Goal: Transaction & Acquisition: Book appointment/travel/reservation

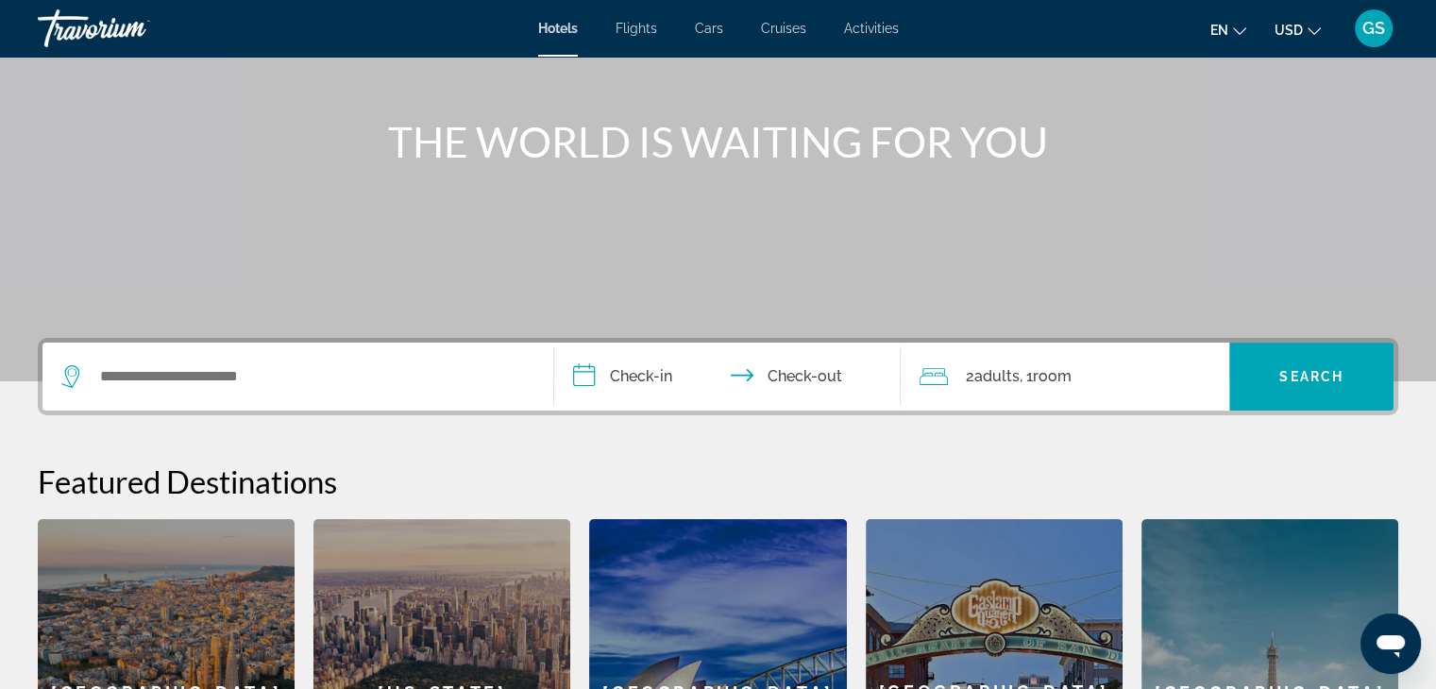
scroll to position [189, 0]
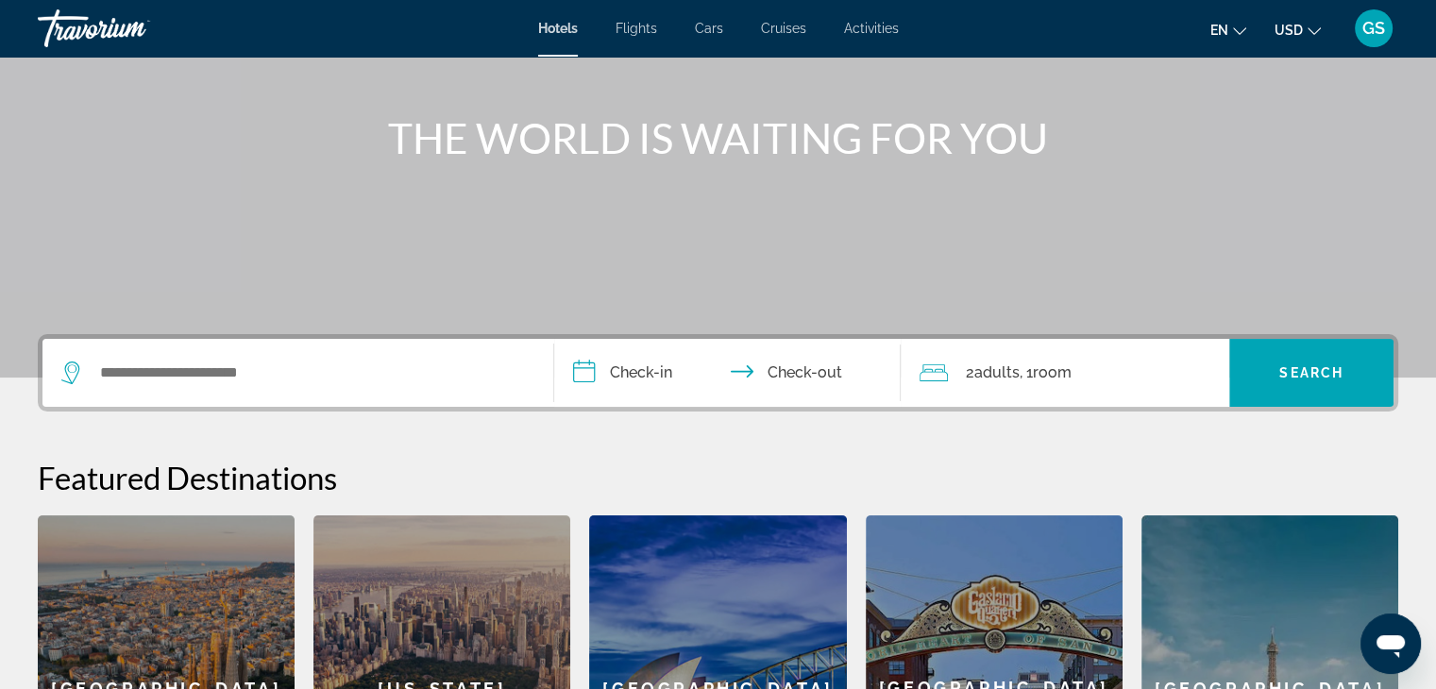
click at [641, 366] on input "**********" at bounding box center [731, 376] width 355 height 74
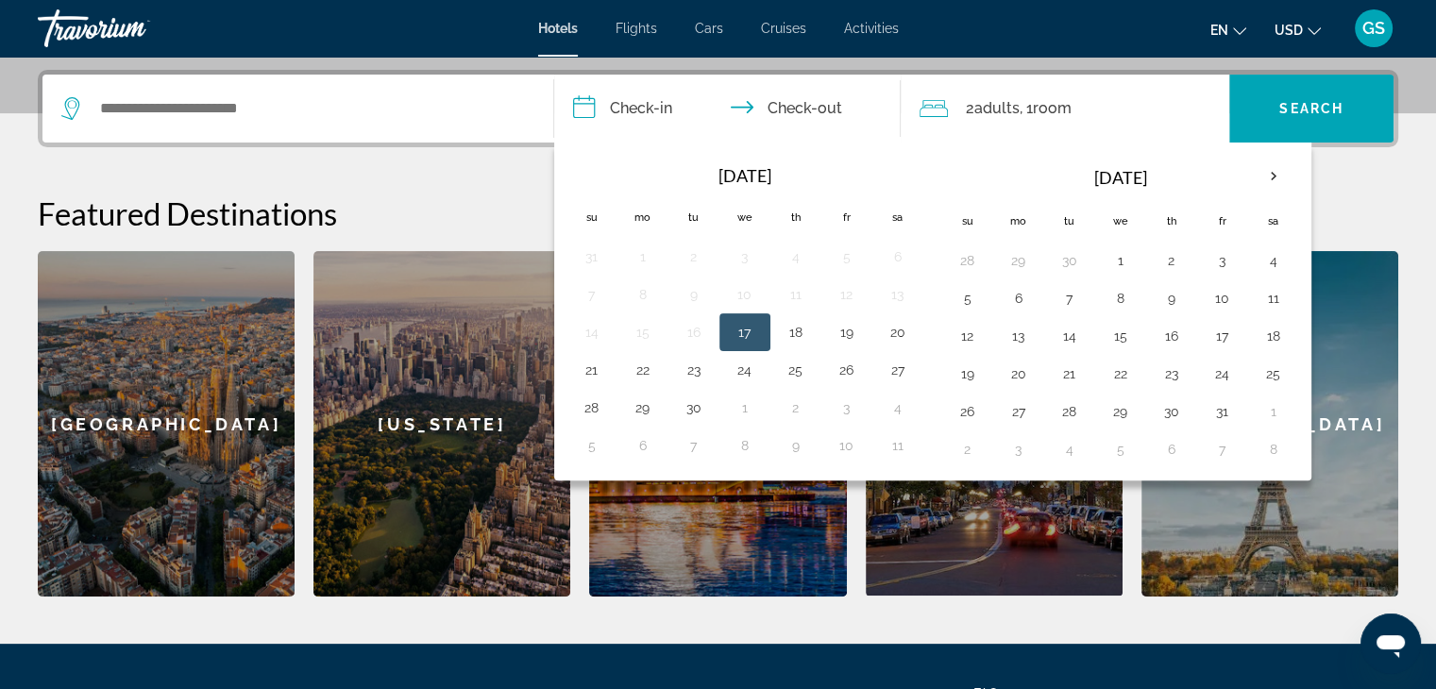
scroll to position [461, 0]
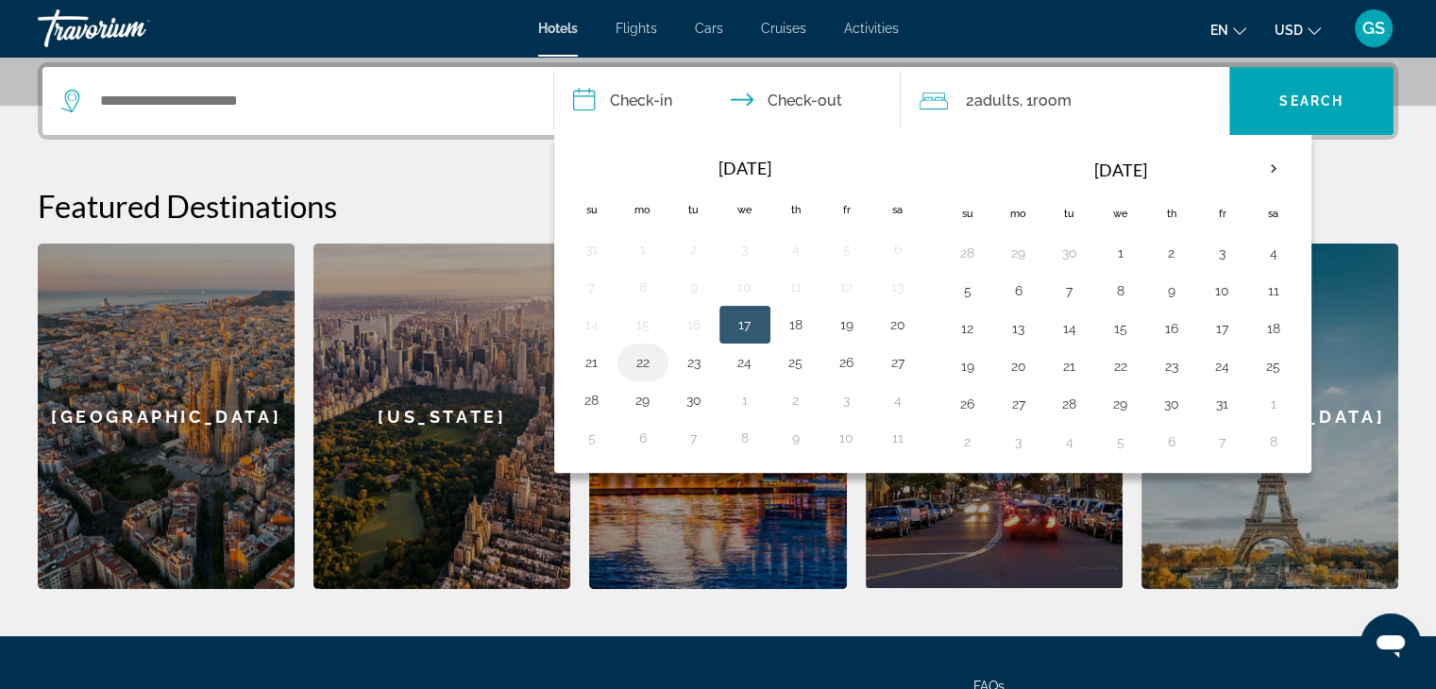
click at [653, 366] on button "22" at bounding box center [643, 362] width 30 height 26
click at [706, 374] on td "23" at bounding box center [694, 363] width 51 height 38
click at [701, 367] on button "23" at bounding box center [694, 362] width 30 height 26
type input "**********"
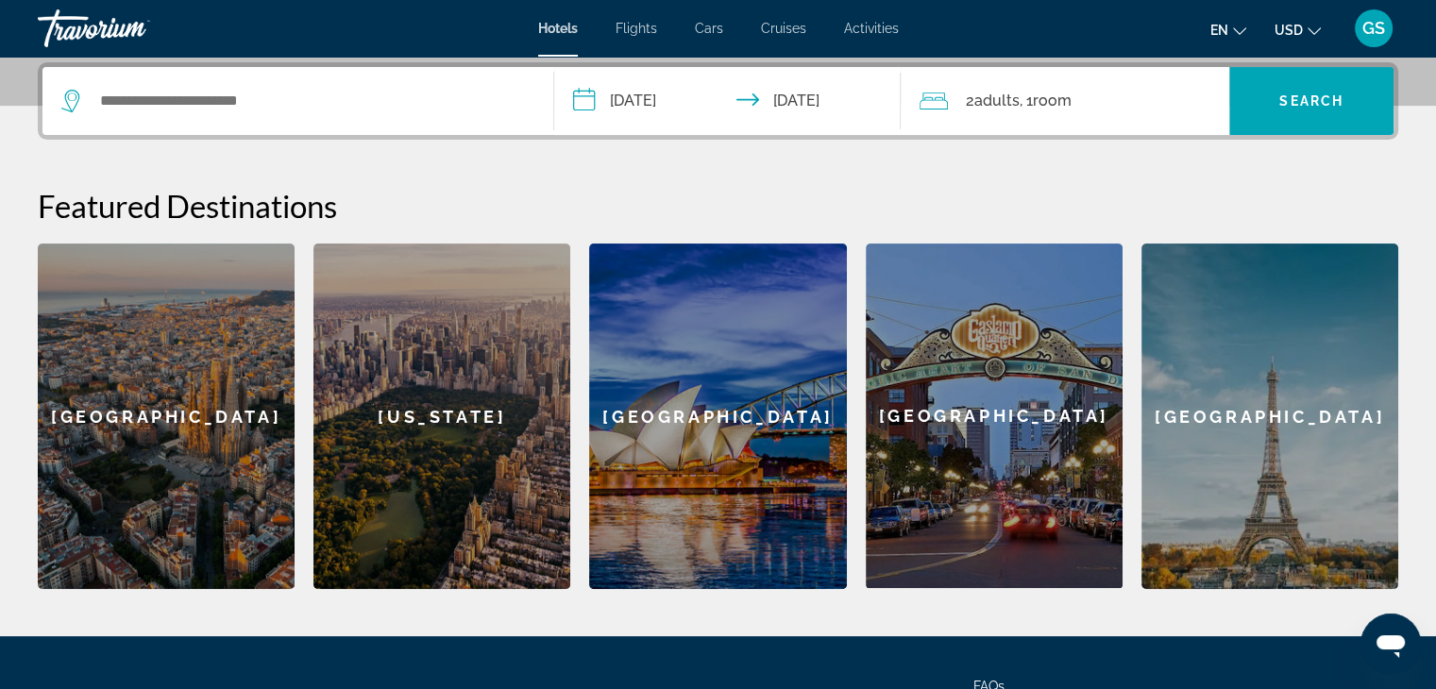
click at [925, 108] on icon "Travelers: 2 adults, 0 children" at bounding box center [934, 101] width 28 height 17
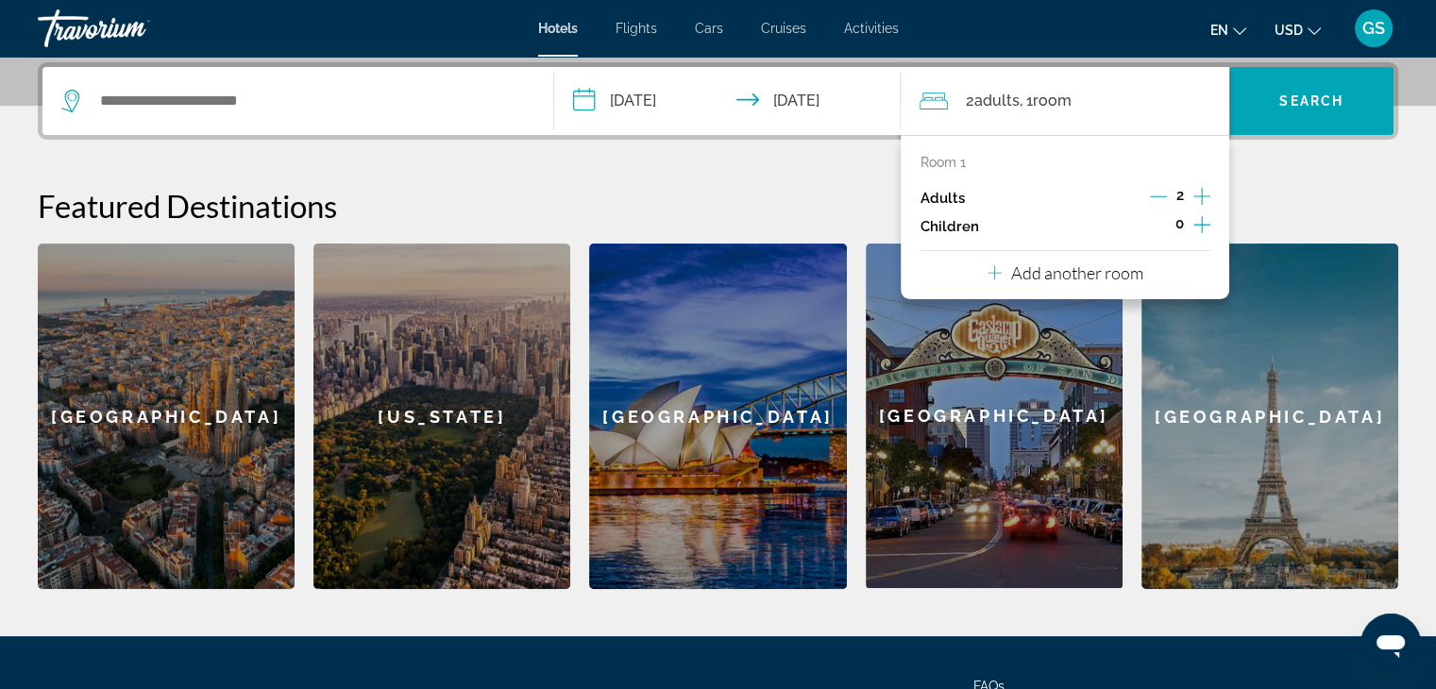
click at [1205, 194] on icon "Increment adults" at bounding box center [1201, 196] width 17 height 23
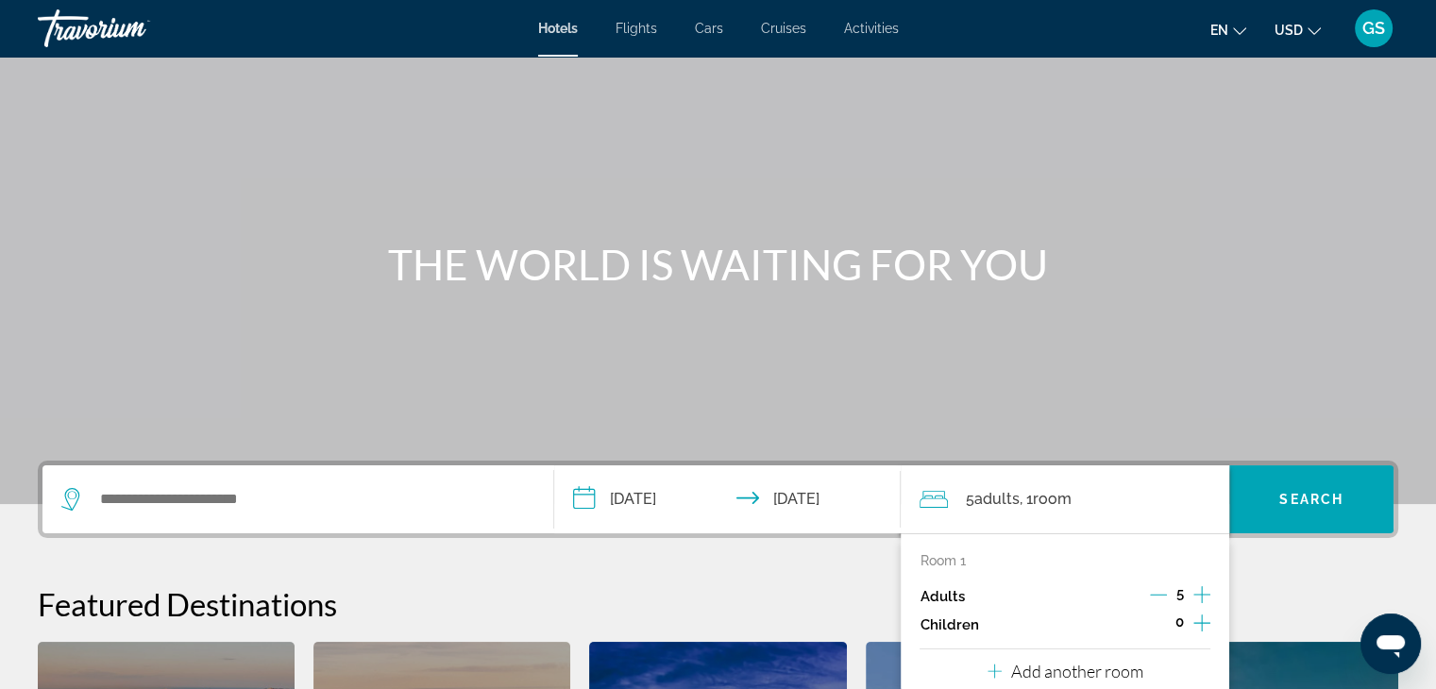
scroll to position [94, 0]
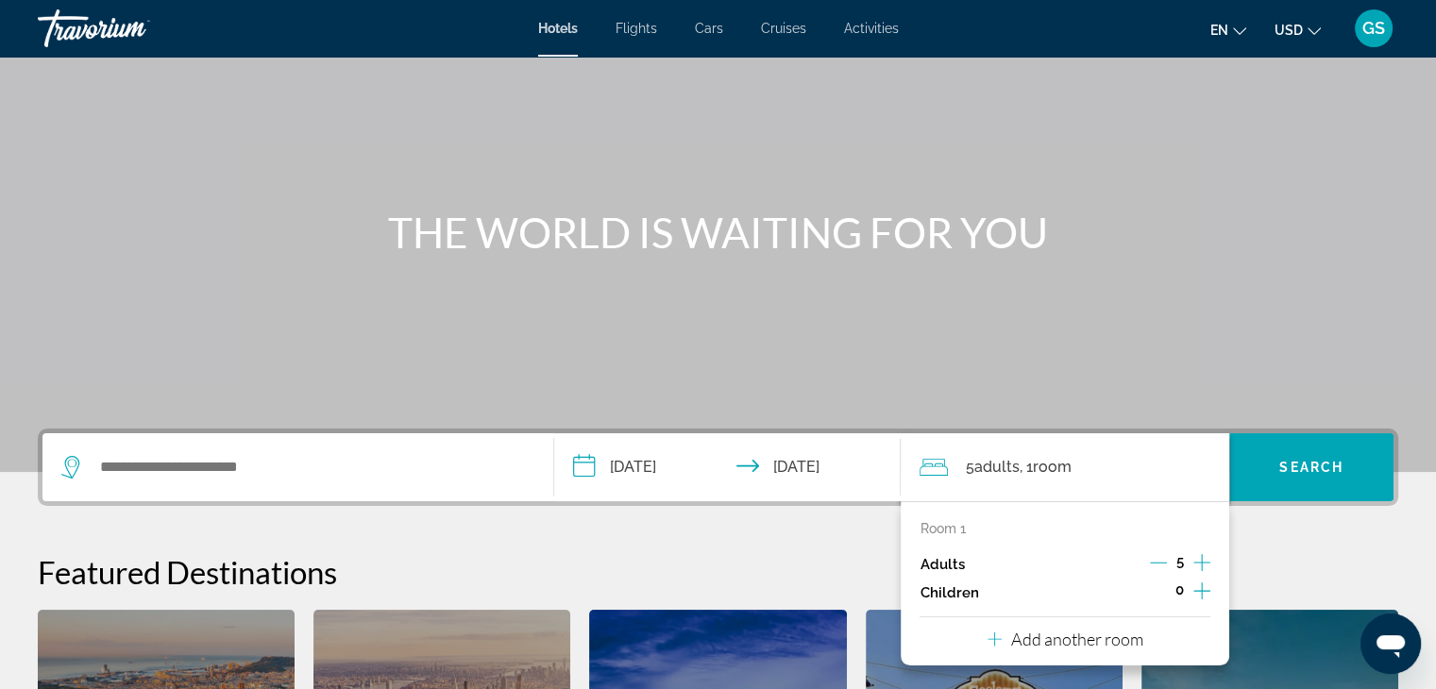
click at [506, 555] on h2 "Featured Destinations" at bounding box center [718, 572] width 1361 height 38
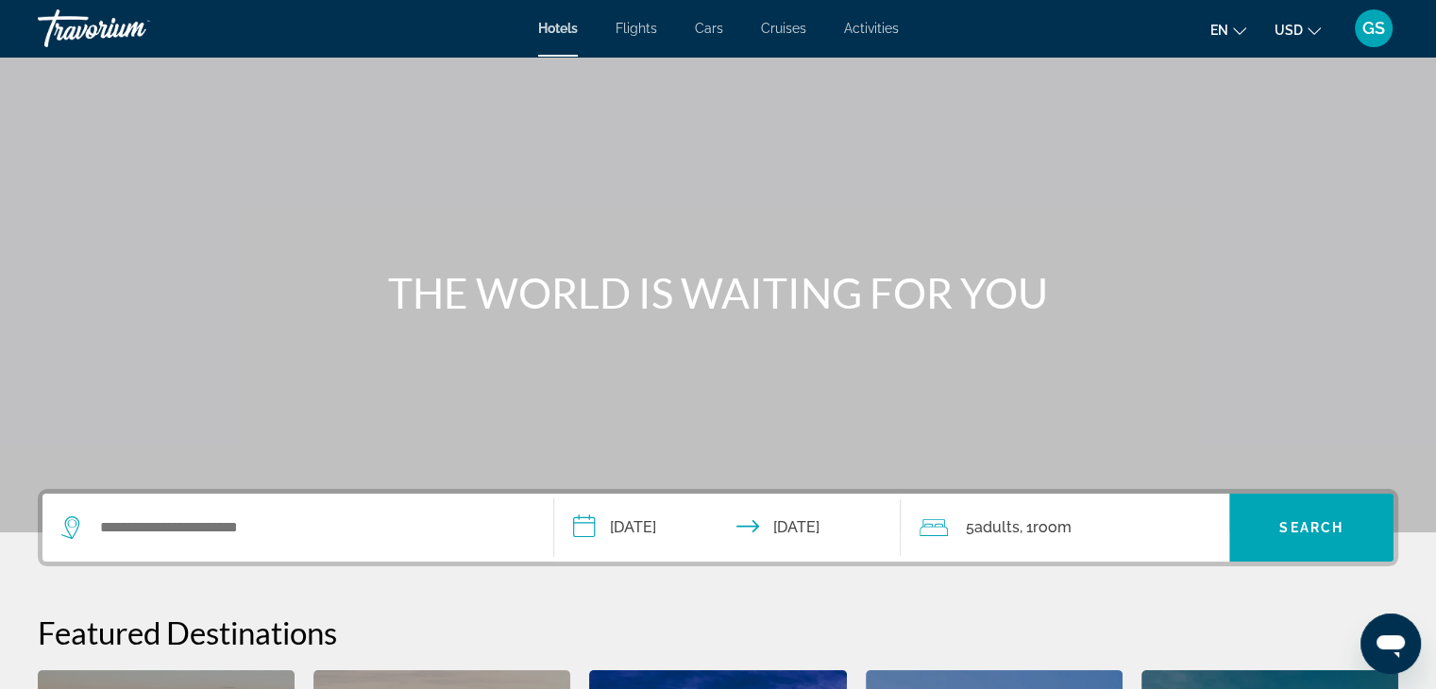
scroll to position [0, 0]
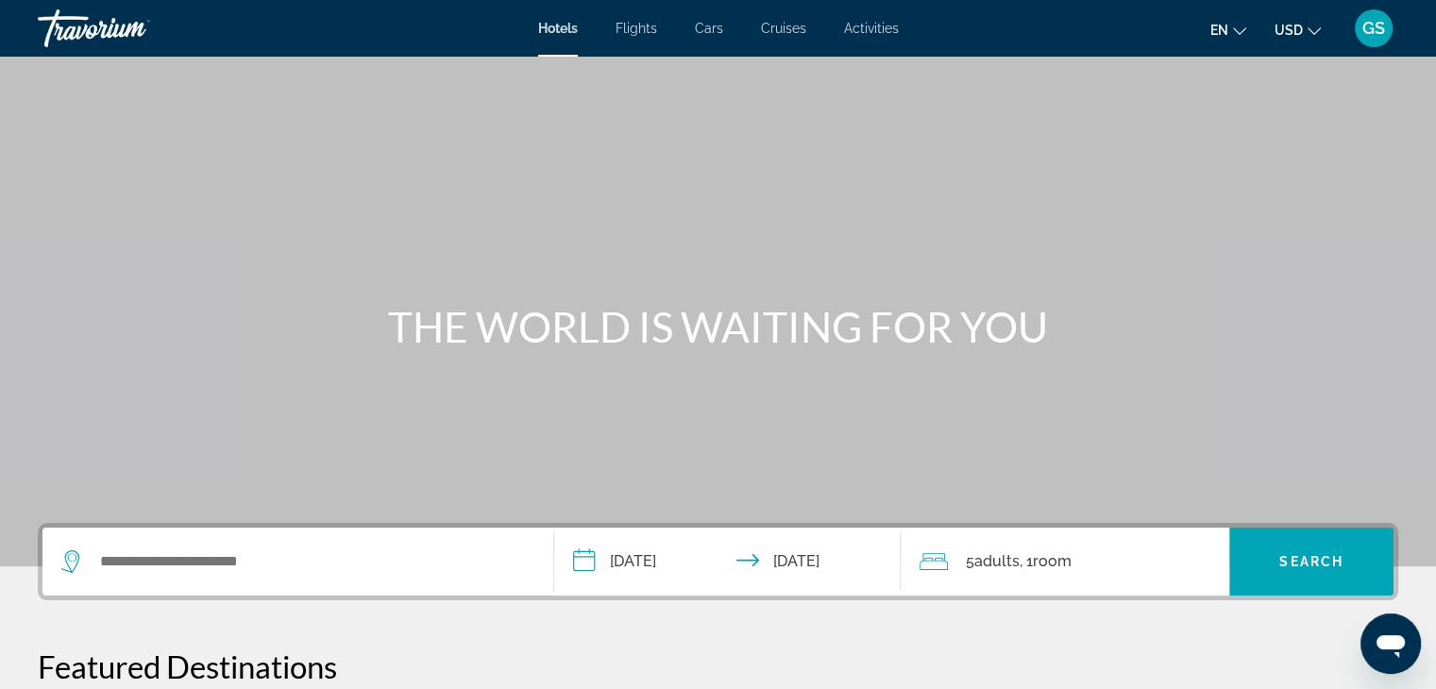
click at [238, 586] on div "Search widget" at bounding box center [297, 562] width 473 height 68
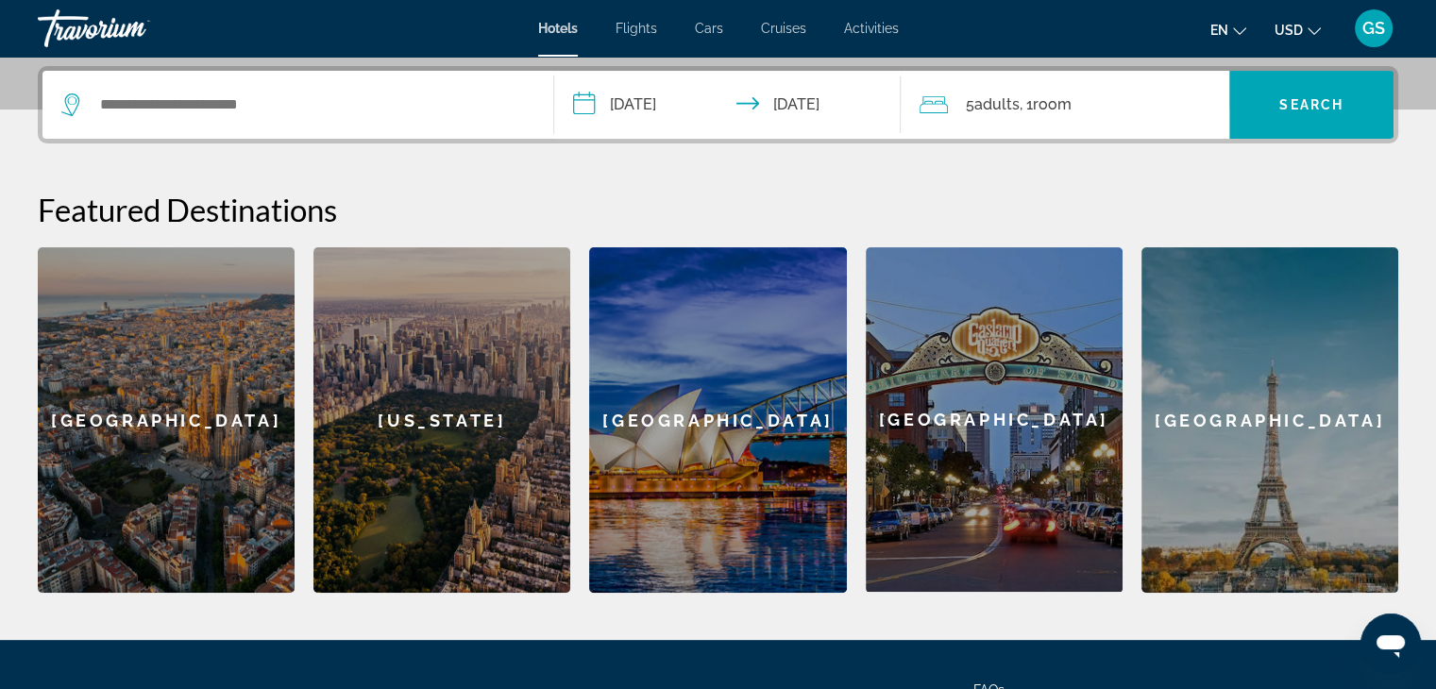
scroll to position [461, 0]
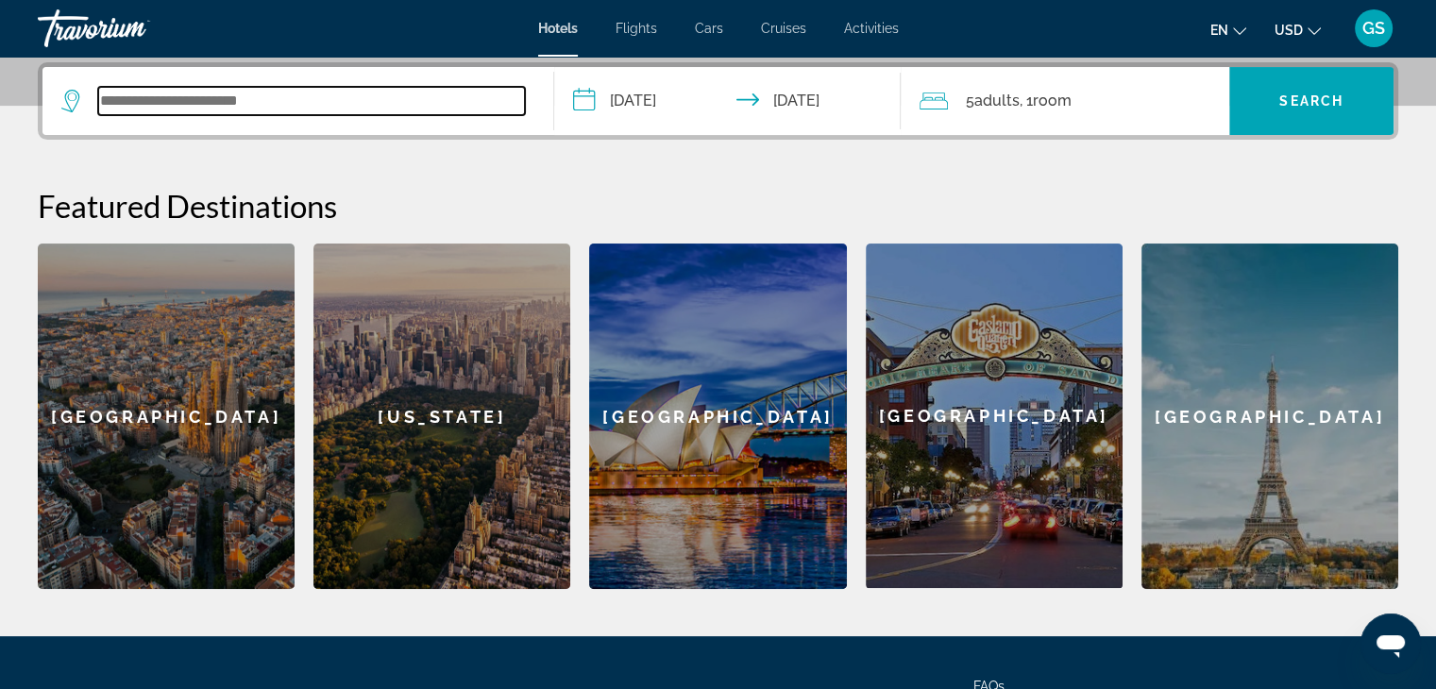
click at [296, 90] on input "Search widget" at bounding box center [311, 101] width 427 height 28
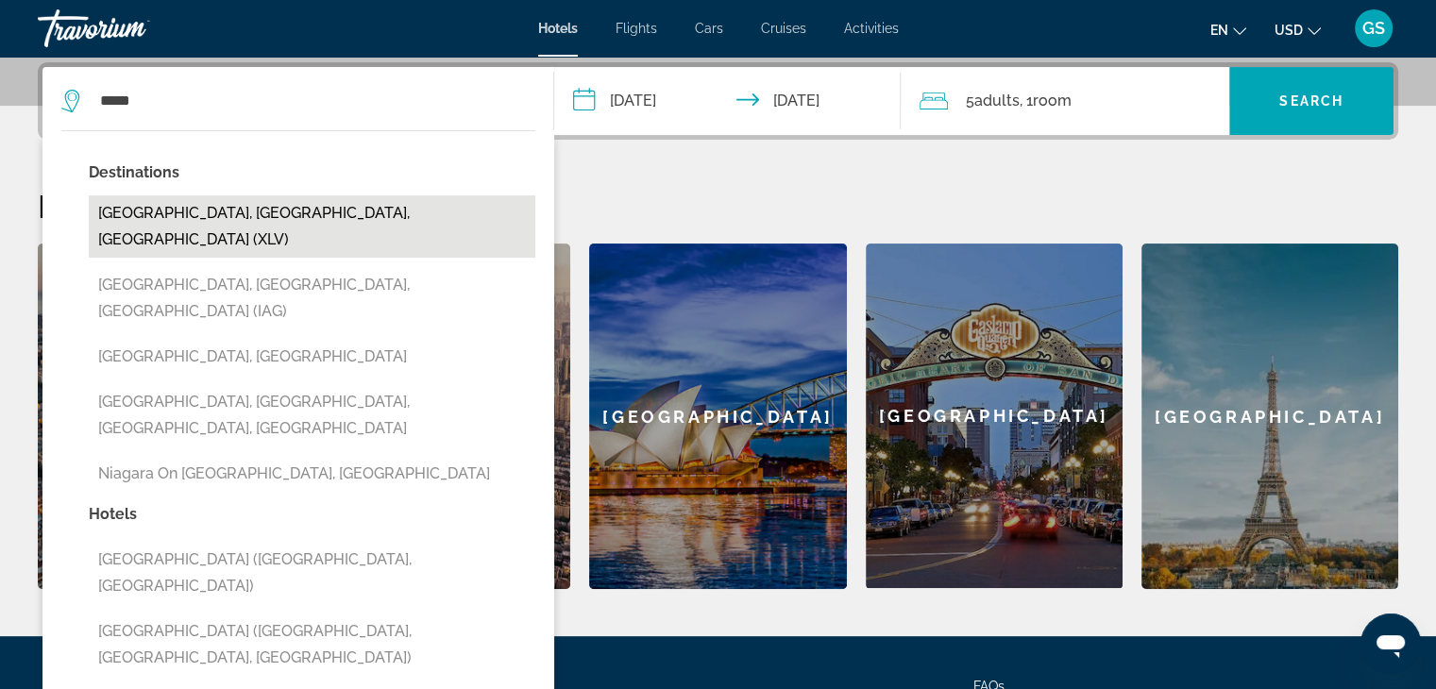
click at [298, 210] on button "[GEOGRAPHIC_DATA], [GEOGRAPHIC_DATA], [GEOGRAPHIC_DATA] (XLV)" at bounding box center [312, 226] width 447 height 62
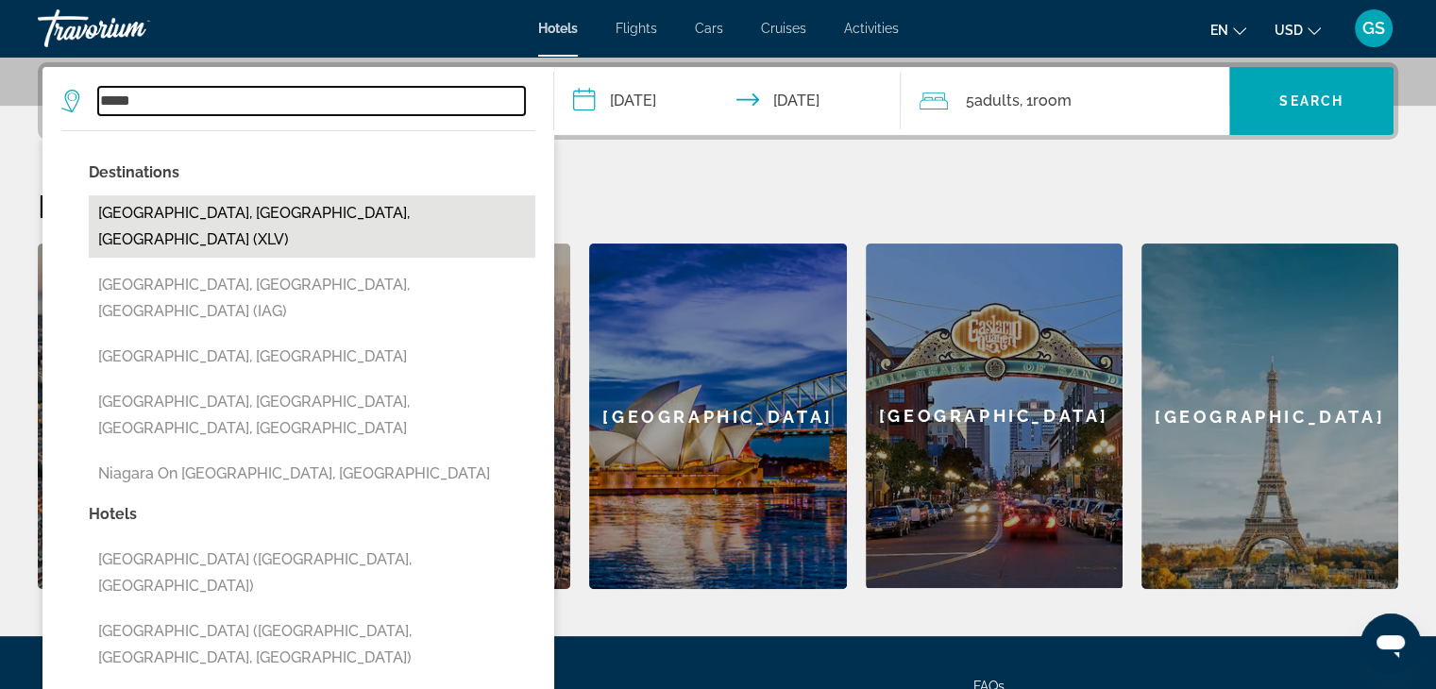
type input "**********"
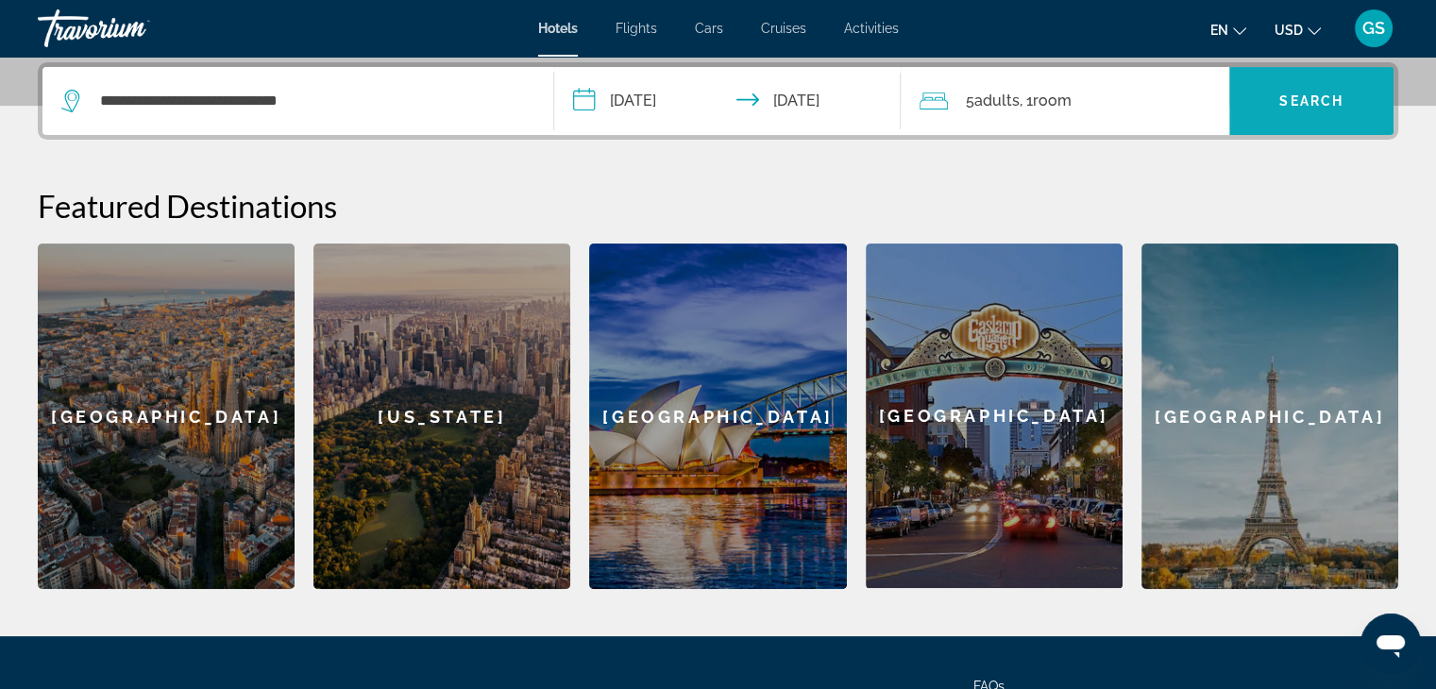
click at [1300, 109] on span "Search widget" at bounding box center [1311, 100] width 164 height 45
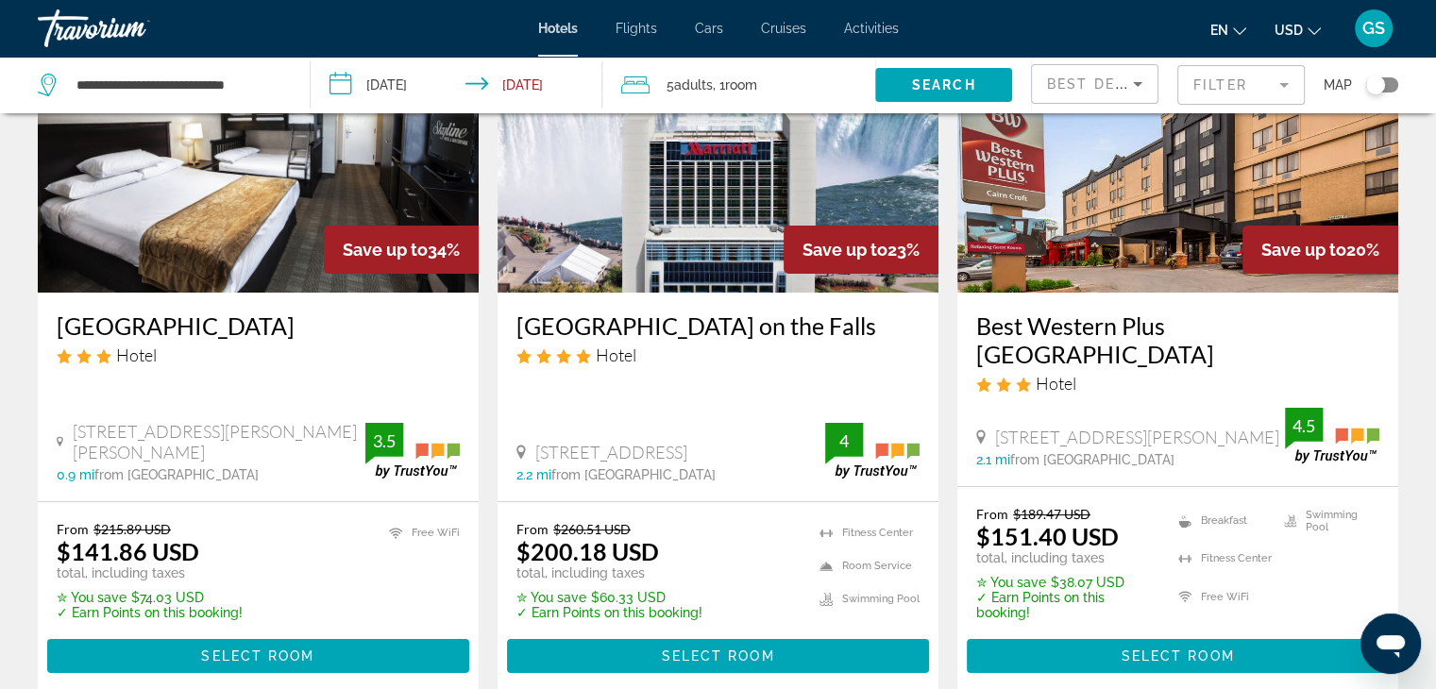
scroll to position [283, 0]
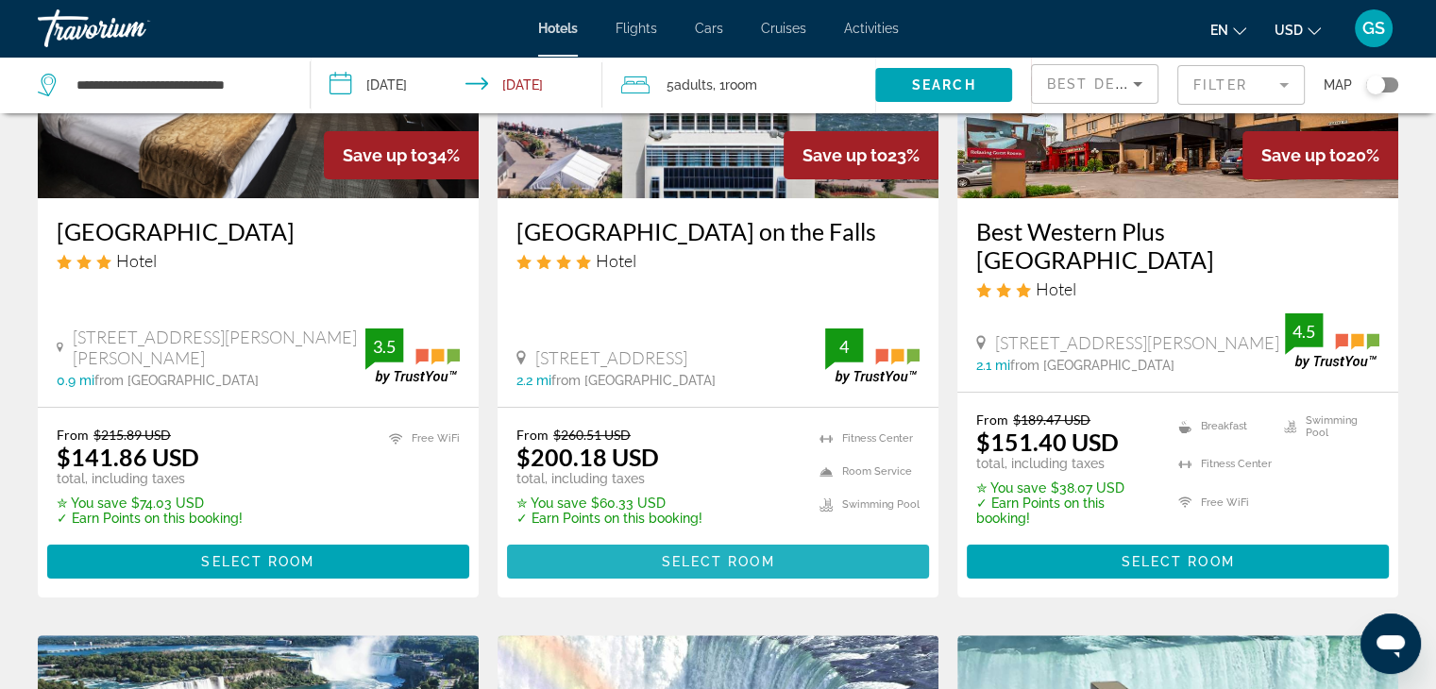
click at [779, 539] on span "Main content" at bounding box center [718, 561] width 422 height 45
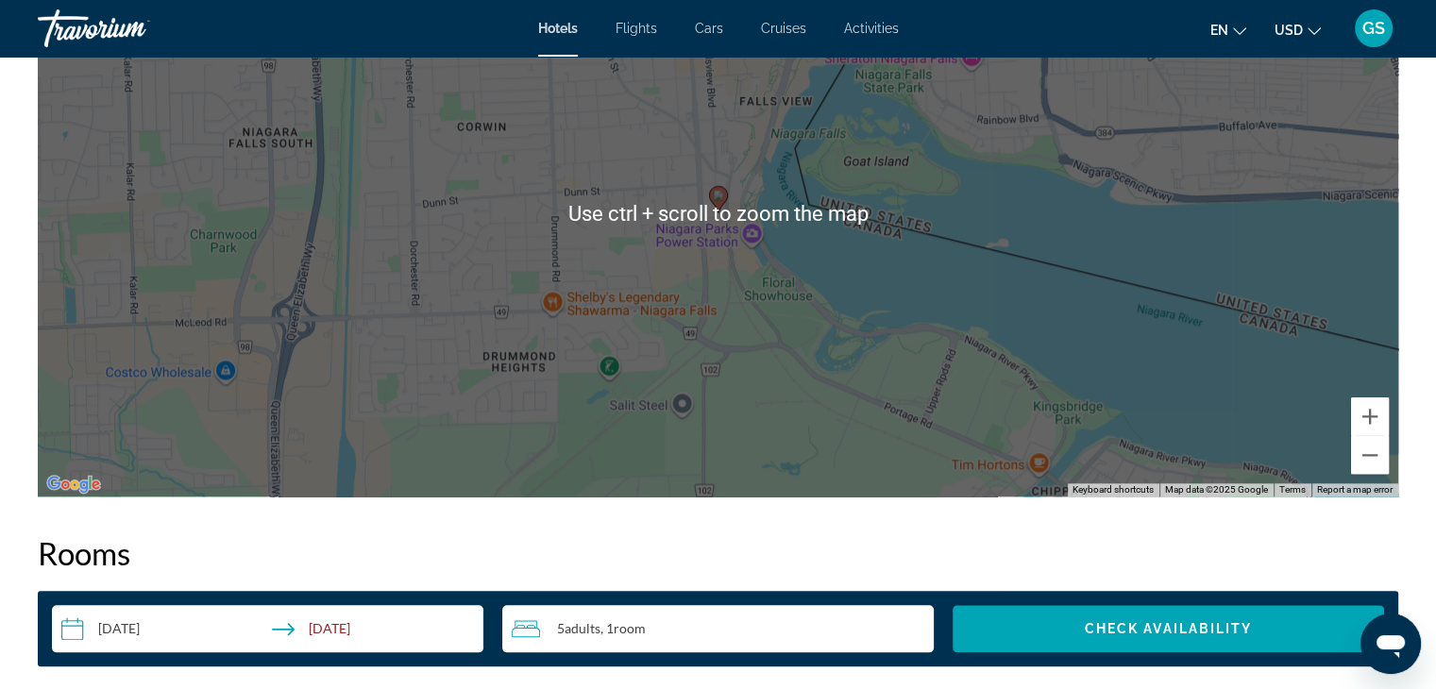
scroll to position [1983, 0]
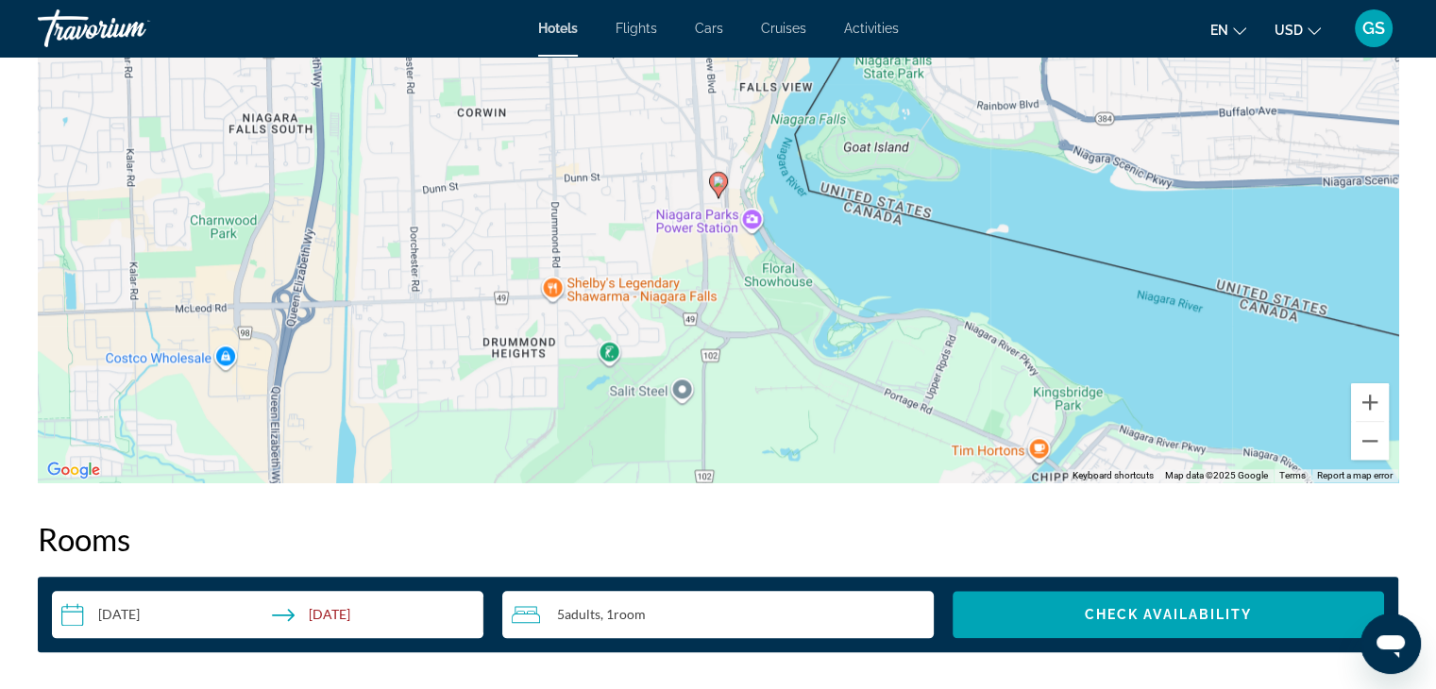
click at [681, 613] on div "5 Adult Adults , 1 Room rooms" at bounding box center [723, 614] width 422 height 23
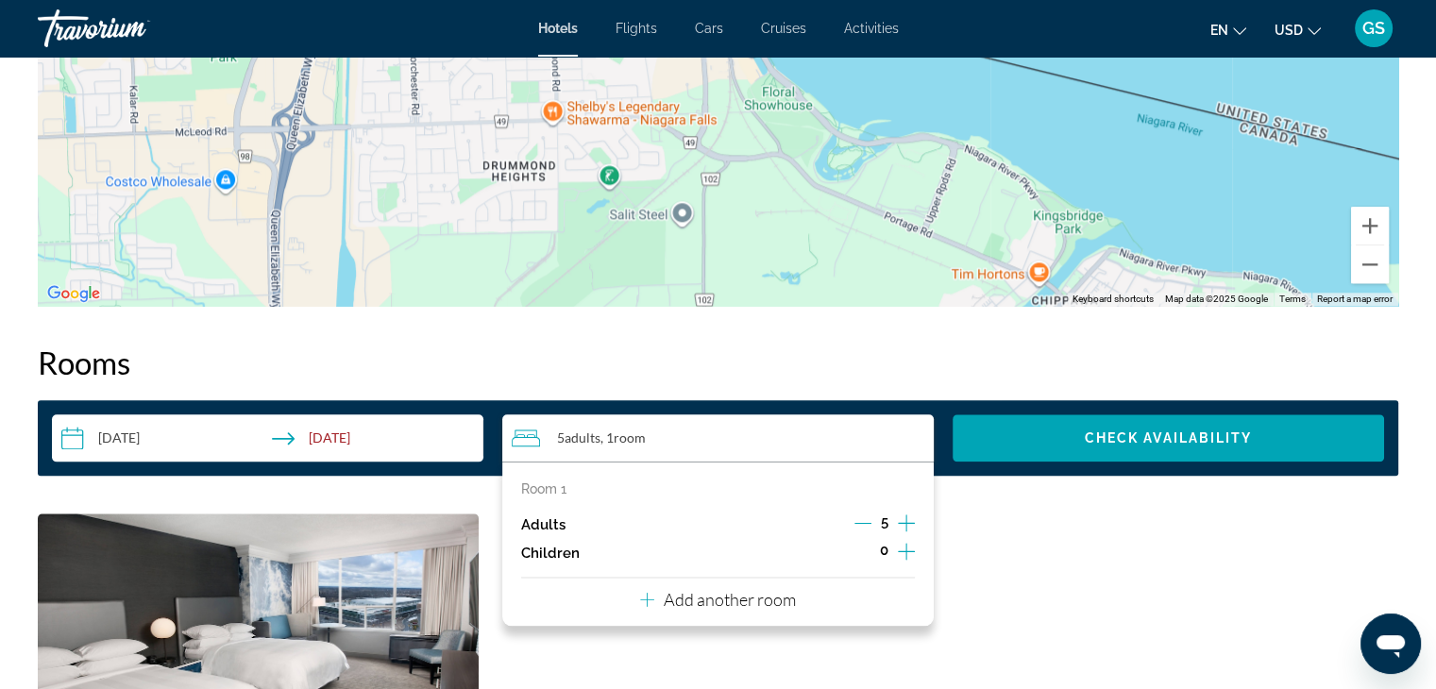
scroll to position [2172, 0]
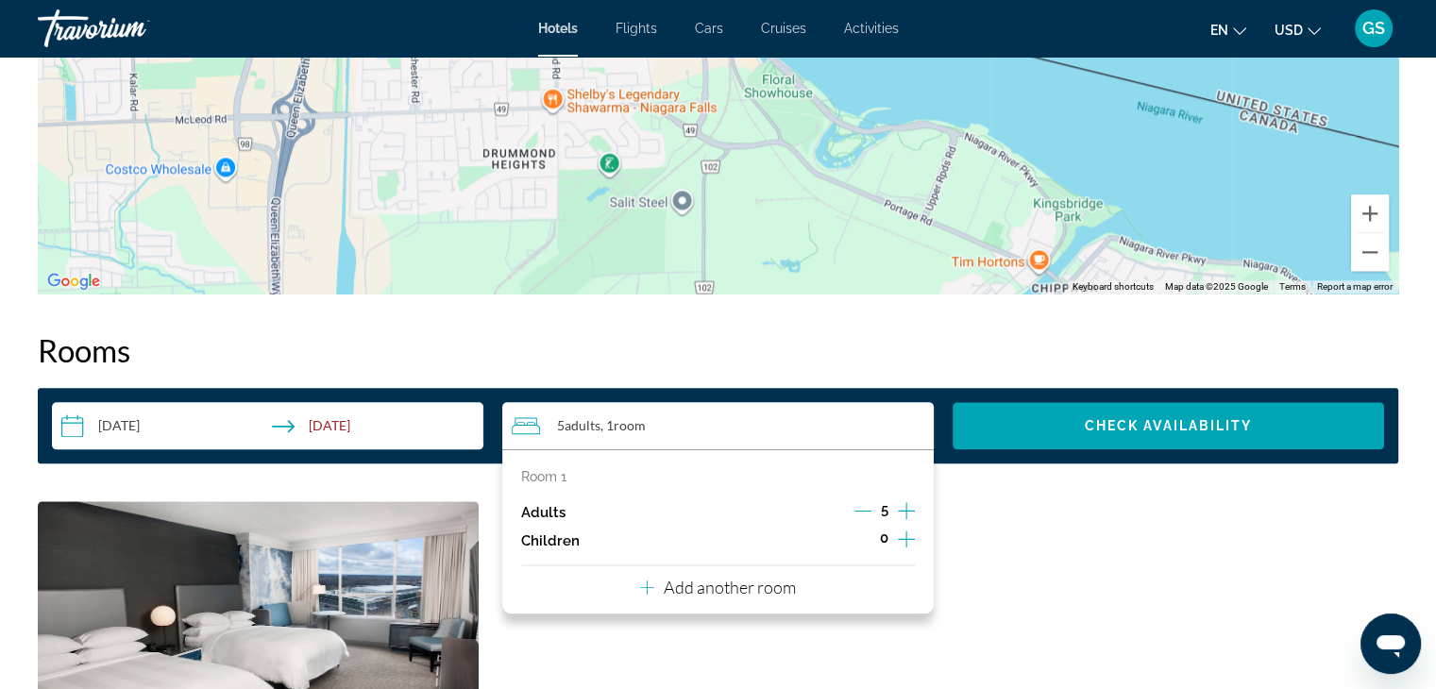
click at [691, 599] on button "Add another room" at bounding box center [718, 585] width 156 height 39
click at [912, 620] on icon "Increment adults" at bounding box center [906, 626] width 17 height 23
click at [868, 511] on icon "Decrement adults" at bounding box center [863, 510] width 17 height 17
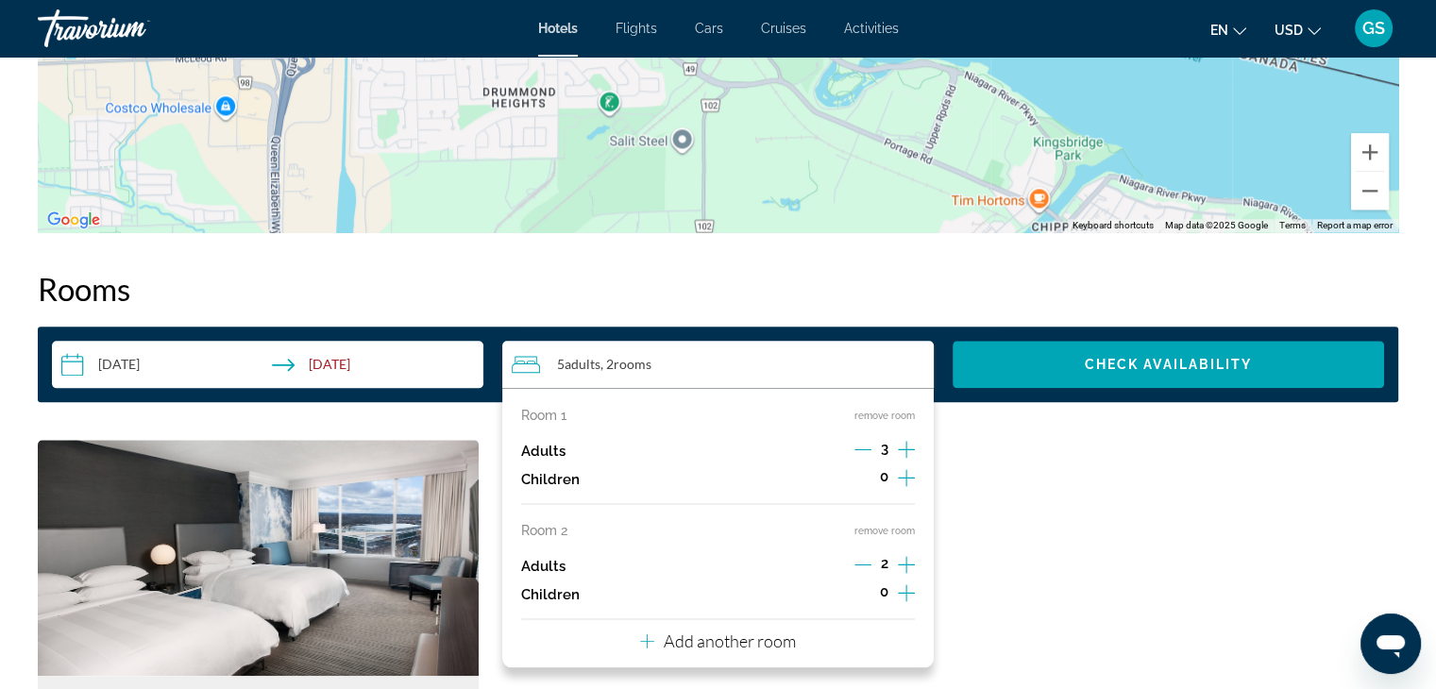
scroll to position [2266, 0]
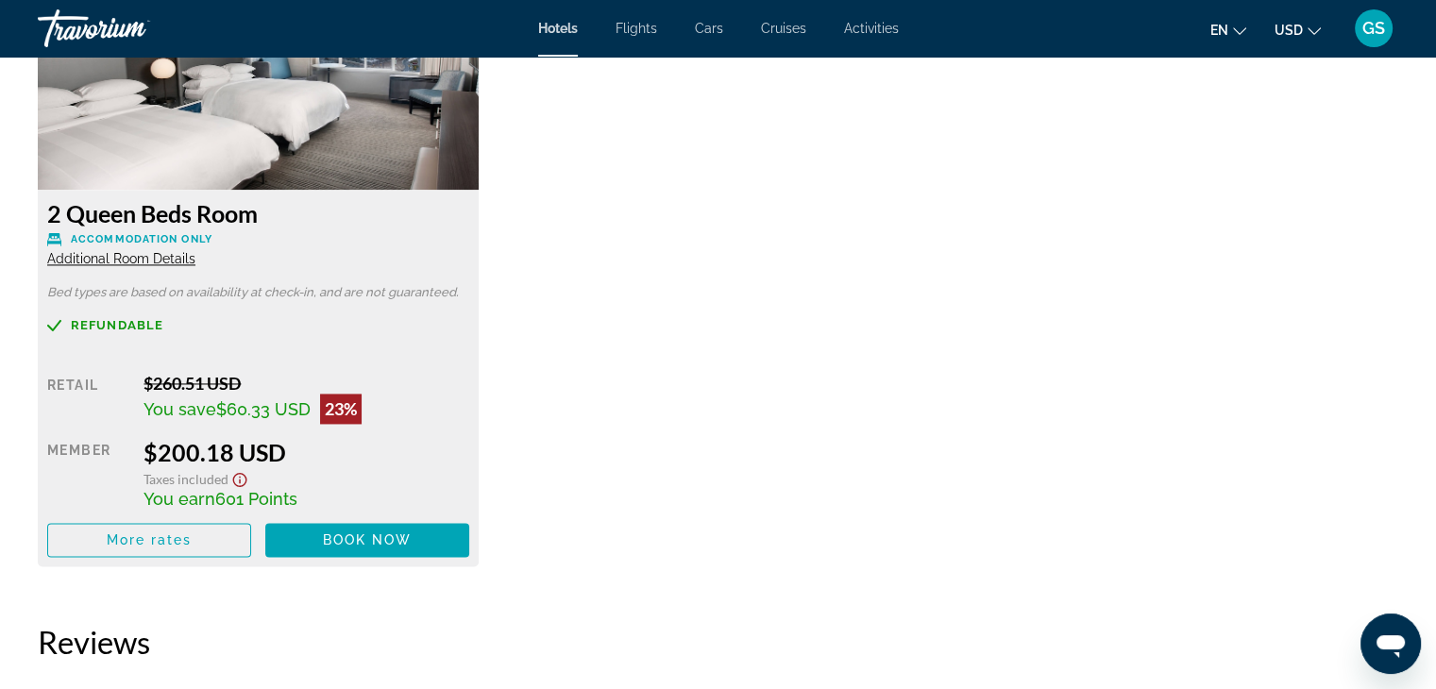
scroll to position [2738, 0]
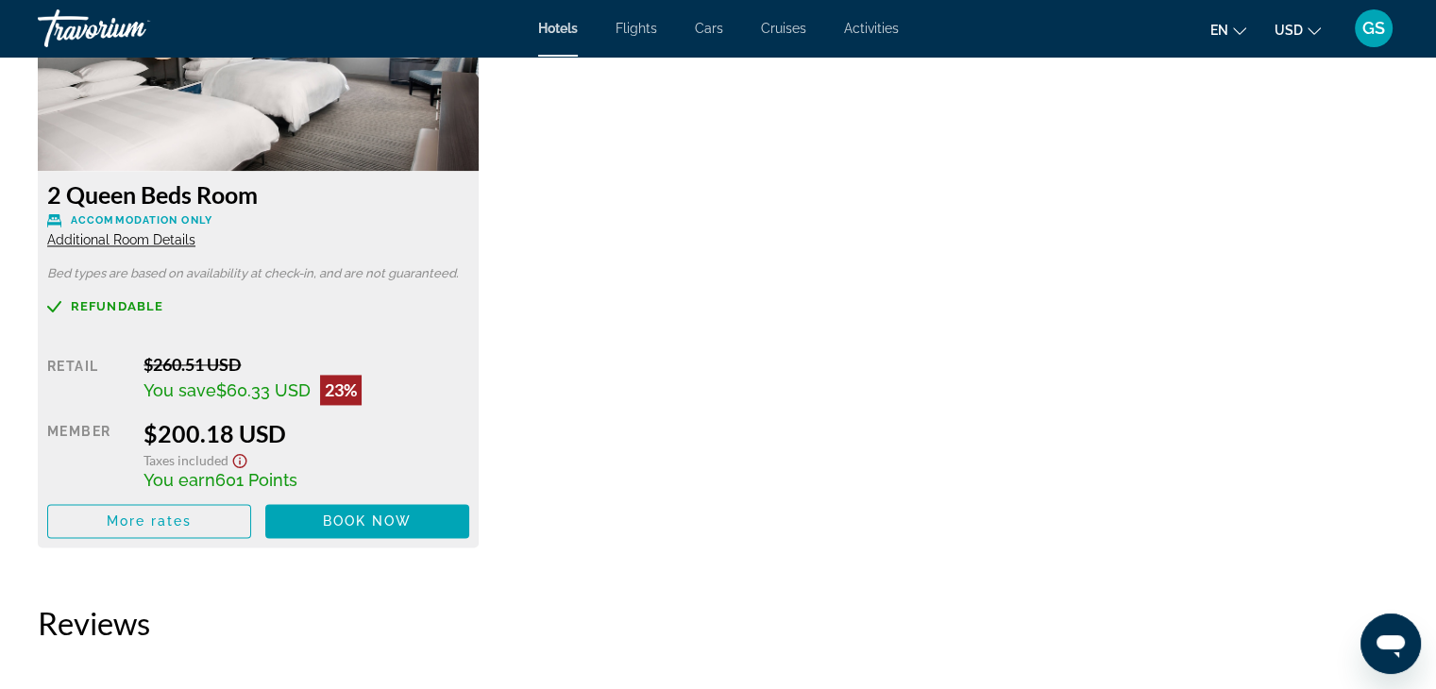
click at [218, 462] on span "Taxes included" at bounding box center [186, 460] width 85 height 16
click at [234, 457] on icon "Show Taxes and Fees disclaimer" at bounding box center [240, 461] width 14 height 14
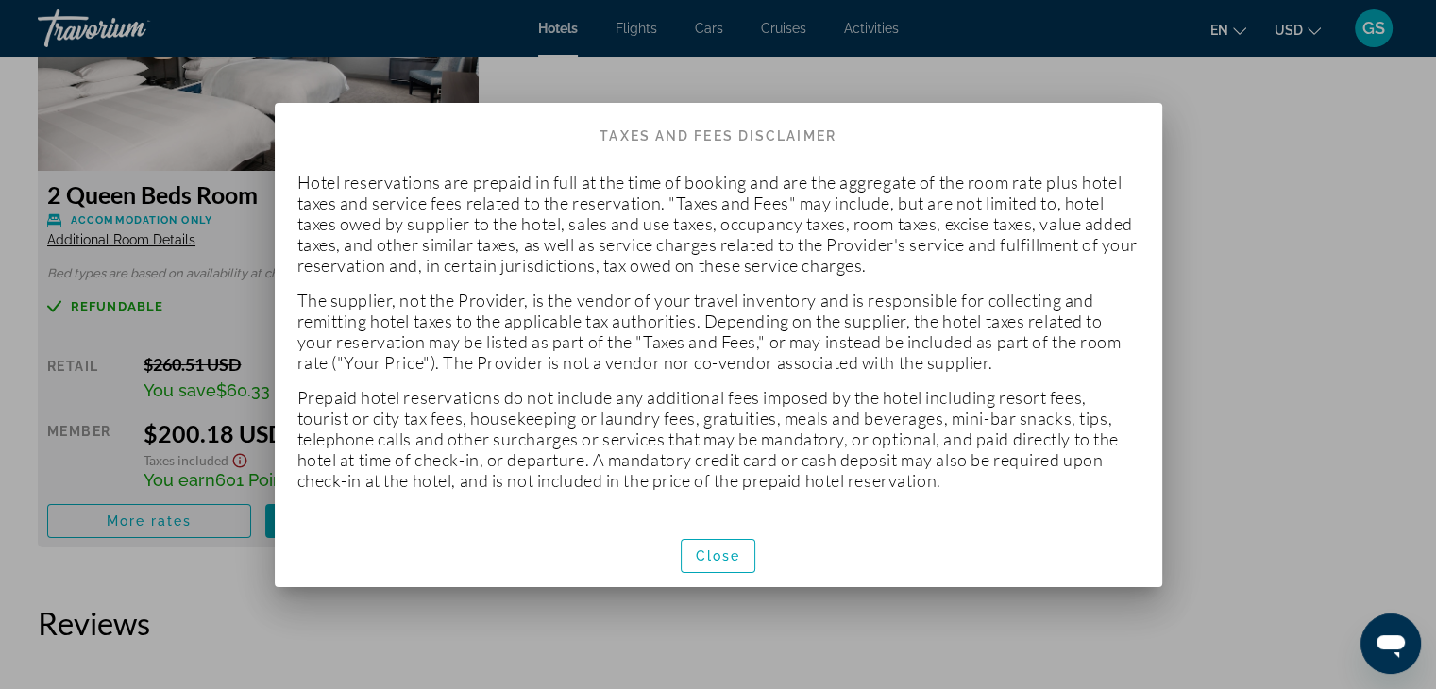
scroll to position [0, 0]
click at [729, 549] on span "Close" at bounding box center [718, 556] width 45 height 15
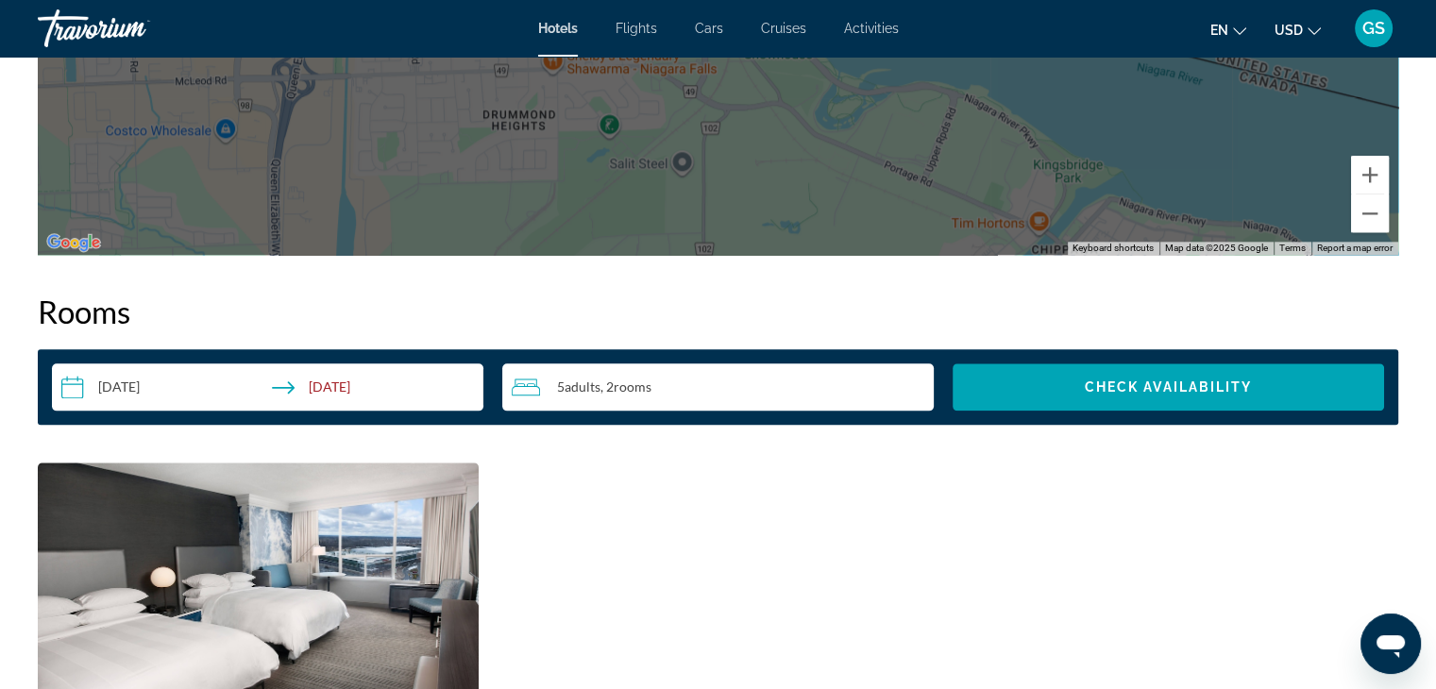
scroll to position [2266, 0]
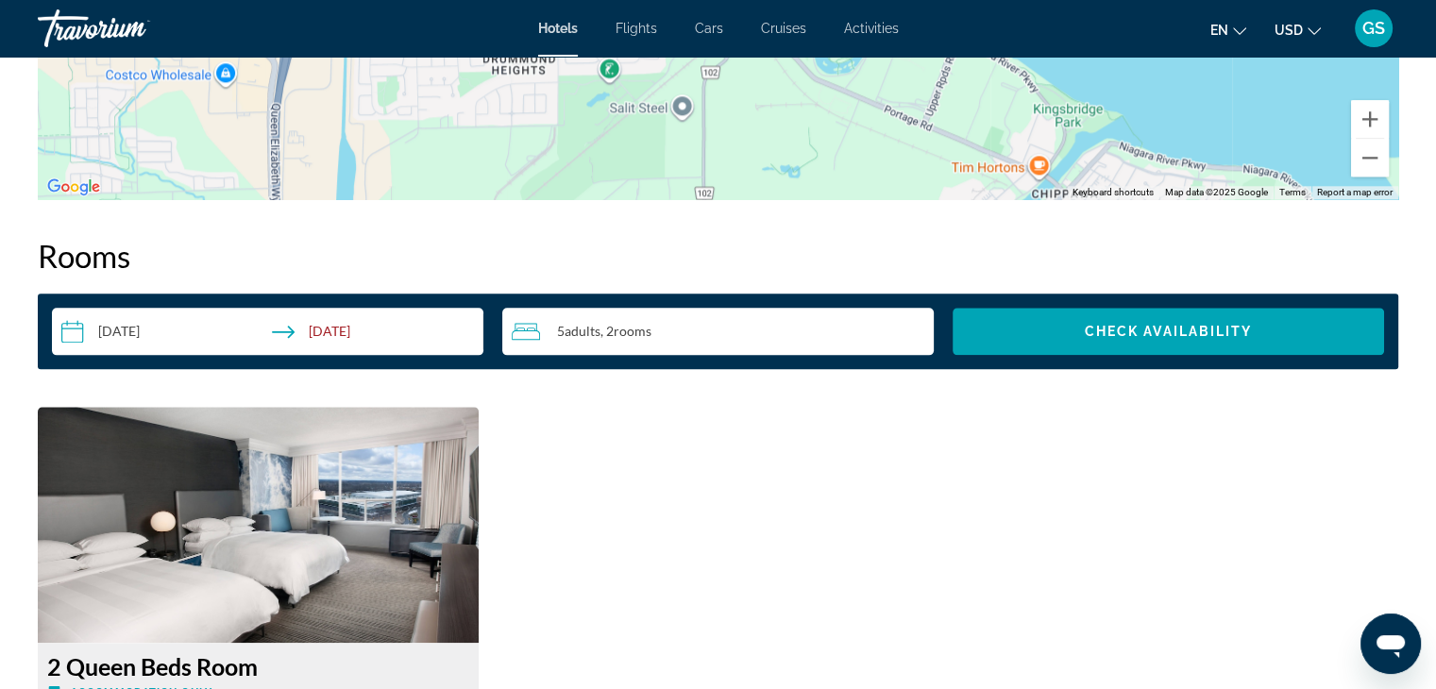
click at [1206, 355] on div "**********" at bounding box center [718, 332] width 1361 height 76
click at [1206, 341] on span "Search widget" at bounding box center [1169, 331] width 432 height 45
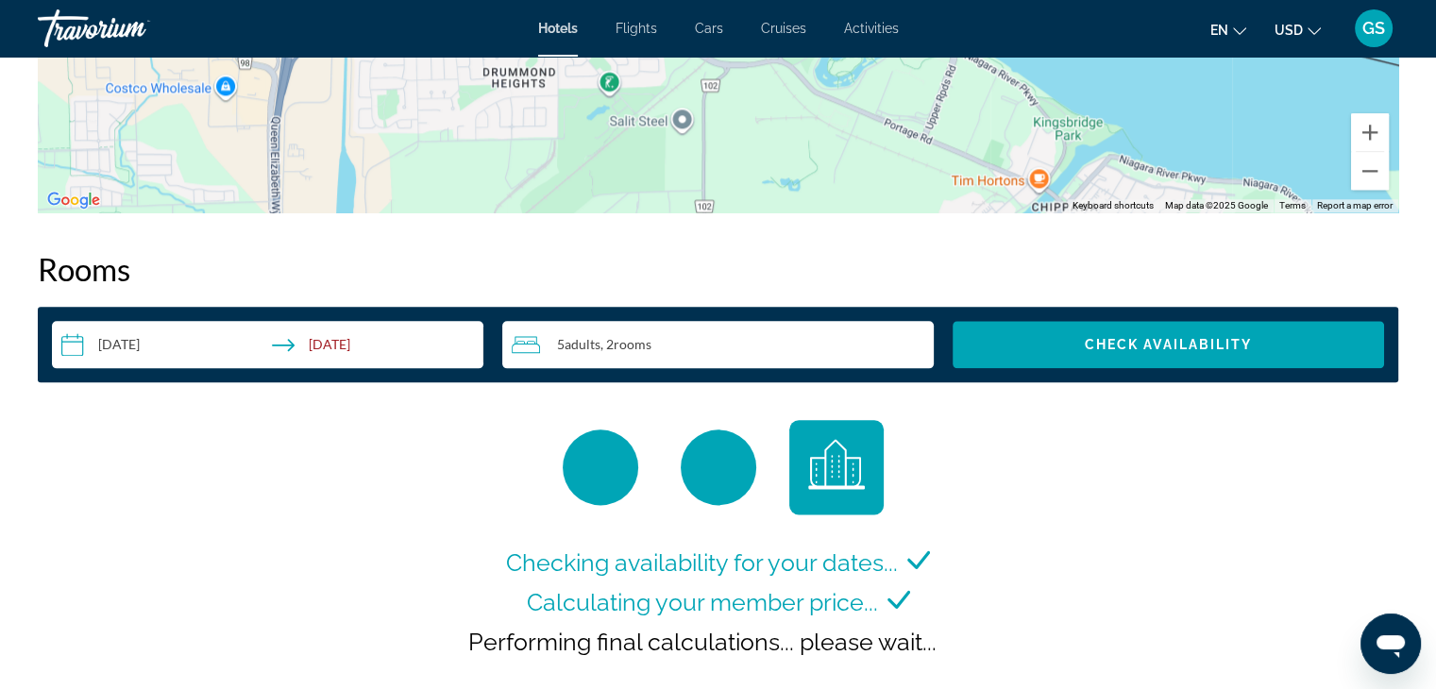
scroll to position [2201, 0]
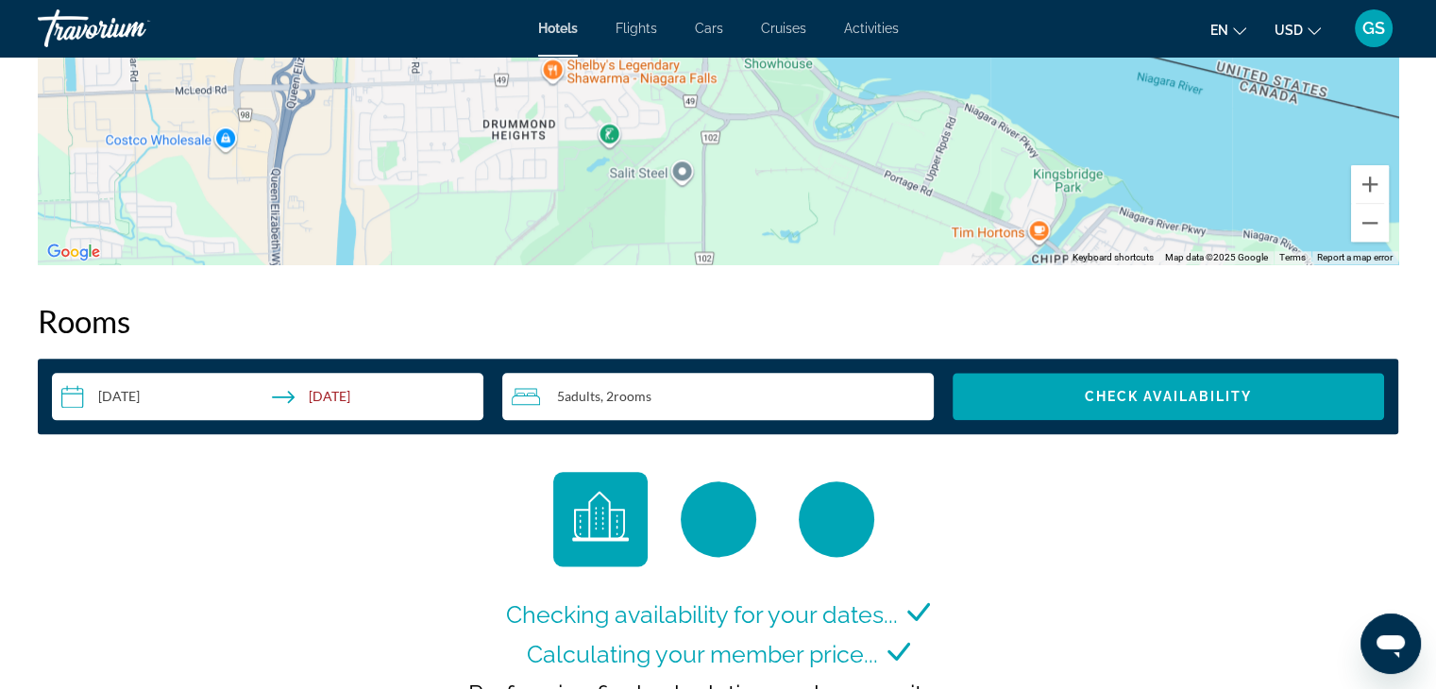
click at [823, 394] on div "5 Adult Adults , 2 Room rooms" at bounding box center [723, 396] width 422 height 23
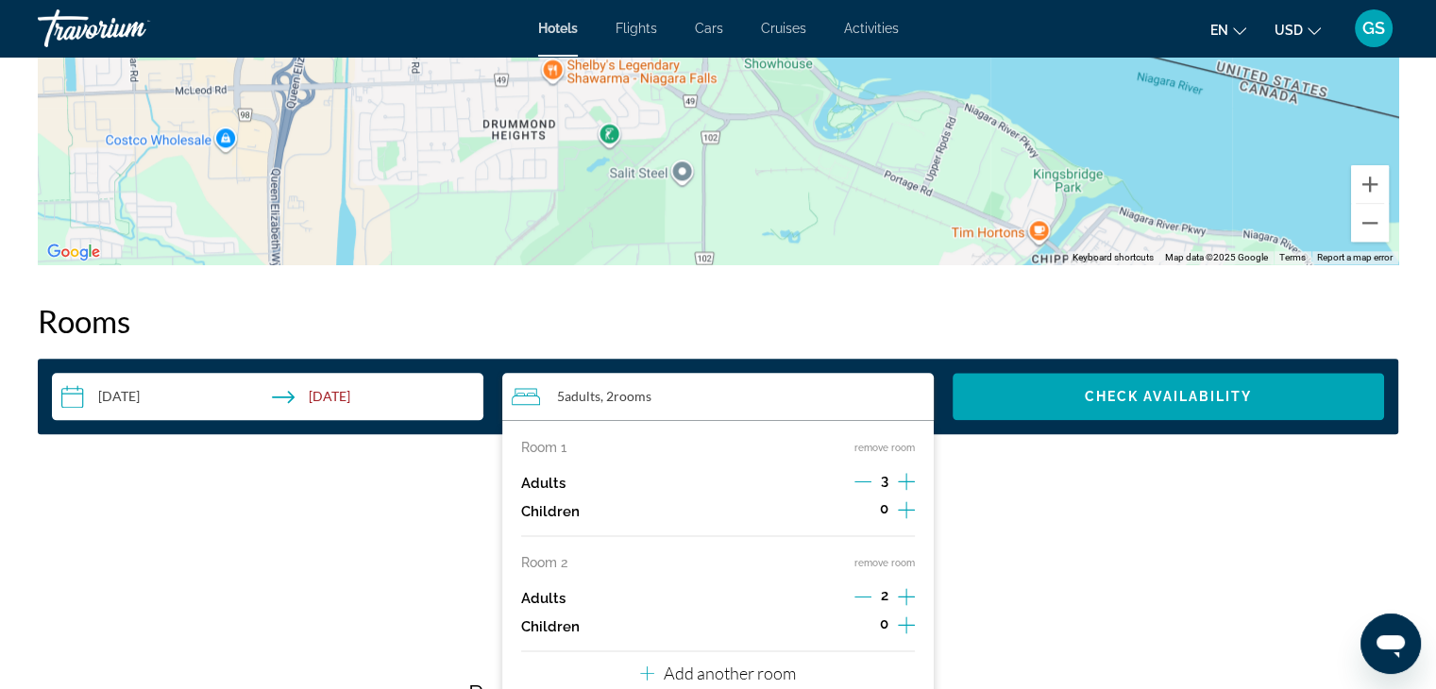
click at [867, 484] on icon "Decrement adults" at bounding box center [863, 481] width 17 height 17
click at [912, 508] on icon "Increment children" at bounding box center [906, 510] width 17 height 23
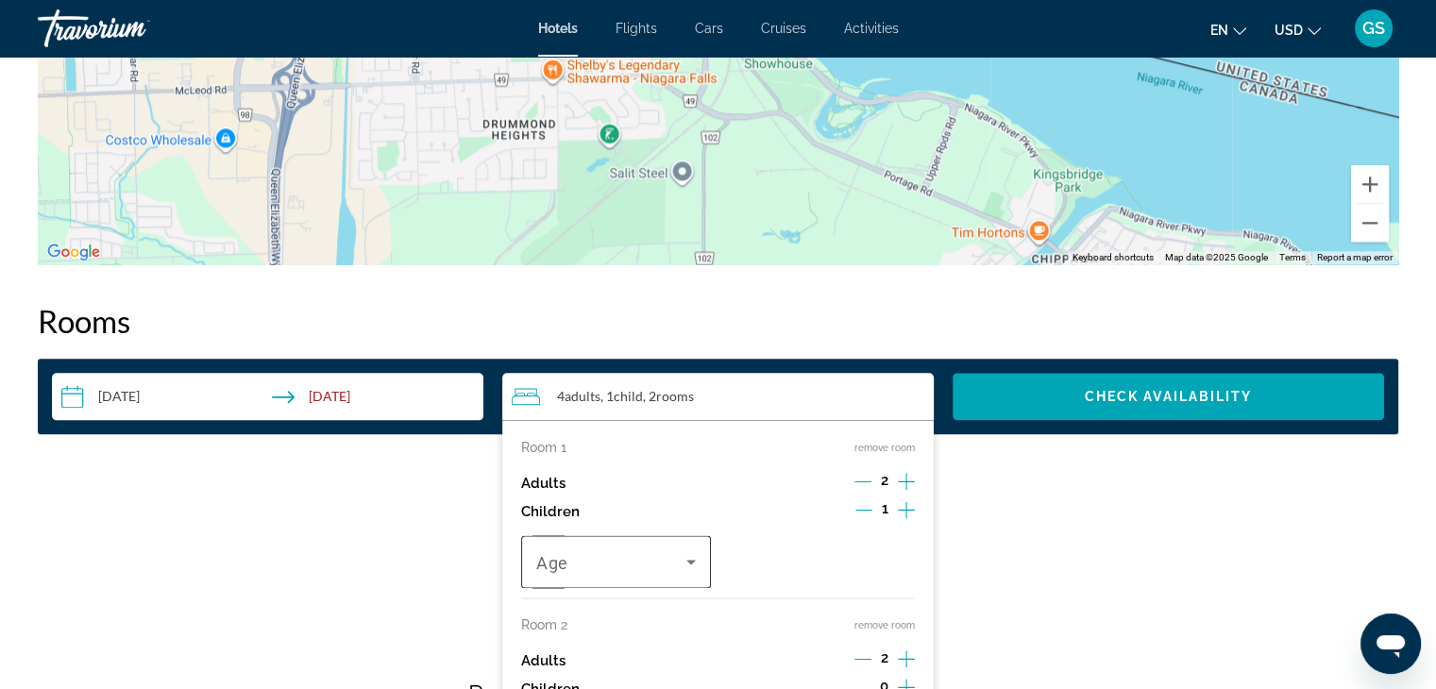
click at [678, 564] on span "Travelers: 4 adults, 1 child" at bounding box center [611, 561] width 150 height 23
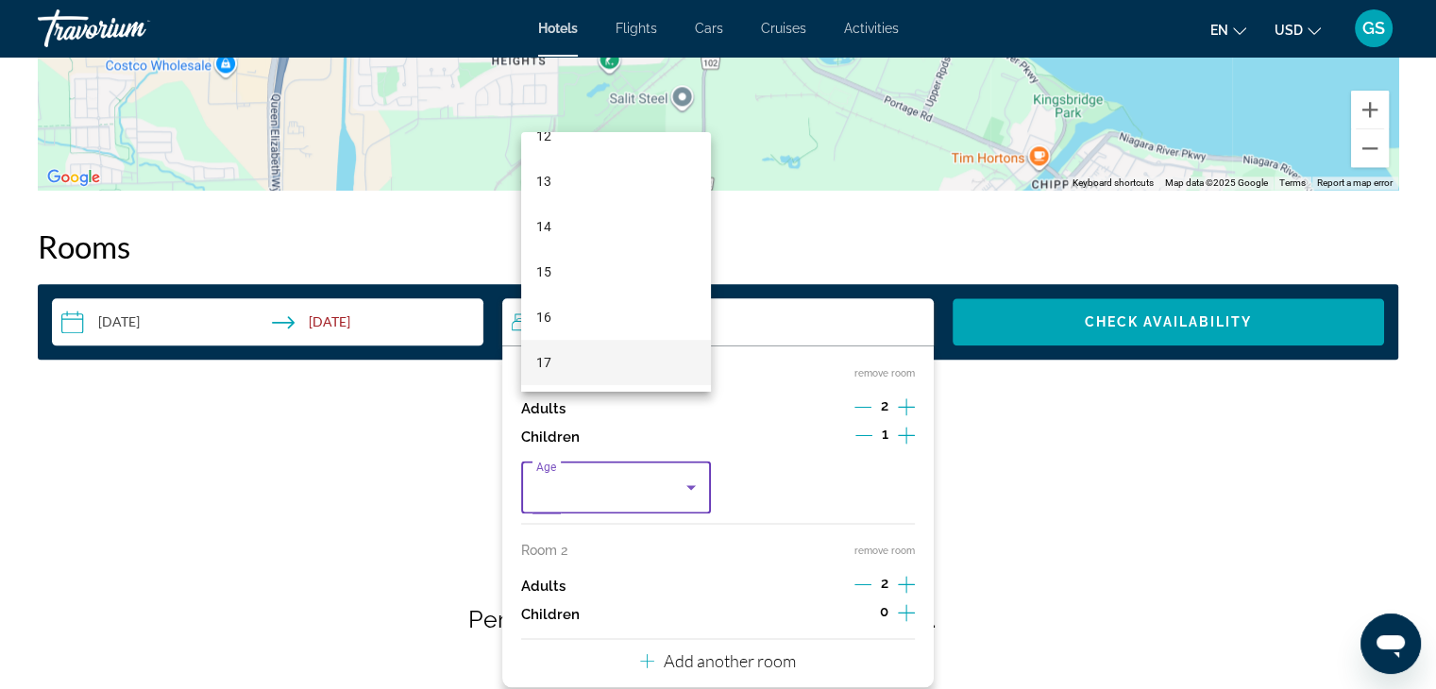
scroll to position [2390, 0]
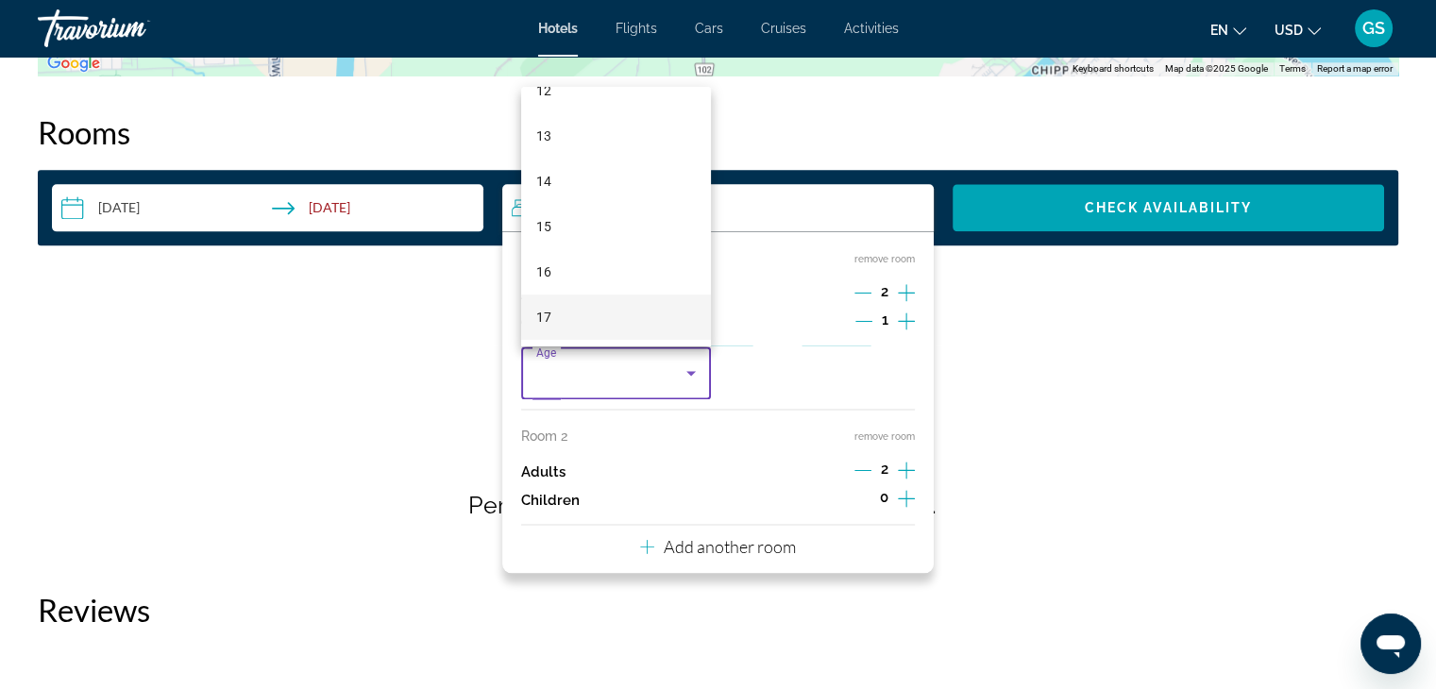
click at [574, 321] on mat-option "17" at bounding box center [616, 317] width 190 height 45
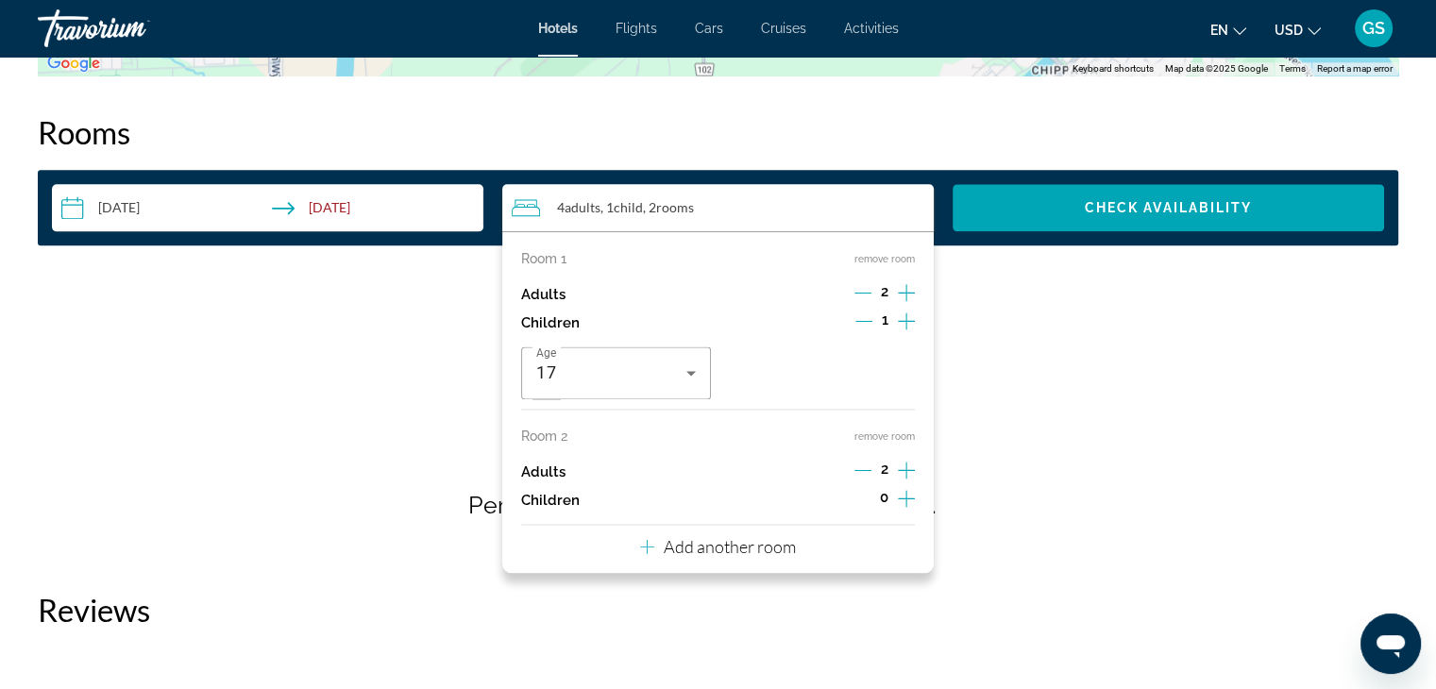
click at [1119, 324] on div "Checking availability for your dates... Calculating your member price... Perfor…" at bounding box center [718, 418] width 1361 height 270
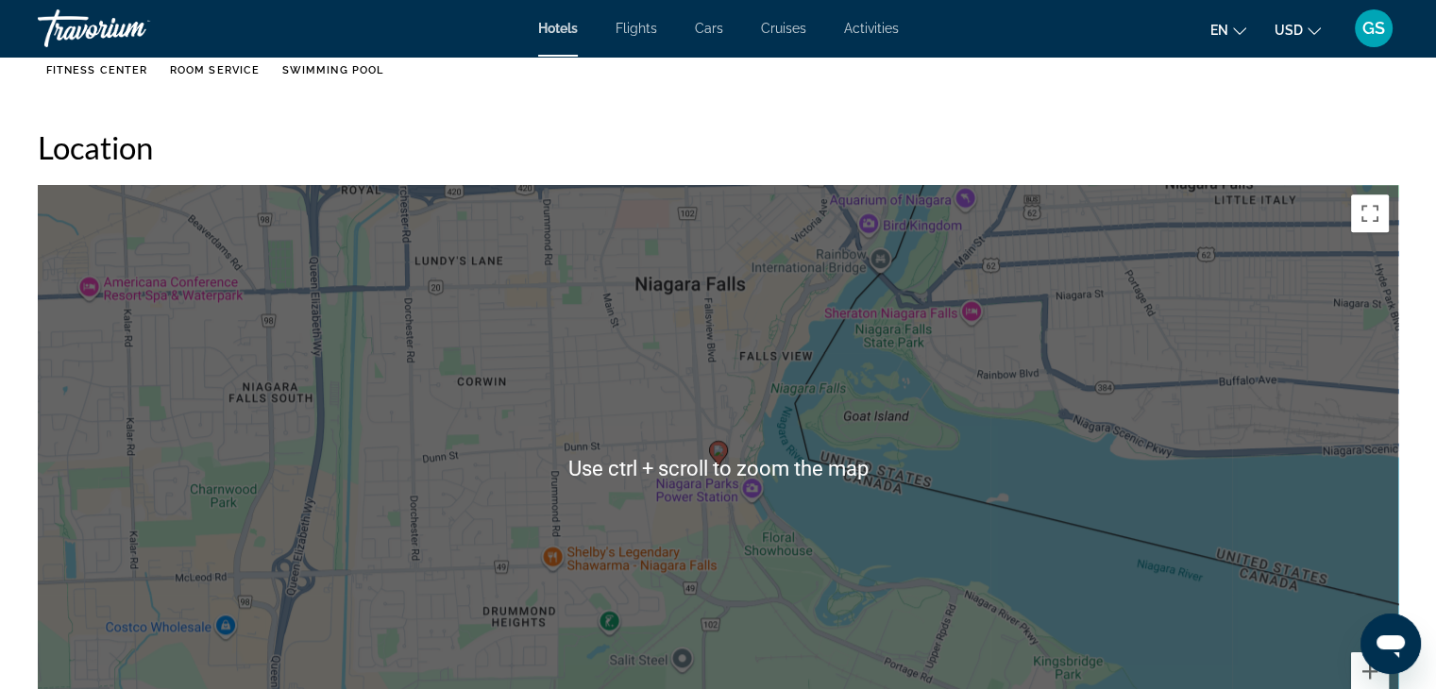
scroll to position [1729, 0]
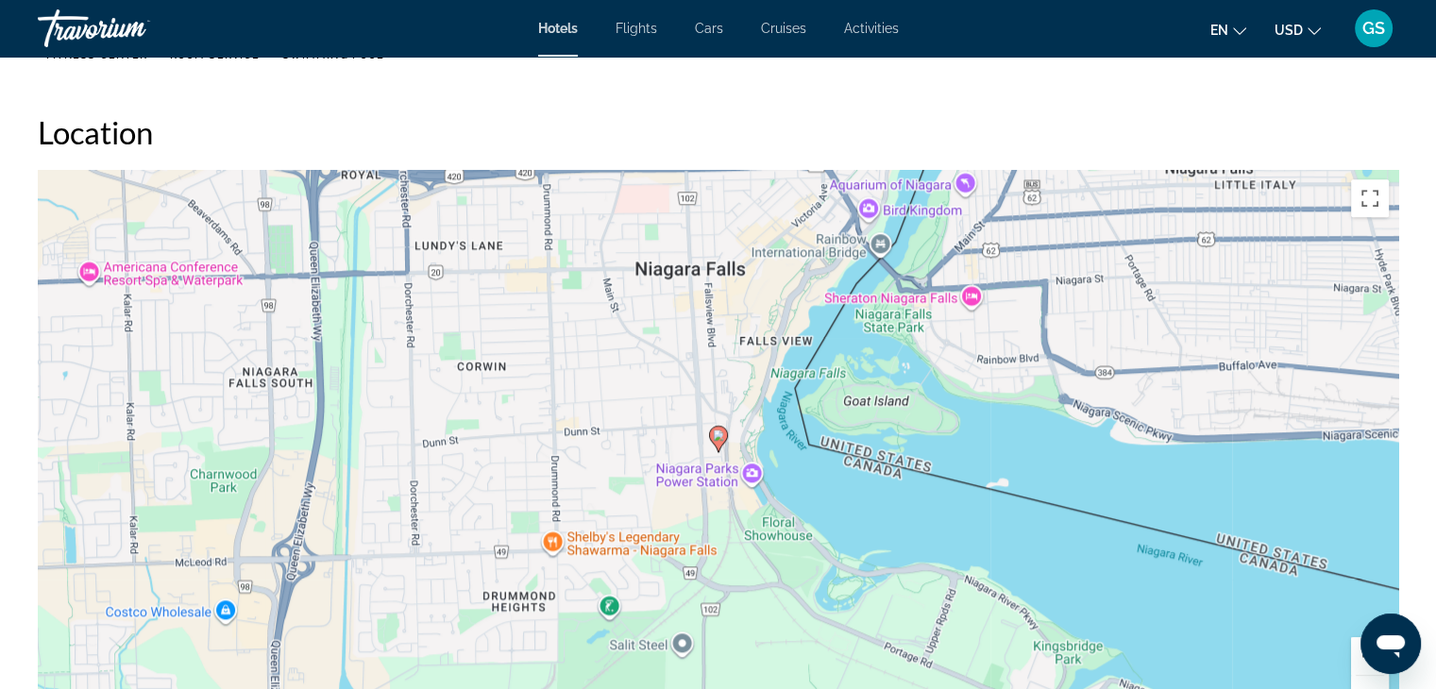
click at [847, 288] on div "To activate drag with keyboard, press Alt + Enter. Once in keyboard drag state,…" at bounding box center [718, 453] width 1361 height 567
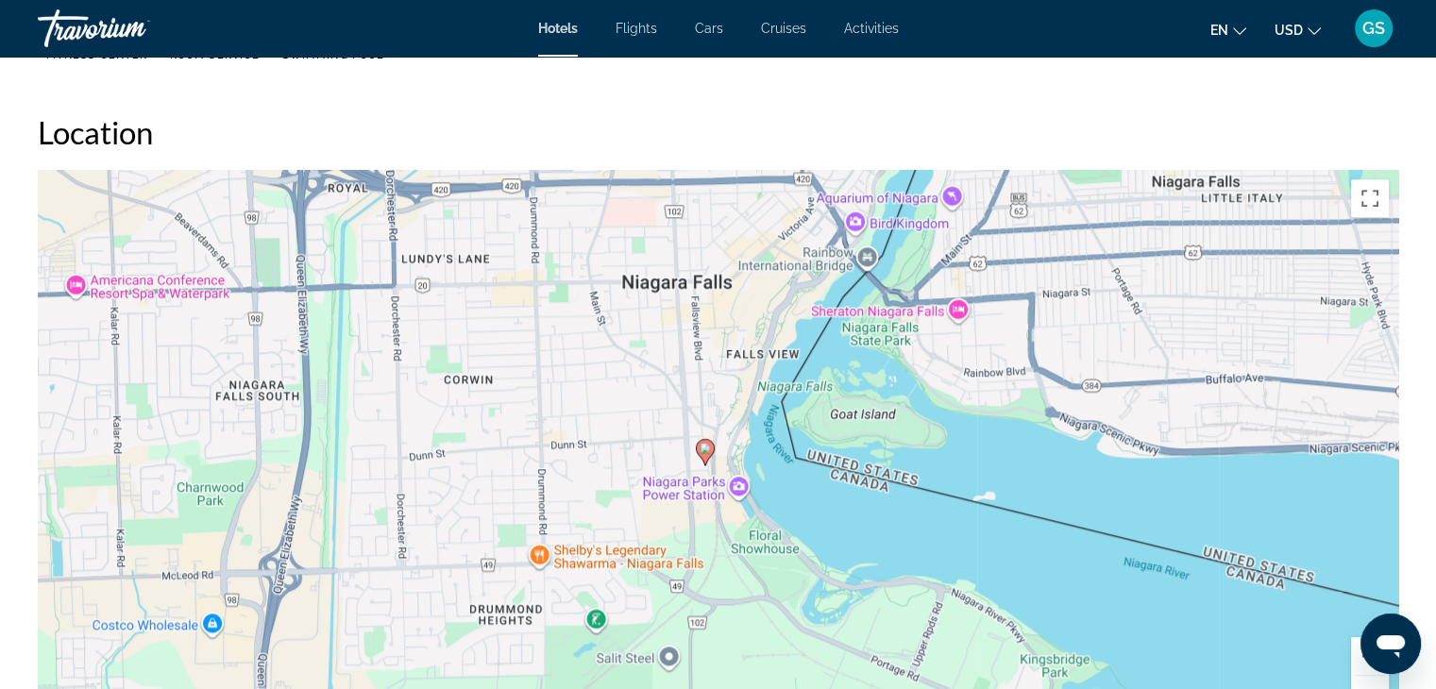
drag, startPoint x: 850, startPoint y: 298, endPoint x: 837, endPoint y: 313, distance: 20.1
click at [837, 313] on div "To activate drag with keyboard, press Alt + Enter. Once in keyboard drag state,…" at bounding box center [718, 453] width 1361 height 567
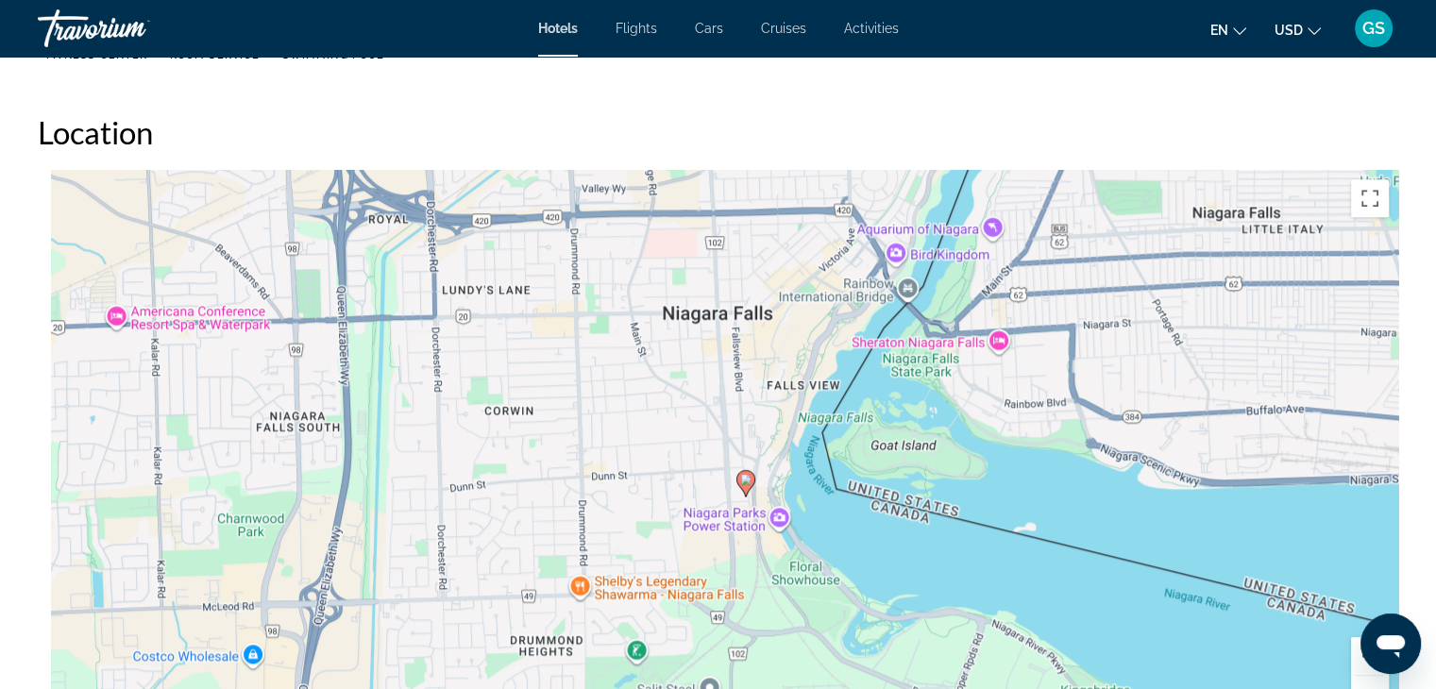
drag, startPoint x: 679, startPoint y: 303, endPoint x: 729, endPoint y: 340, distance: 62.1
click at [729, 340] on div "To activate drag with keyboard, press Alt + Enter. Once in keyboard drag state,…" at bounding box center [718, 453] width 1361 height 567
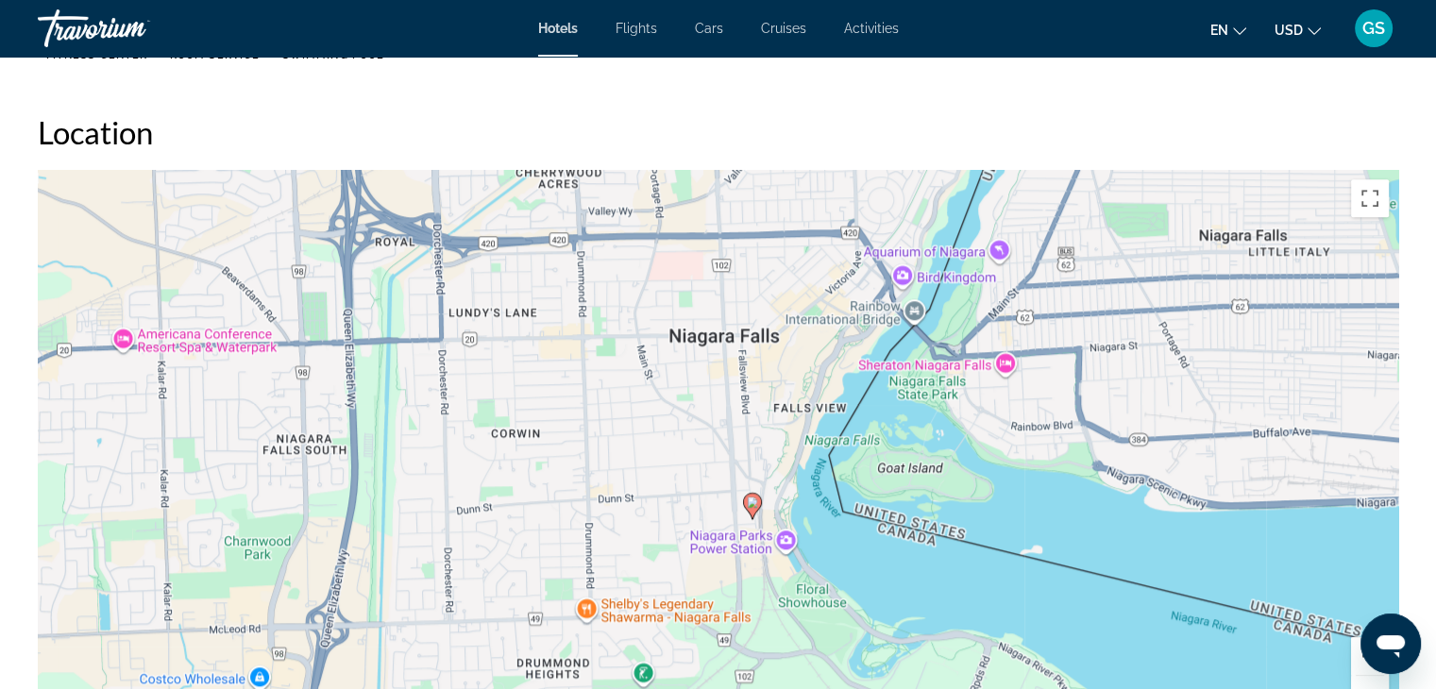
drag, startPoint x: 940, startPoint y: 241, endPoint x: 939, endPoint y: 260, distance: 18.9
click at [939, 260] on div "To activate drag with keyboard, press Alt + Enter. Once in keyboard drag state,…" at bounding box center [718, 453] width 1361 height 567
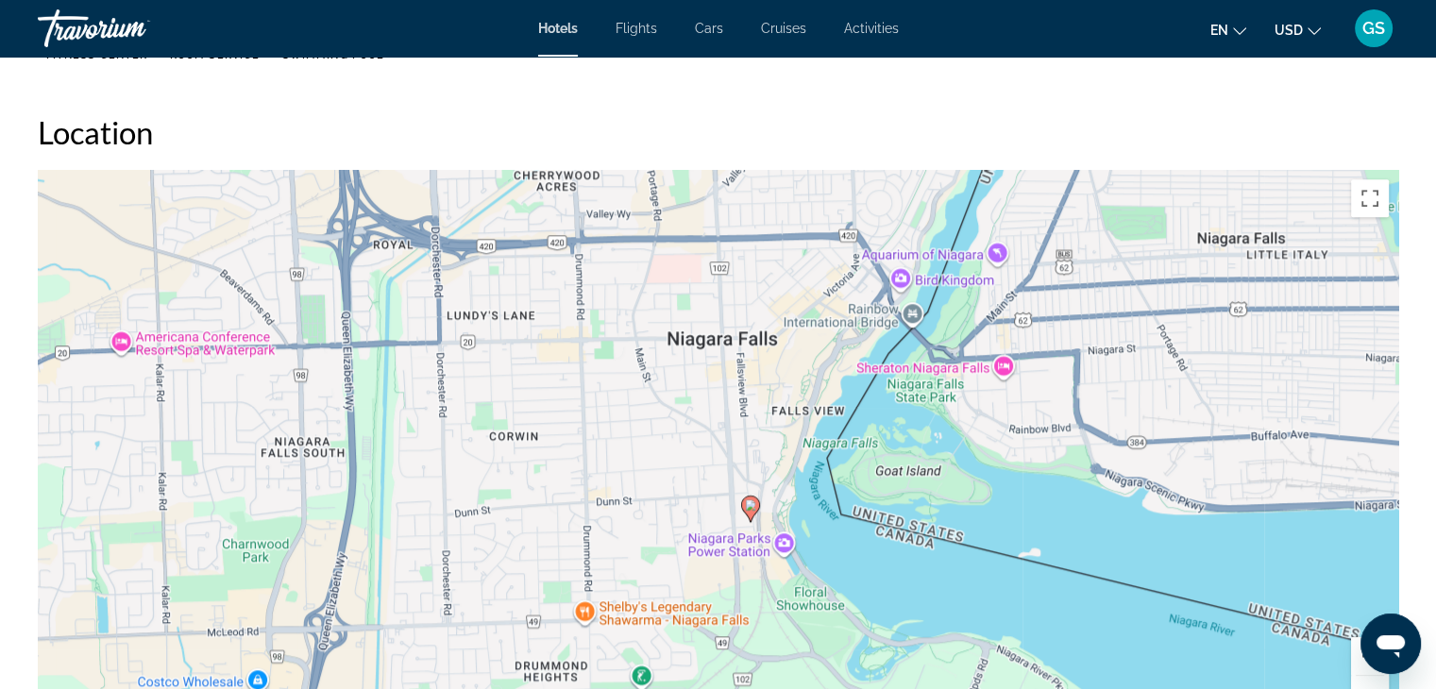
click at [1307, 608] on div "To activate drag with keyboard, press Alt + Enter. Once in keyboard drag state,…" at bounding box center [718, 453] width 1361 height 567
click at [1309, 635] on div "To activate drag with keyboard, press Alt + Enter. Once in keyboard drag state,…" at bounding box center [718, 453] width 1361 height 567
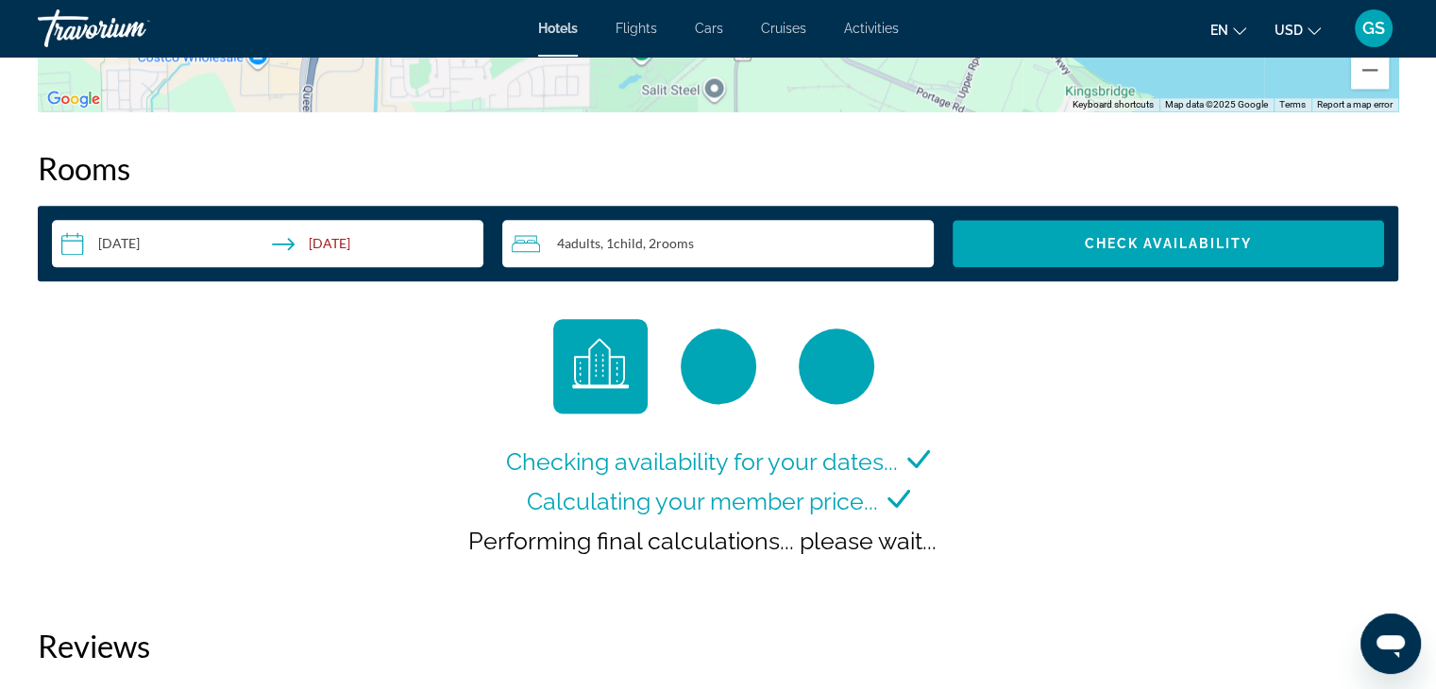
scroll to position [2390, 0]
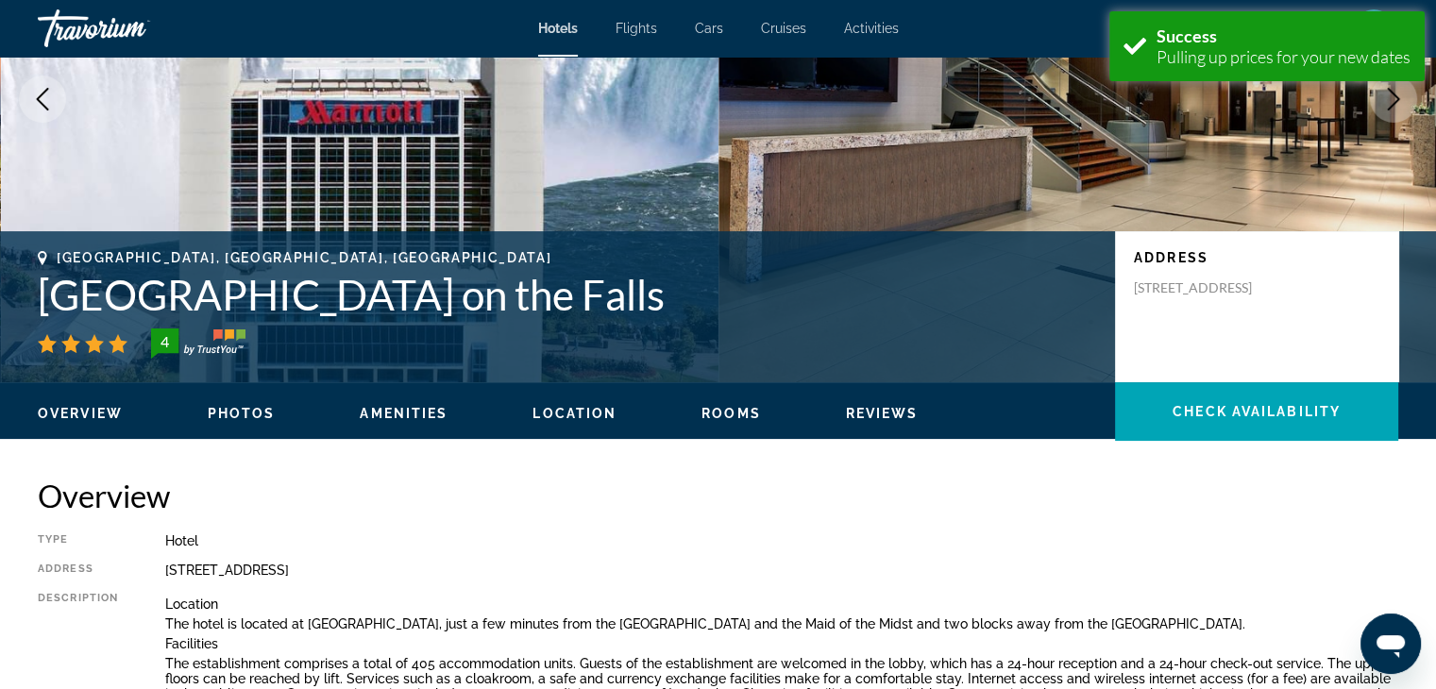
scroll to position [283, 0]
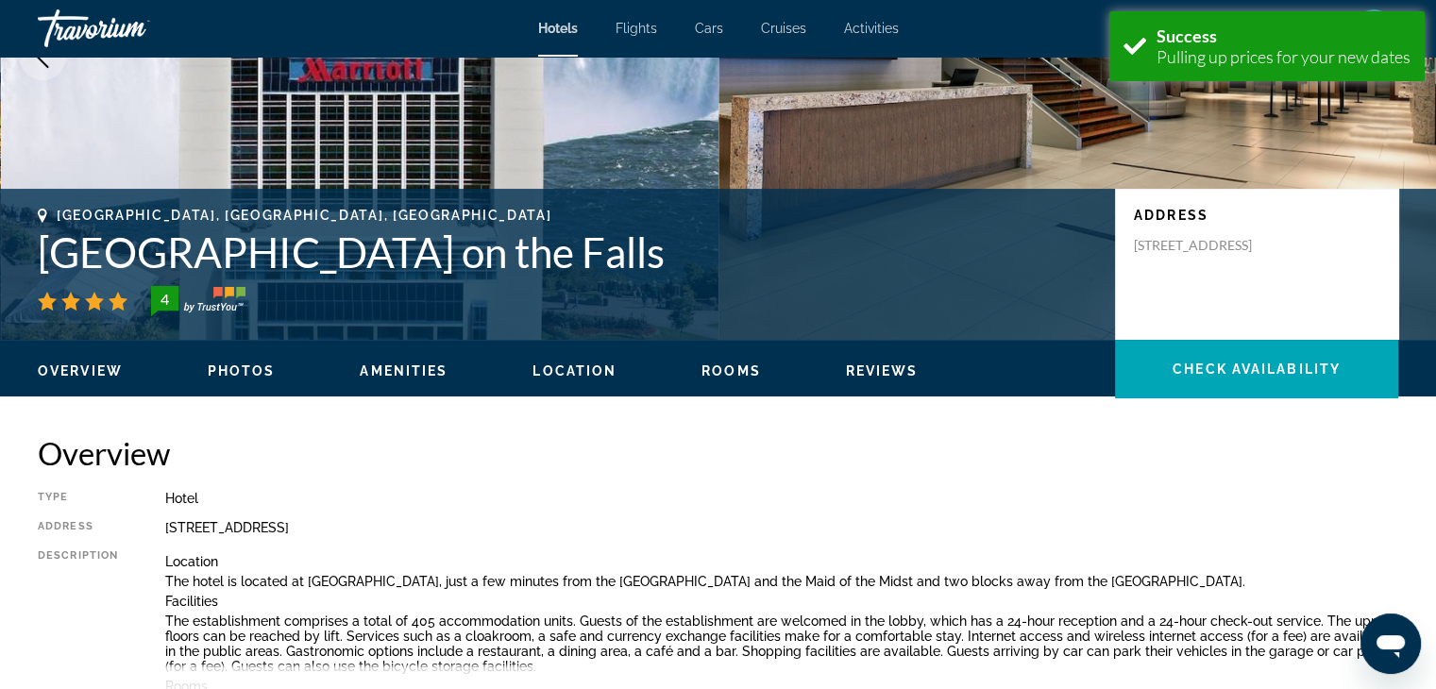
click at [708, 375] on span "Rooms" at bounding box center [731, 371] width 59 height 15
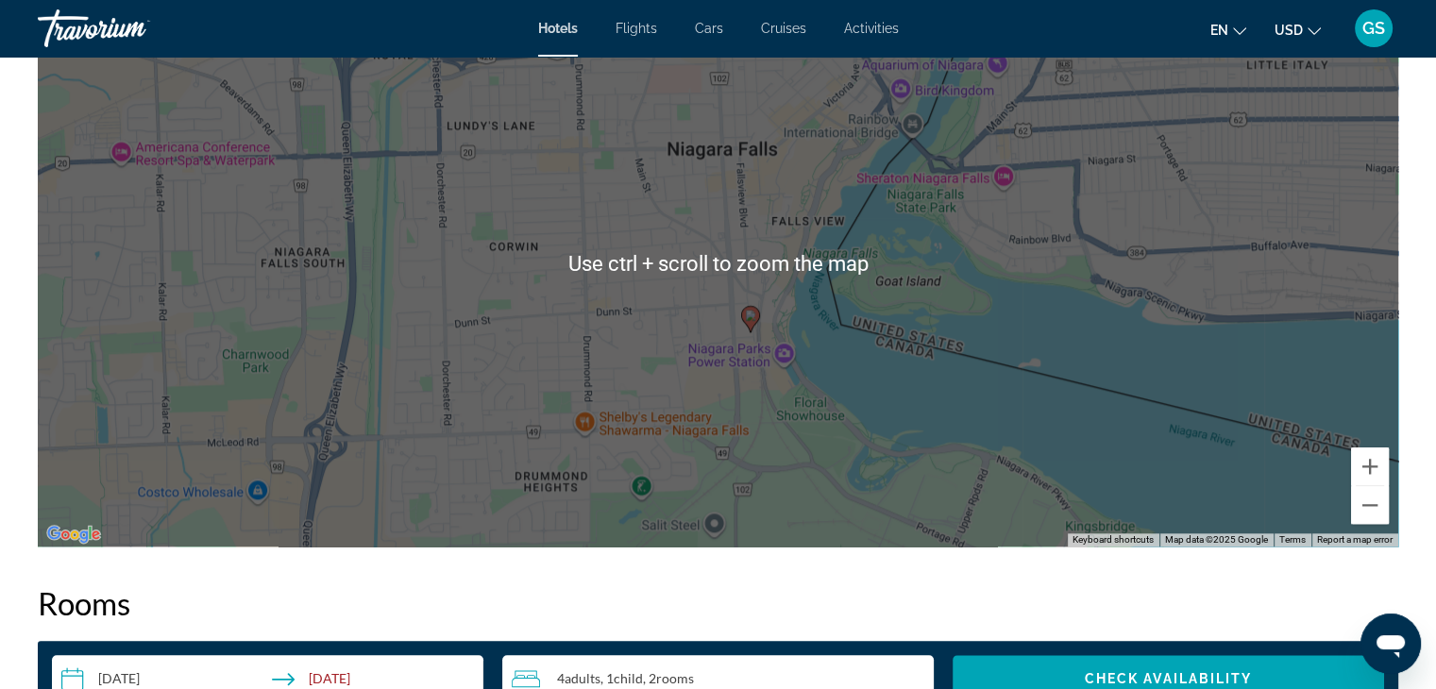
scroll to position [1918, 0]
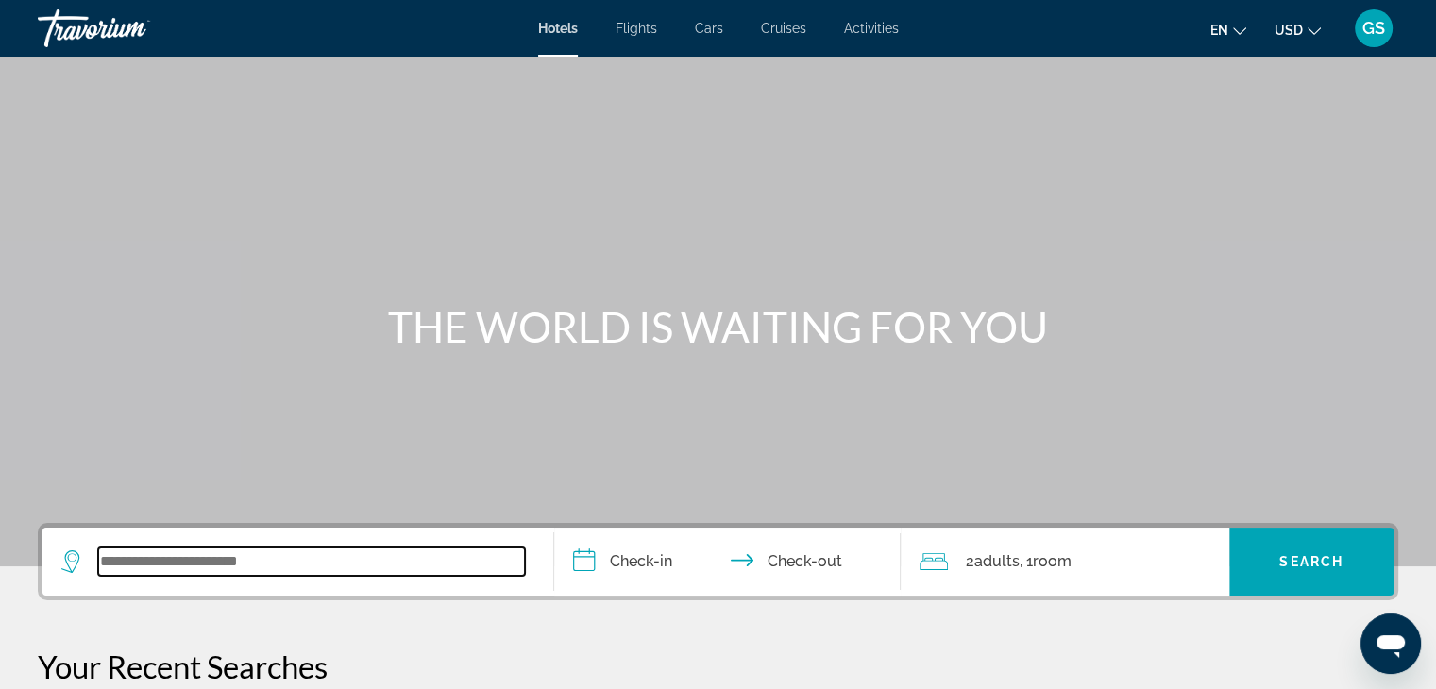
click at [226, 559] on input "Search widget" at bounding box center [311, 562] width 427 height 28
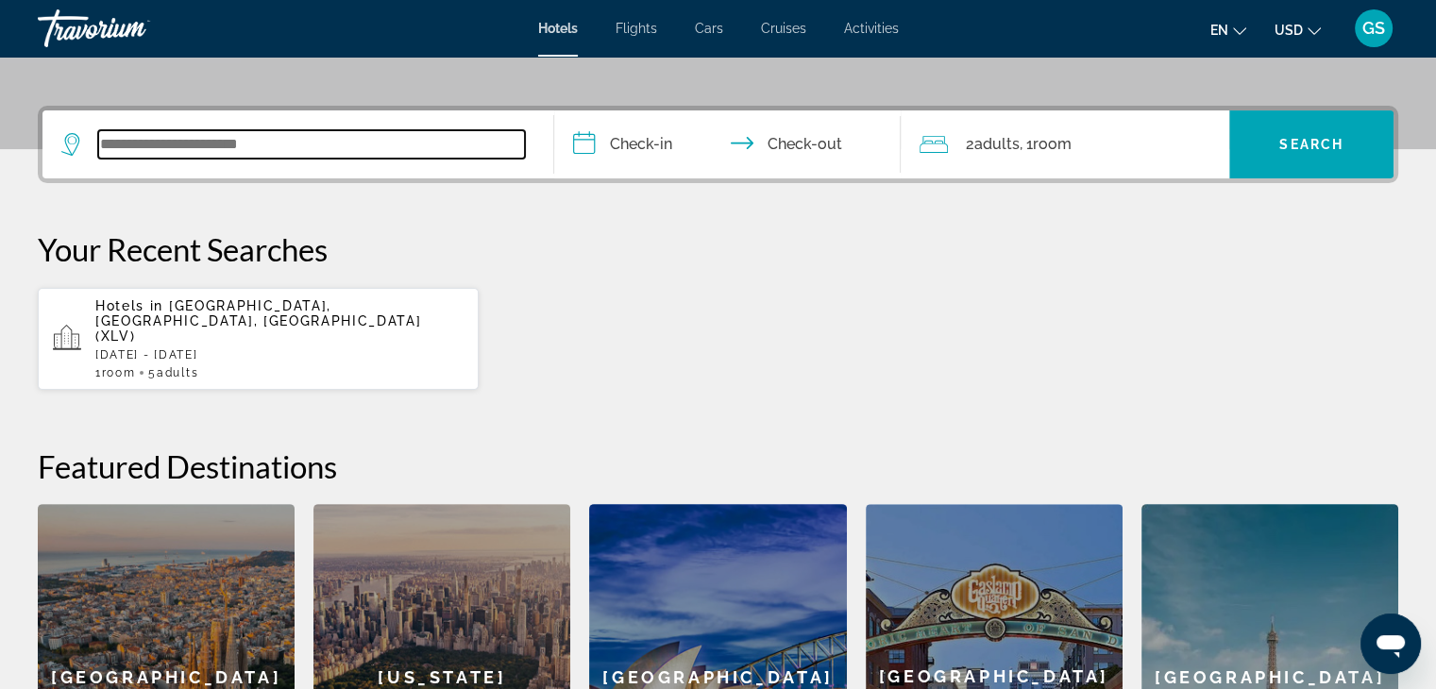
scroll to position [461, 0]
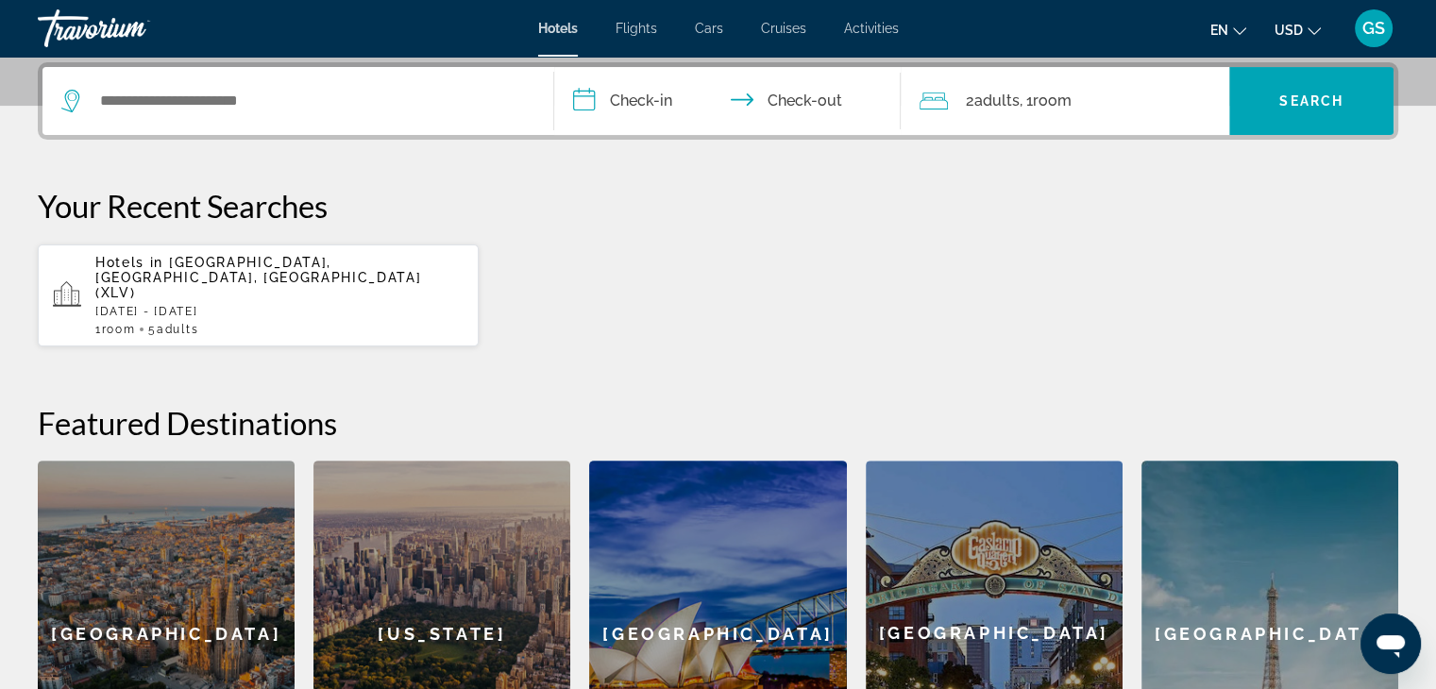
click at [1037, 103] on span ", 1 Room rooms" at bounding box center [1045, 101] width 52 height 26
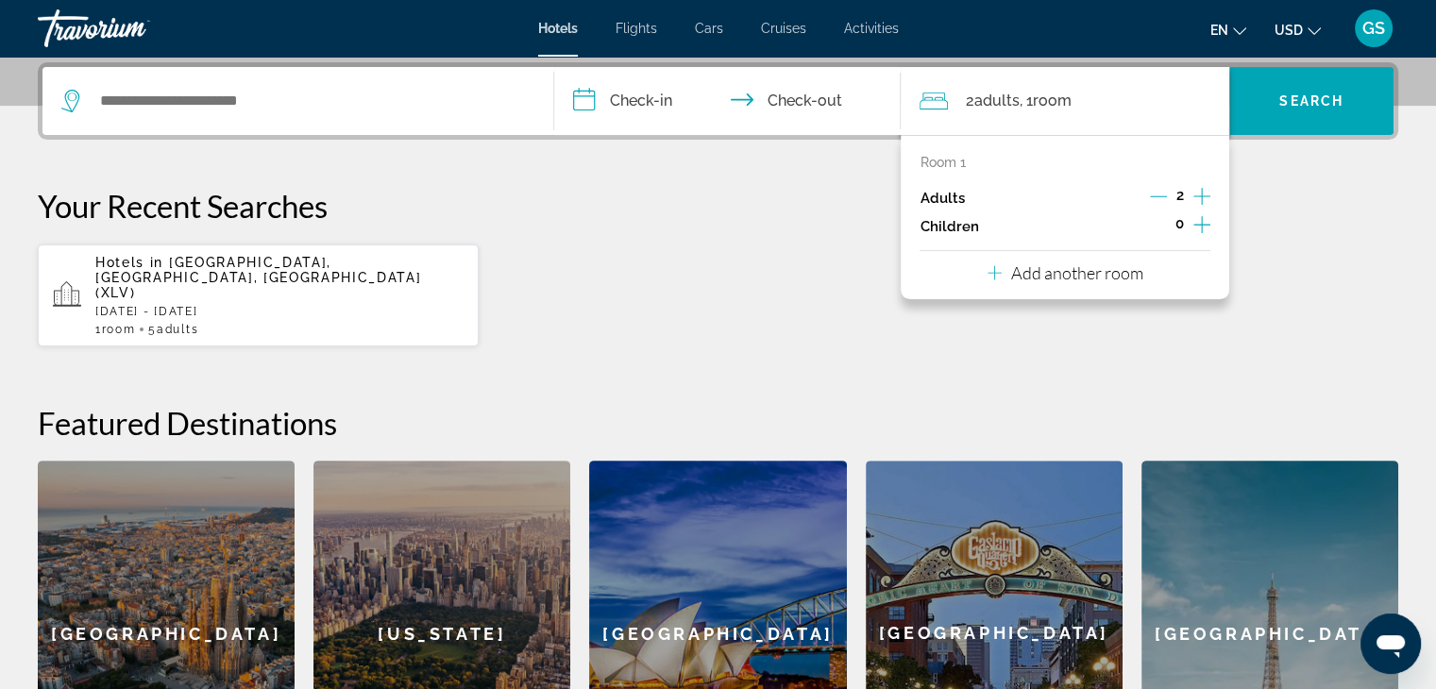
click at [1205, 227] on icon "Increment children" at bounding box center [1201, 224] width 17 height 23
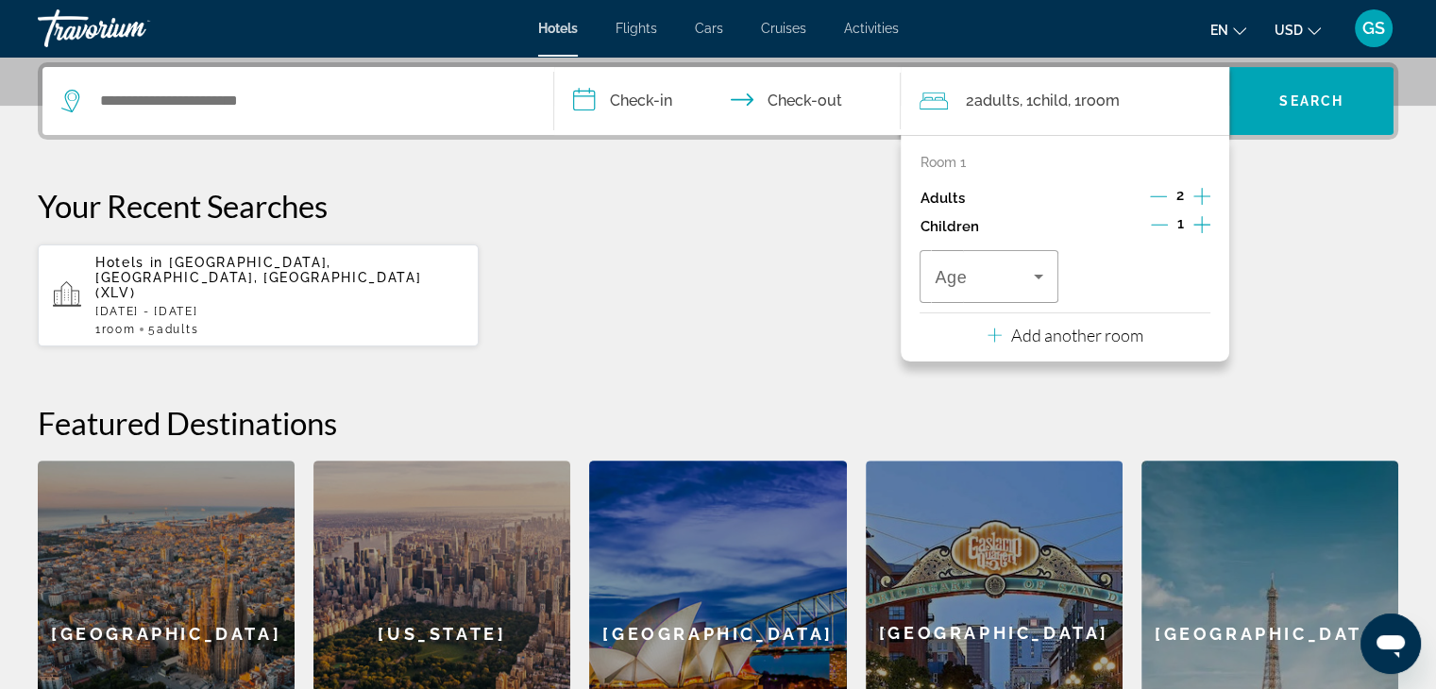
click at [1125, 330] on p "Add another room" at bounding box center [1077, 335] width 132 height 21
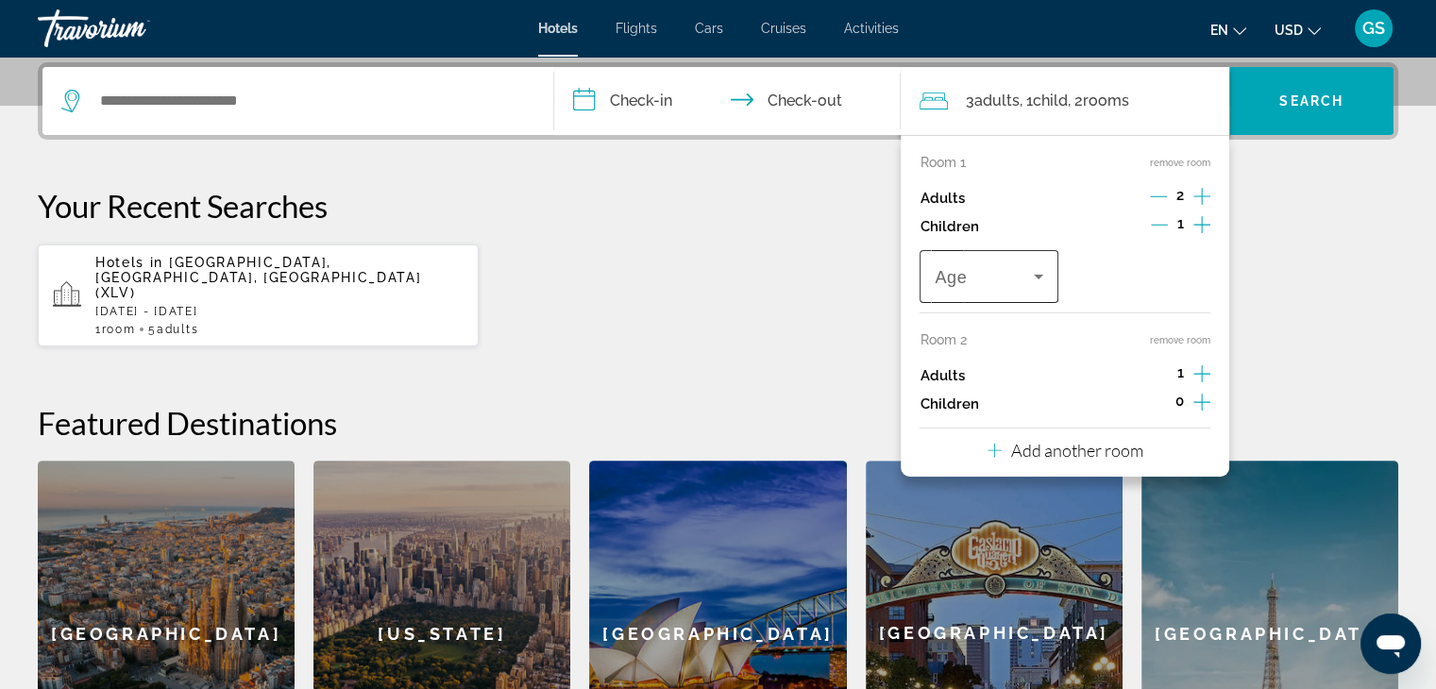
click at [1043, 277] on icon "Travelers: 3 adults, 1 child" at bounding box center [1038, 276] width 23 height 23
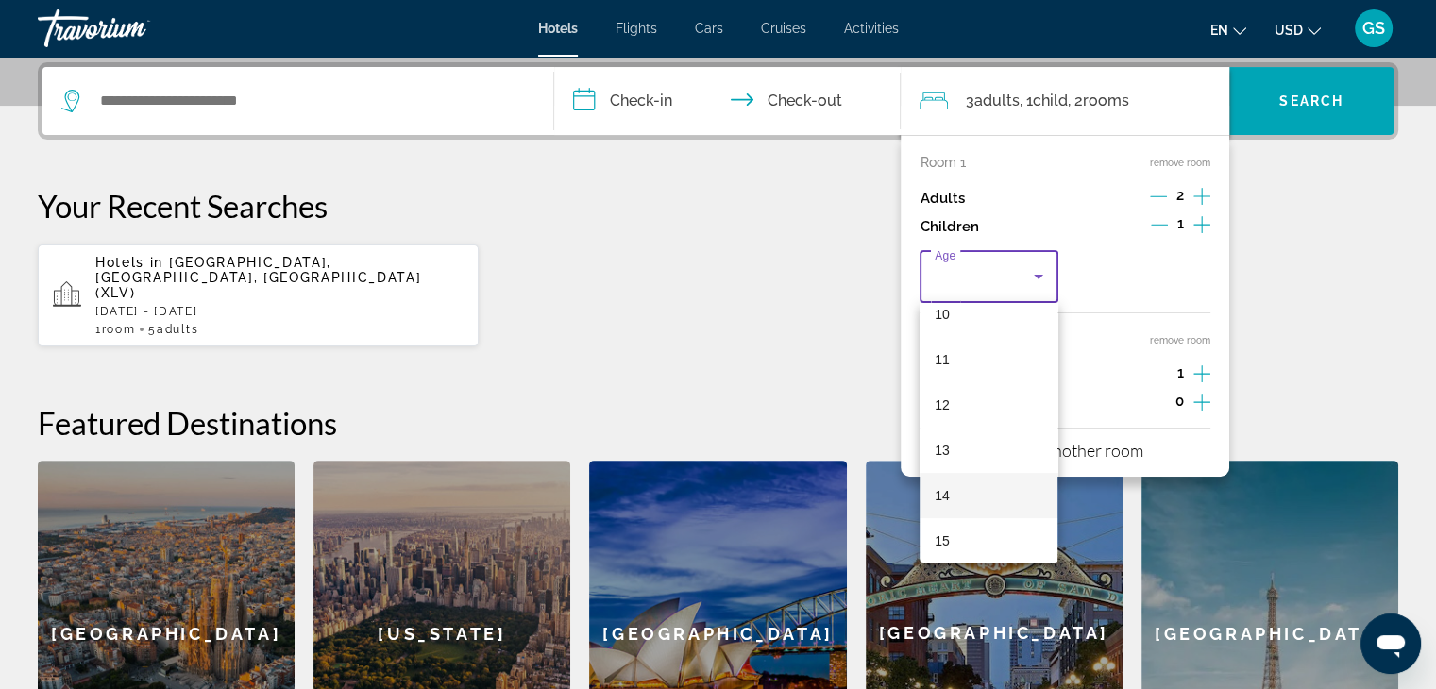
scroll to position [570, 0]
click at [955, 523] on mat-option "17" at bounding box center [989, 533] width 138 height 45
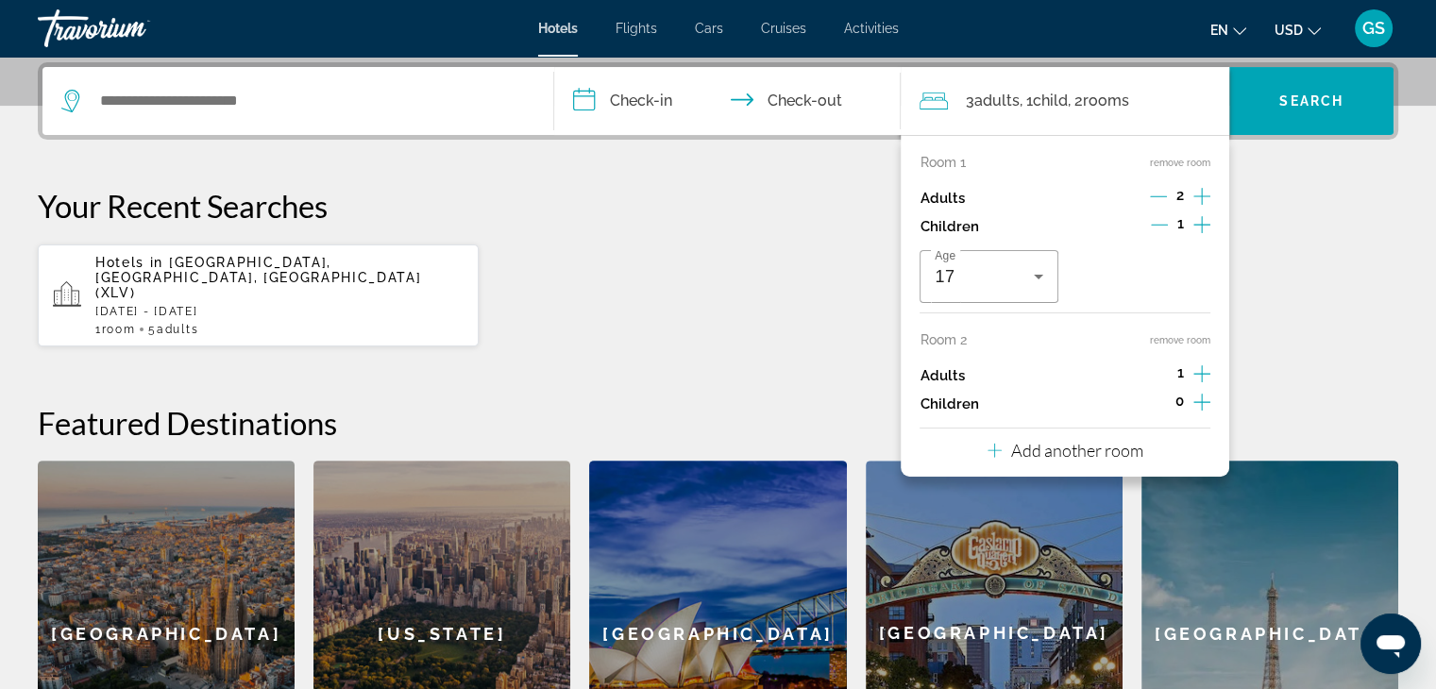
click at [1198, 375] on icon "Increment adults" at bounding box center [1201, 374] width 17 height 23
click at [1309, 335] on div "**********" at bounding box center [718, 434] width 1436 height 744
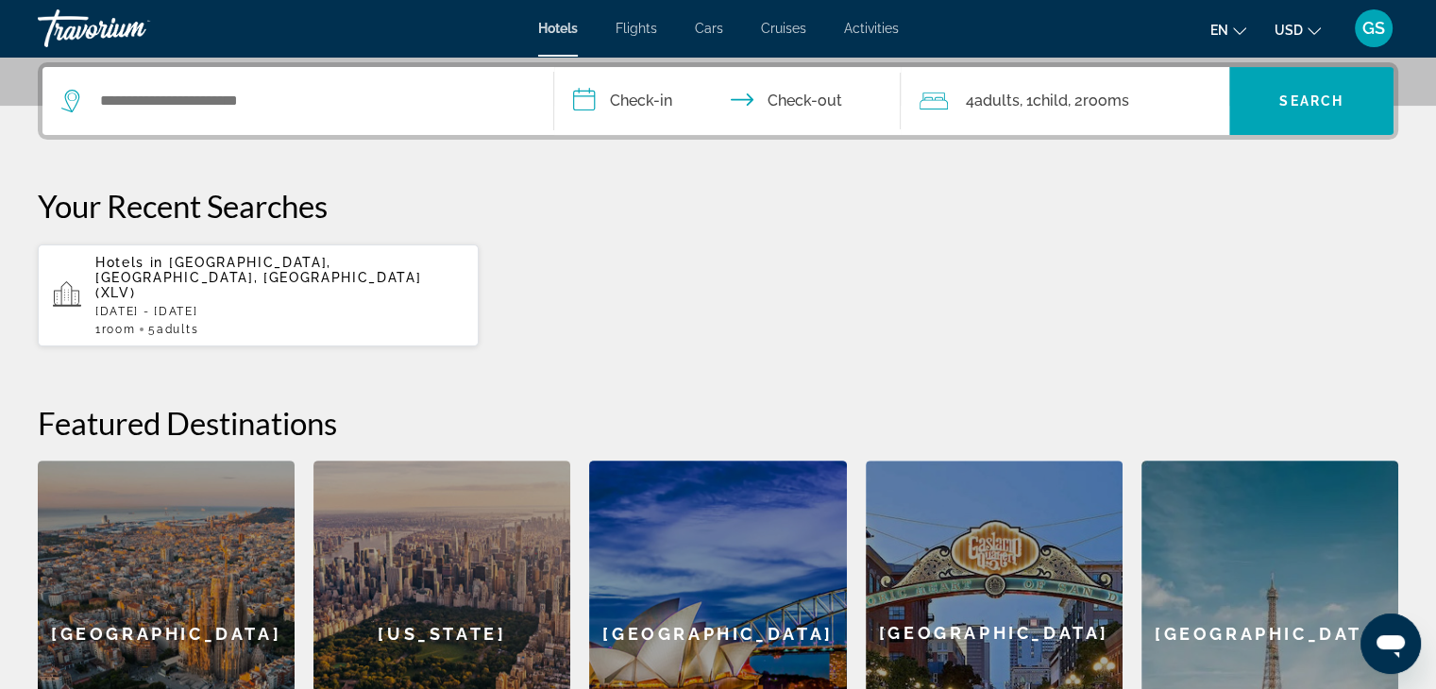
click at [590, 107] on input "**********" at bounding box center [731, 104] width 355 height 74
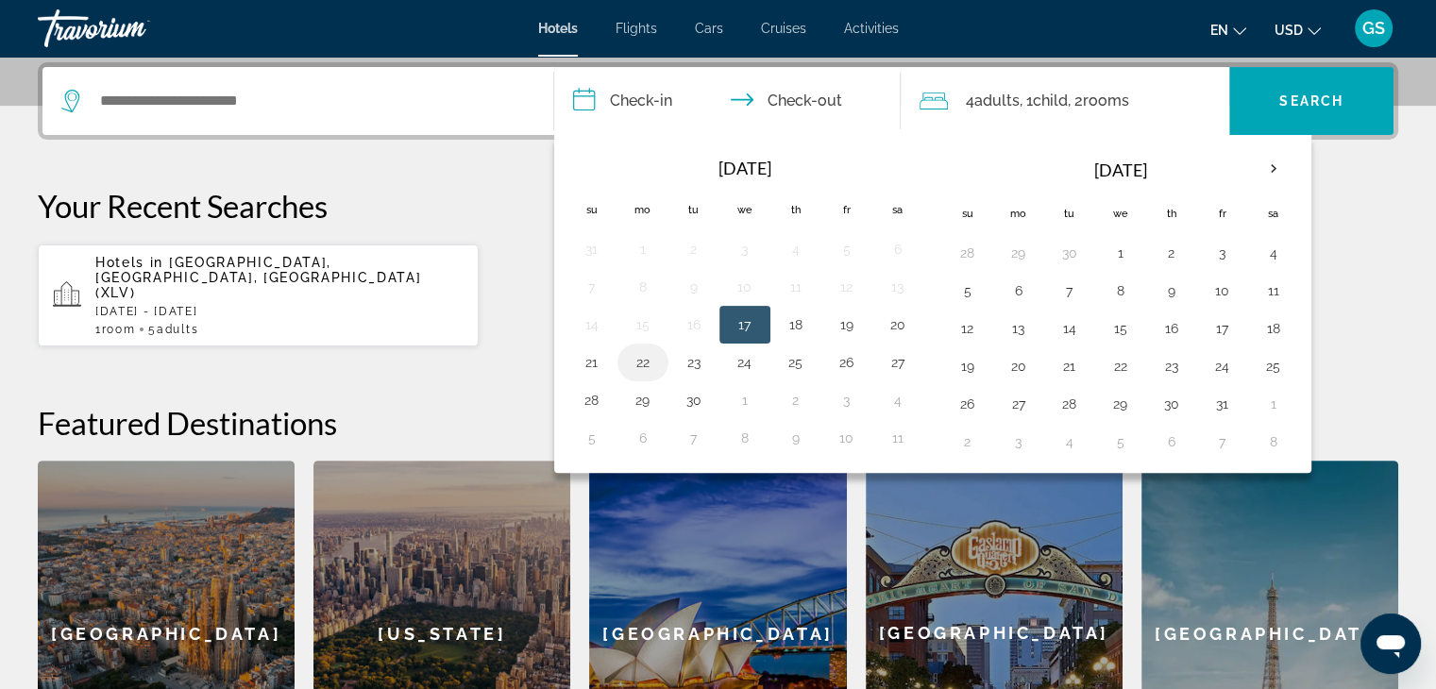
click at [653, 369] on button "22" at bounding box center [643, 362] width 30 height 26
click at [686, 367] on button "23" at bounding box center [694, 362] width 30 height 26
type input "**********"
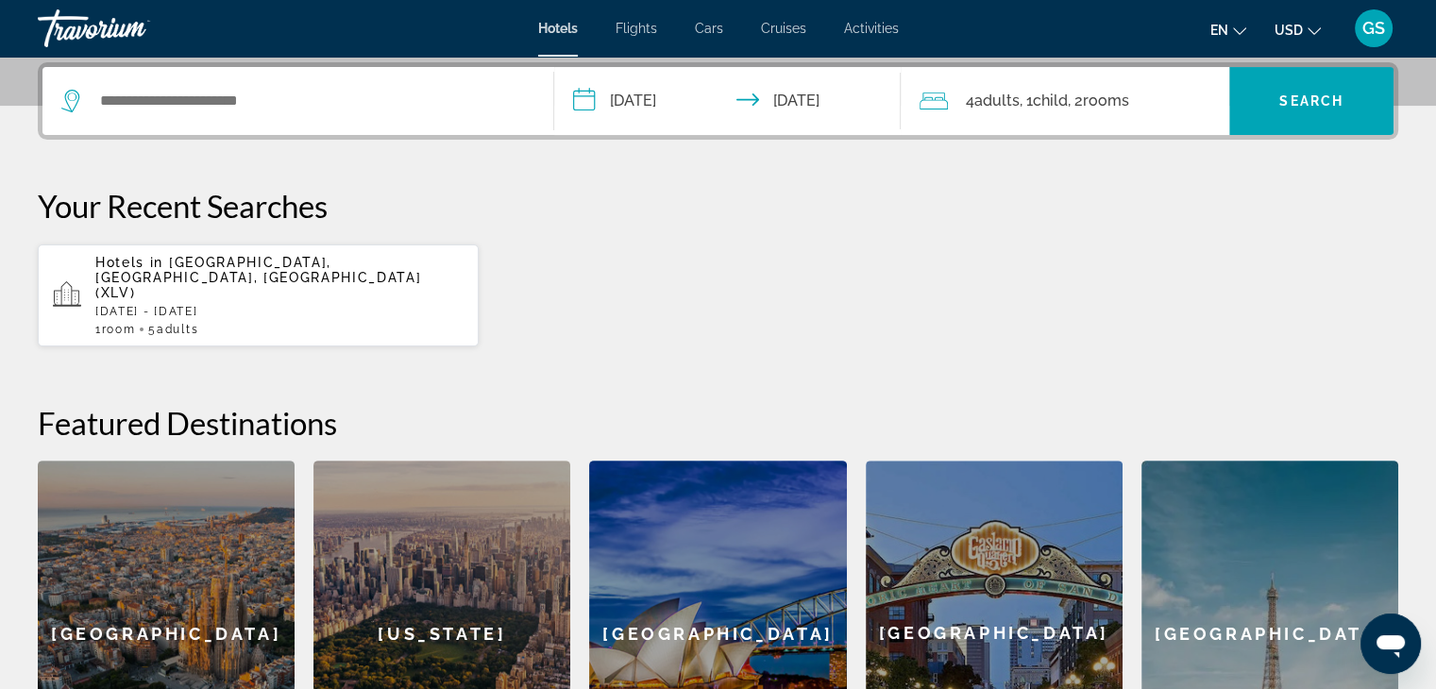
click at [427, 120] on div "Search widget" at bounding box center [297, 101] width 473 height 68
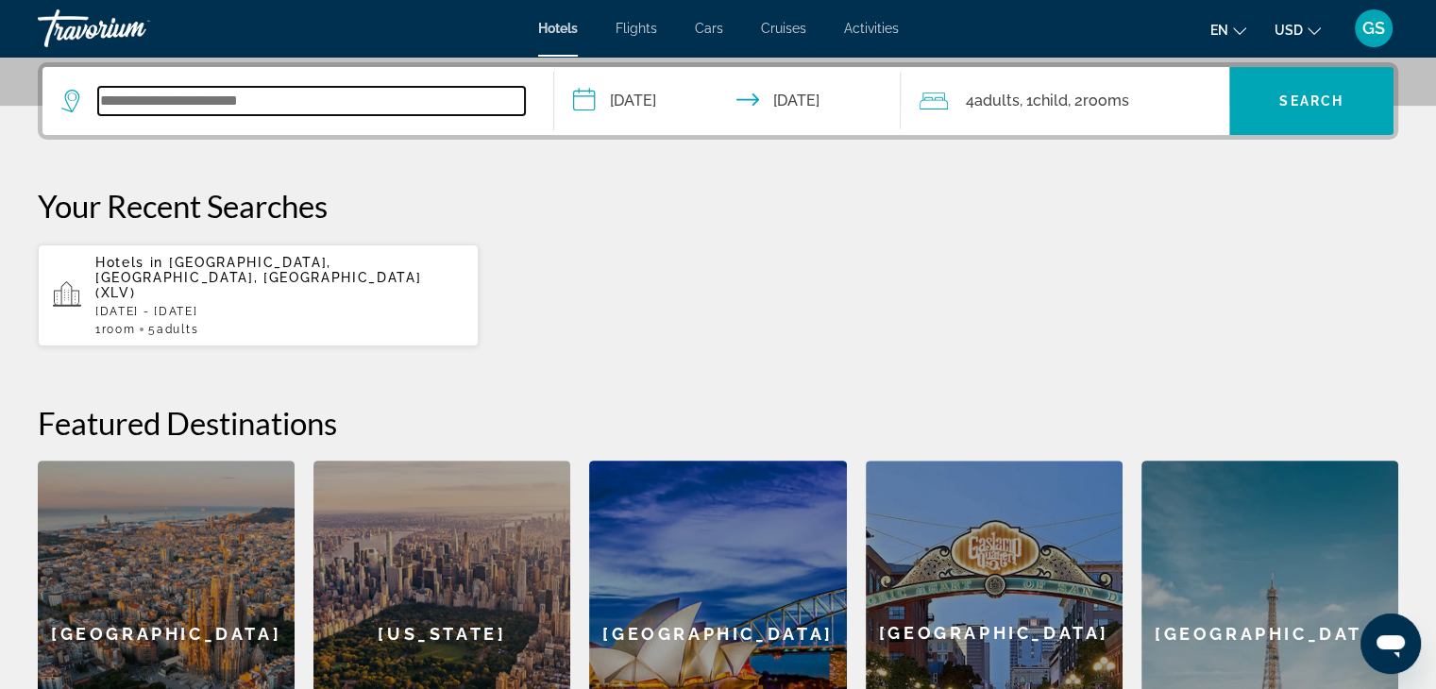
click at [427, 100] on input "Search widget" at bounding box center [311, 101] width 427 height 28
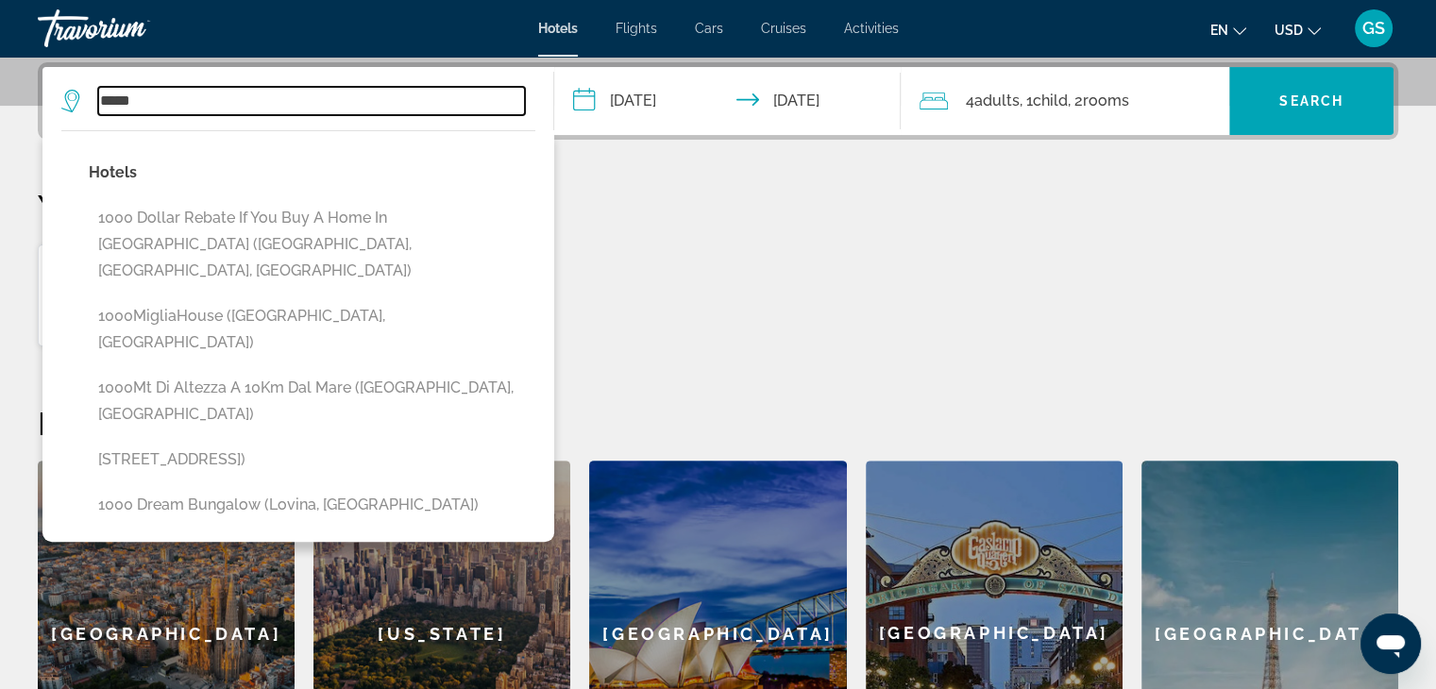
drag, startPoint x: 228, startPoint y: 100, endPoint x: 0, endPoint y: 69, distance: 229.7
click at [0, 69] on div "**********" at bounding box center [718, 434] width 1436 height 744
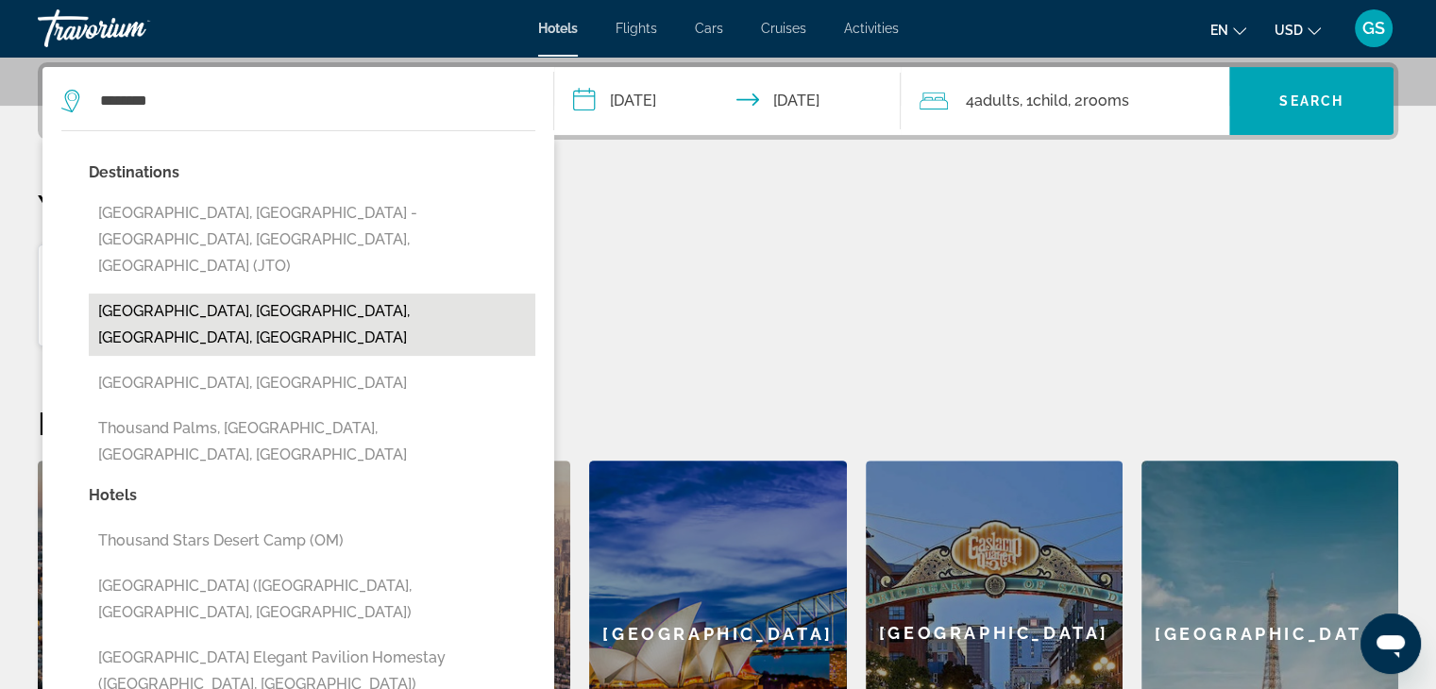
click at [253, 294] on button "[GEOGRAPHIC_DATA], [GEOGRAPHIC_DATA], [GEOGRAPHIC_DATA], [GEOGRAPHIC_DATA]" at bounding box center [312, 325] width 447 height 62
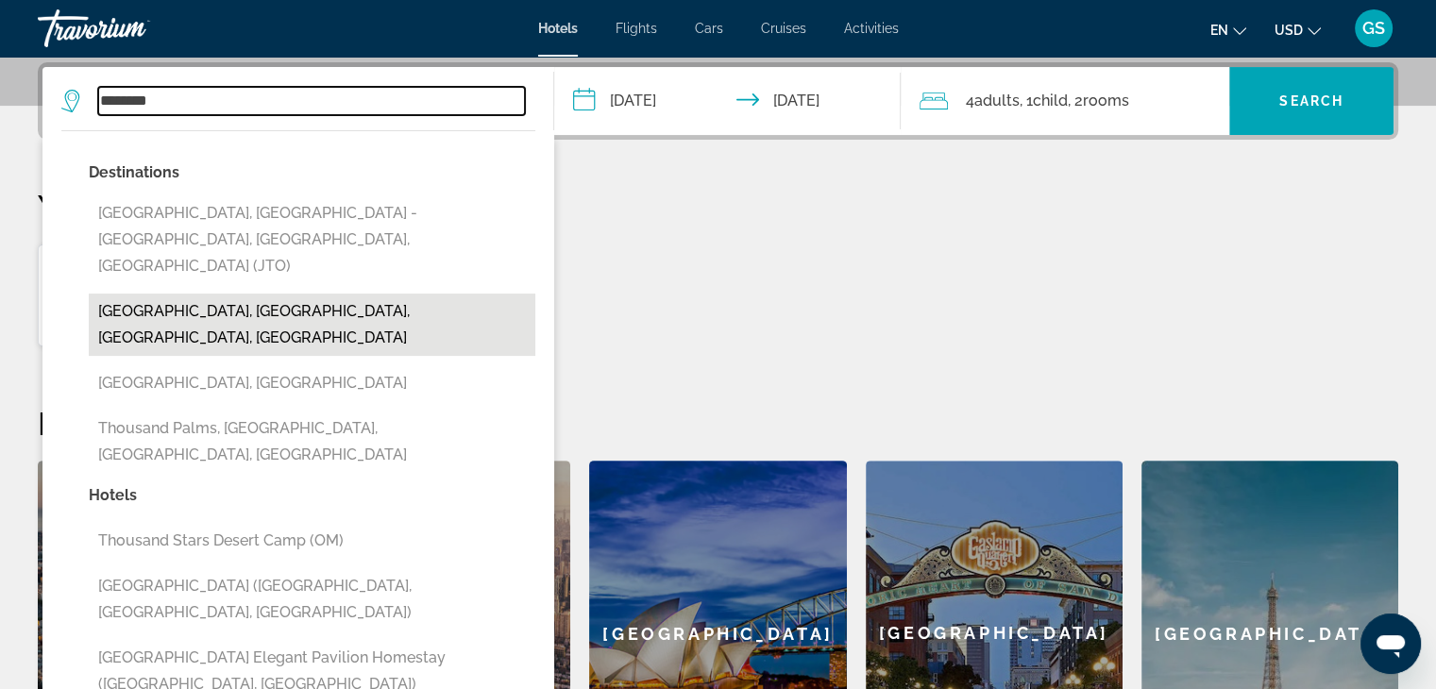
type input "**********"
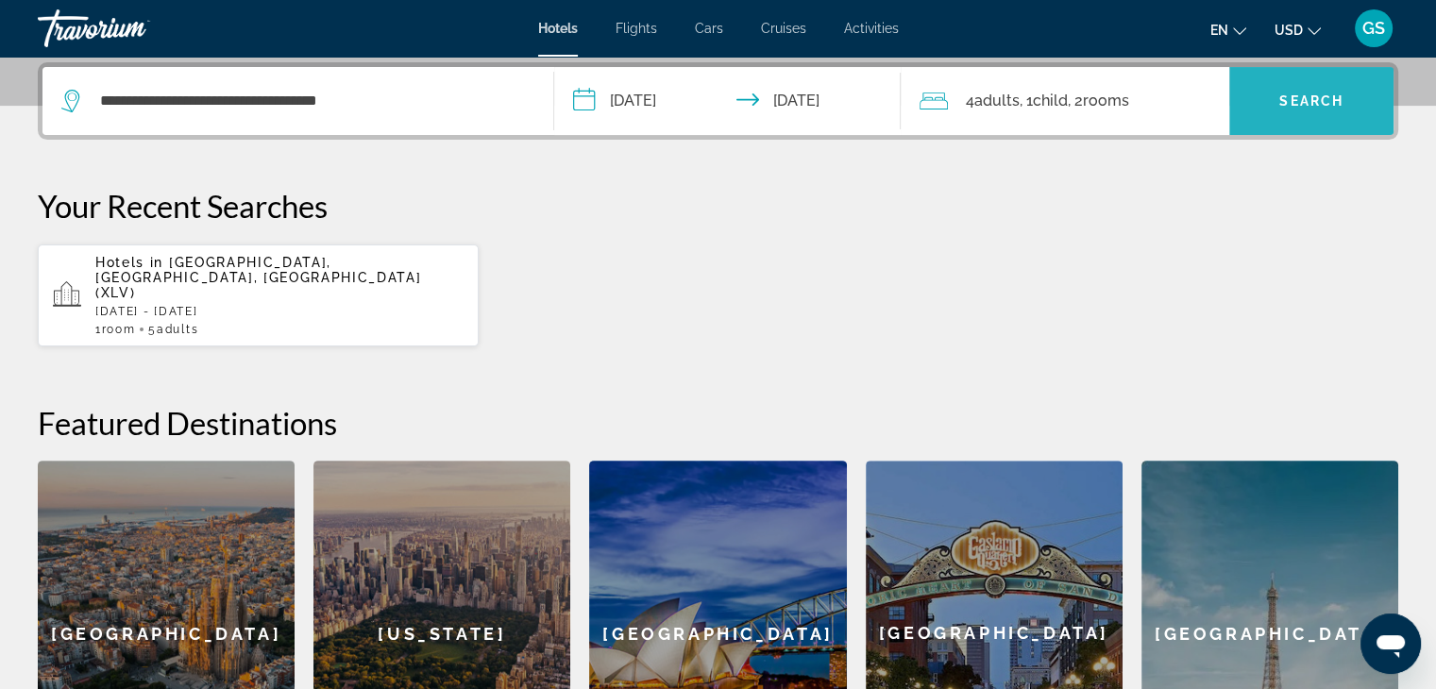
click at [1318, 110] on span "Search widget" at bounding box center [1311, 100] width 164 height 45
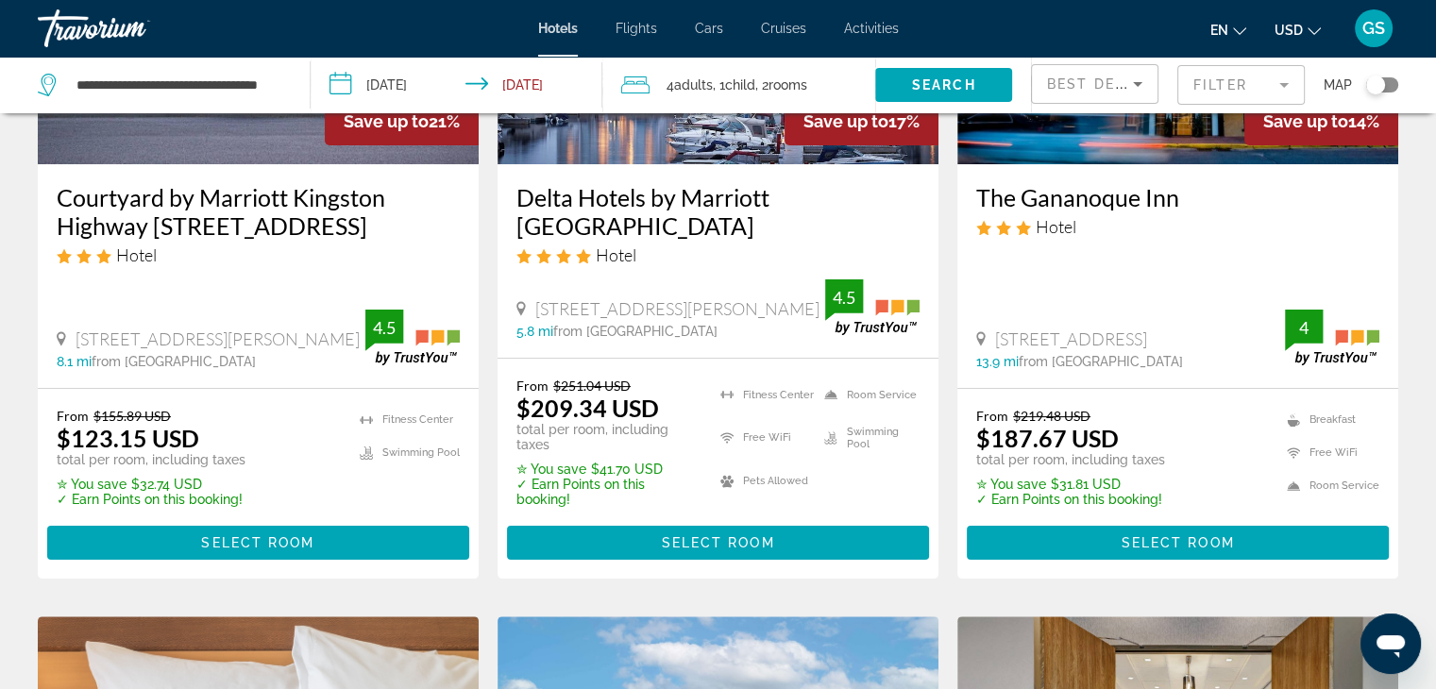
scroll to position [318, 0]
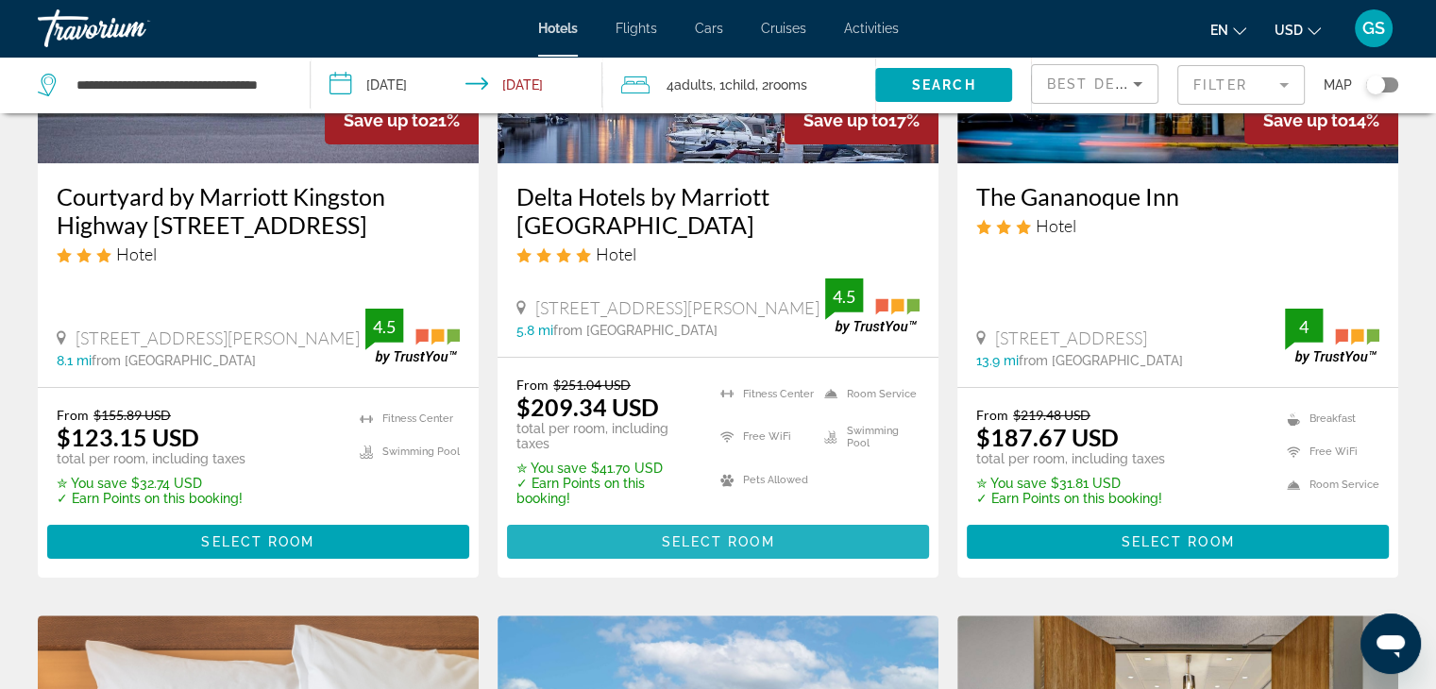
click at [763, 528] on span "Main content" at bounding box center [718, 541] width 422 height 45
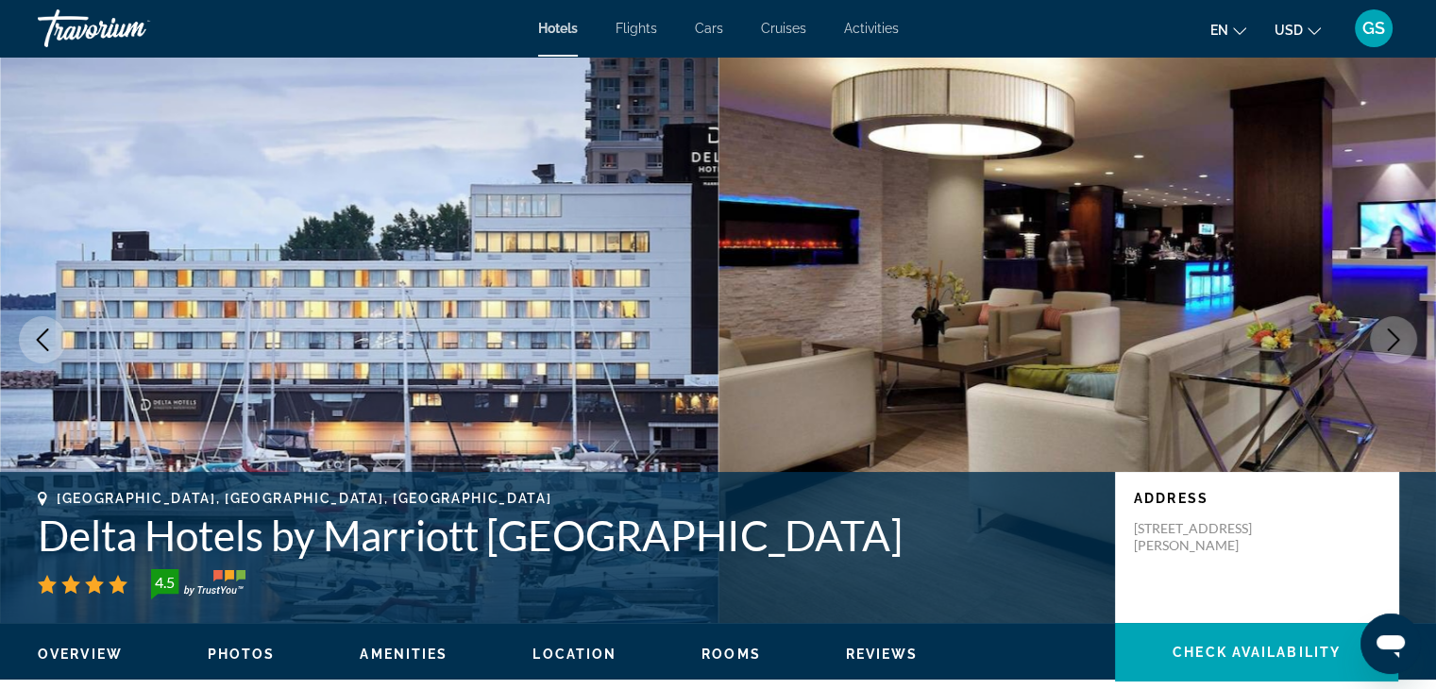
click at [1303, 27] on button "USD USD ($) MXN (Mex$) CAD (Can$) GBP (£) EUR (€) AUD (A$) NZD (NZ$) CNY (CN¥)" at bounding box center [1298, 29] width 46 height 27
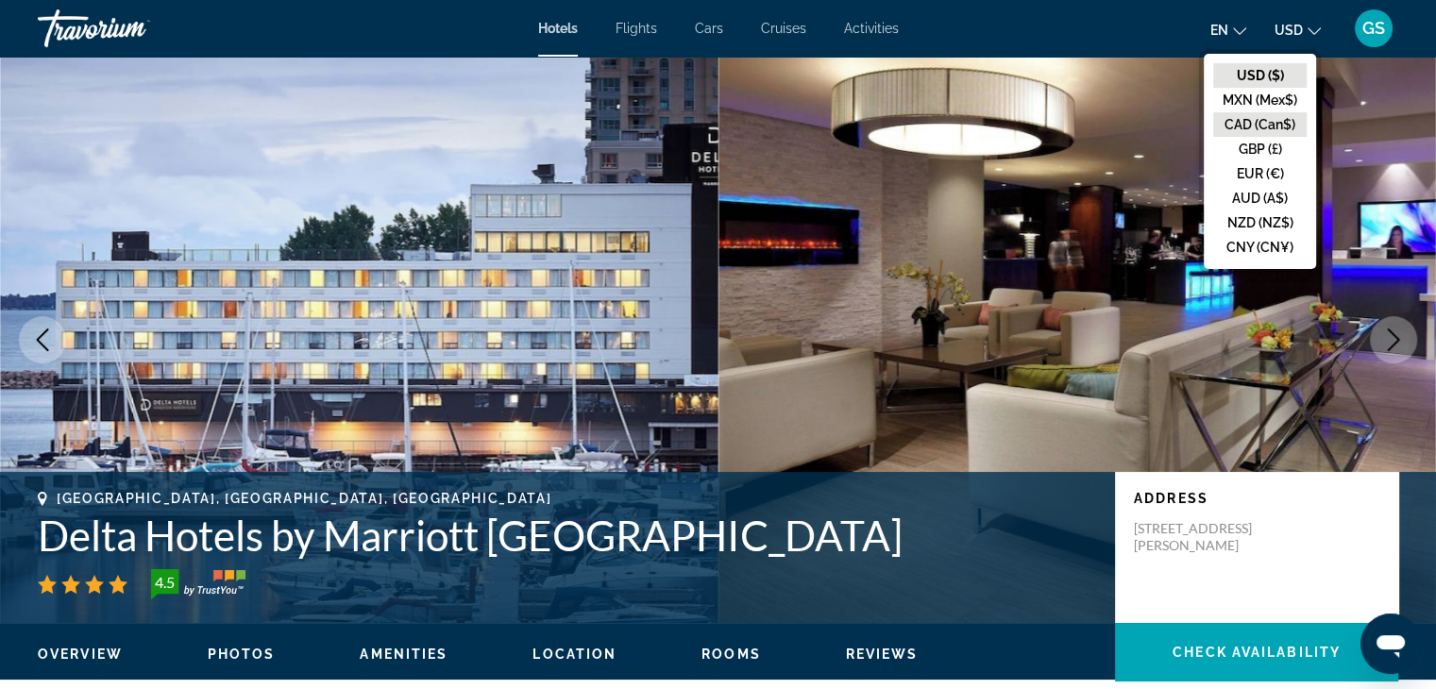
click at [1278, 123] on button "CAD (Can$)" at bounding box center [1259, 124] width 93 height 25
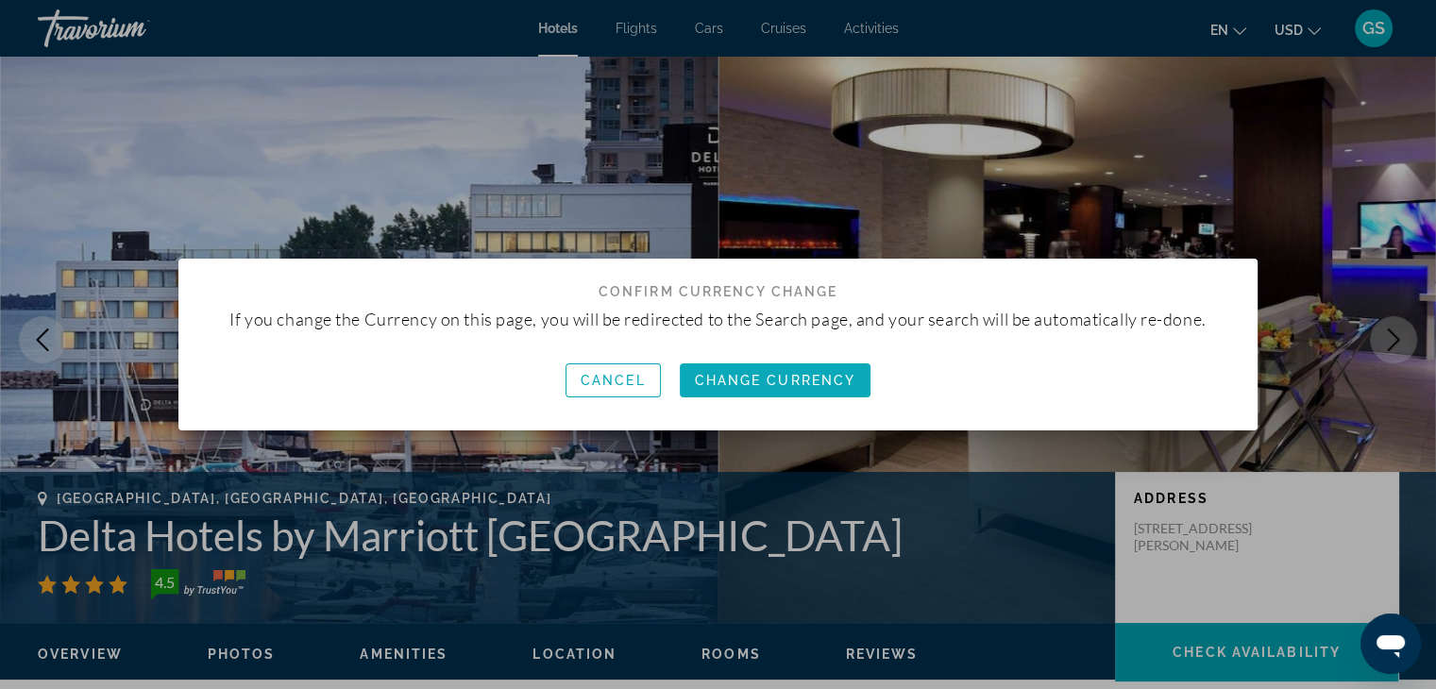
click at [709, 383] on span "Change Currency" at bounding box center [775, 380] width 161 height 15
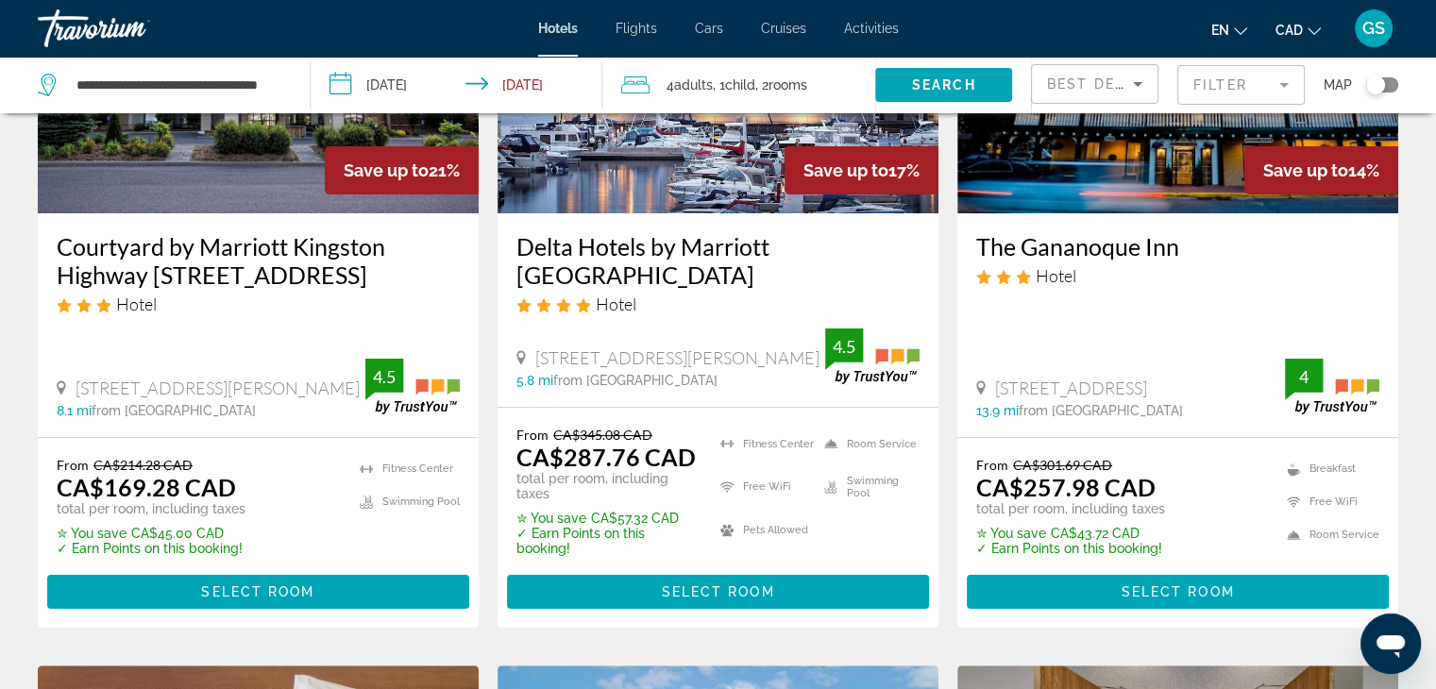
scroll to position [283, 0]
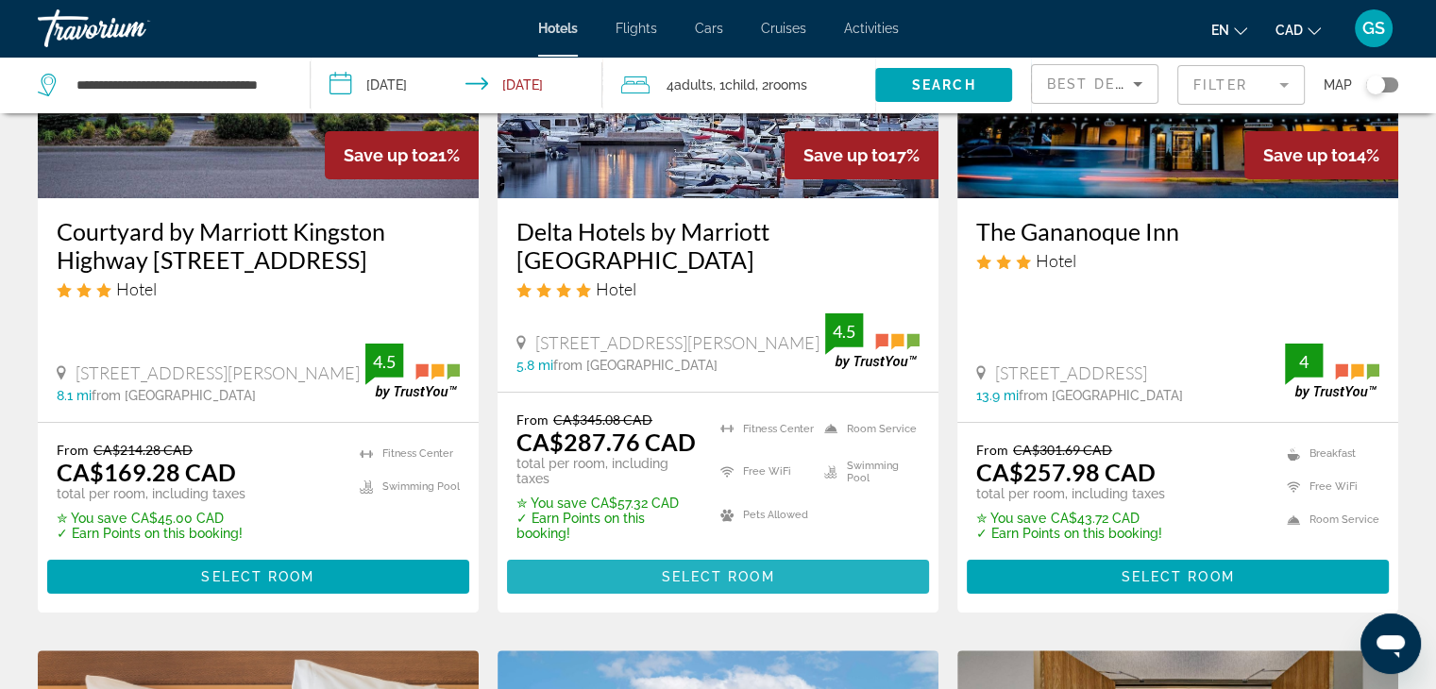
click at [694, 579] on span "Select Room" at bounding box center [717, 576] width 113 height 15
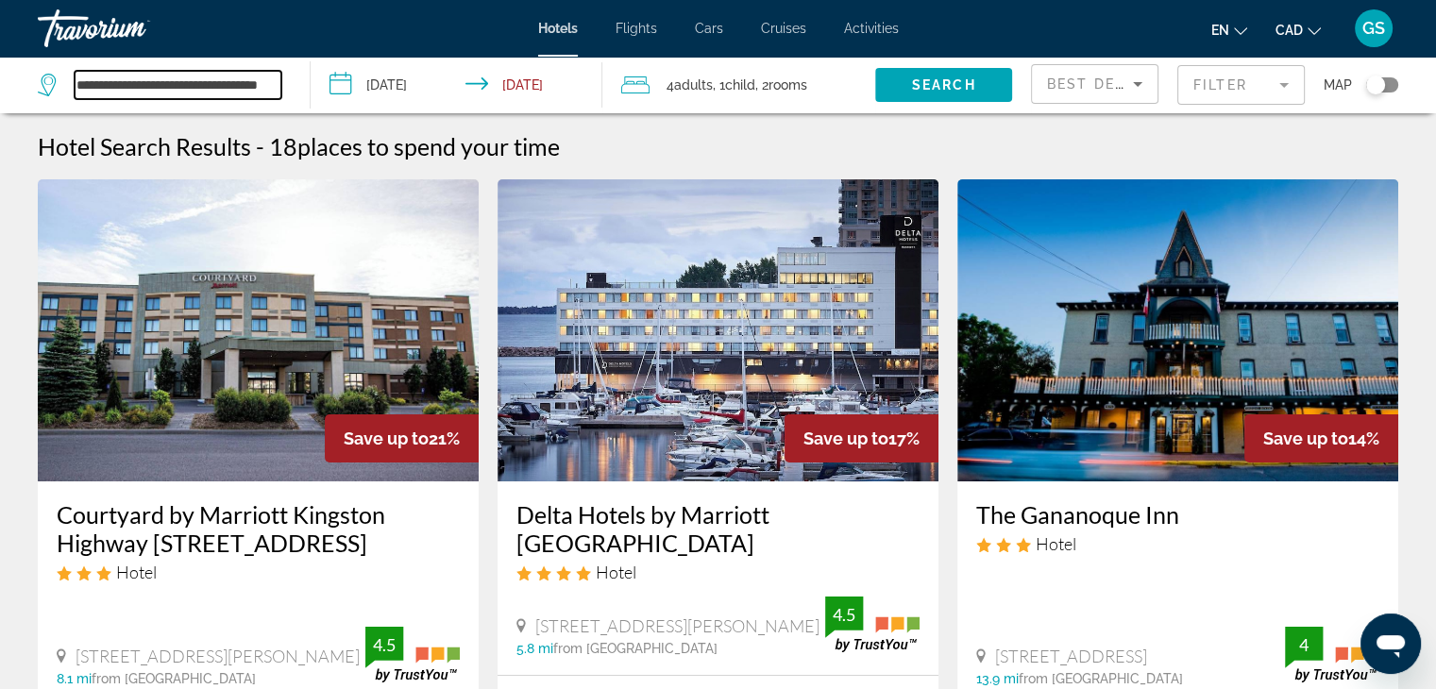
click at [261, 91] on input "**********" at bounding box center [178, 85] width 207 height 28
drag, startPoint x: 76, startPoint y: 86, endPoint x: 583, endPoint y: 69, distance: 507.3
click at [583, 69] on div "**********" at bounding box center [718, 85] width 1436 height 57
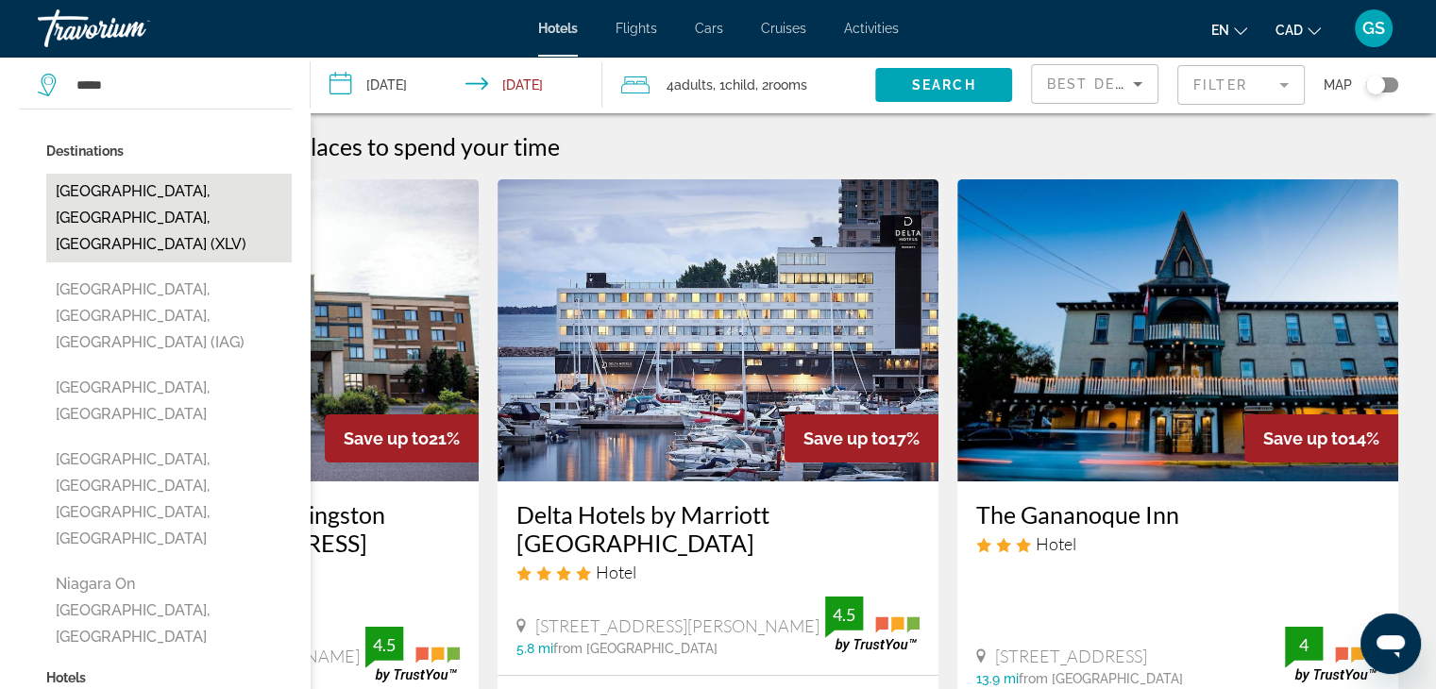
click at [249, 198] on button "[GEOGRAPHIC_DATA], [GEOGRAPHIC_DATA], [GEOGRAPHIC_DATA] (XLV)" at bounding box center [168, 218] width 245 height 89
type input "**********"
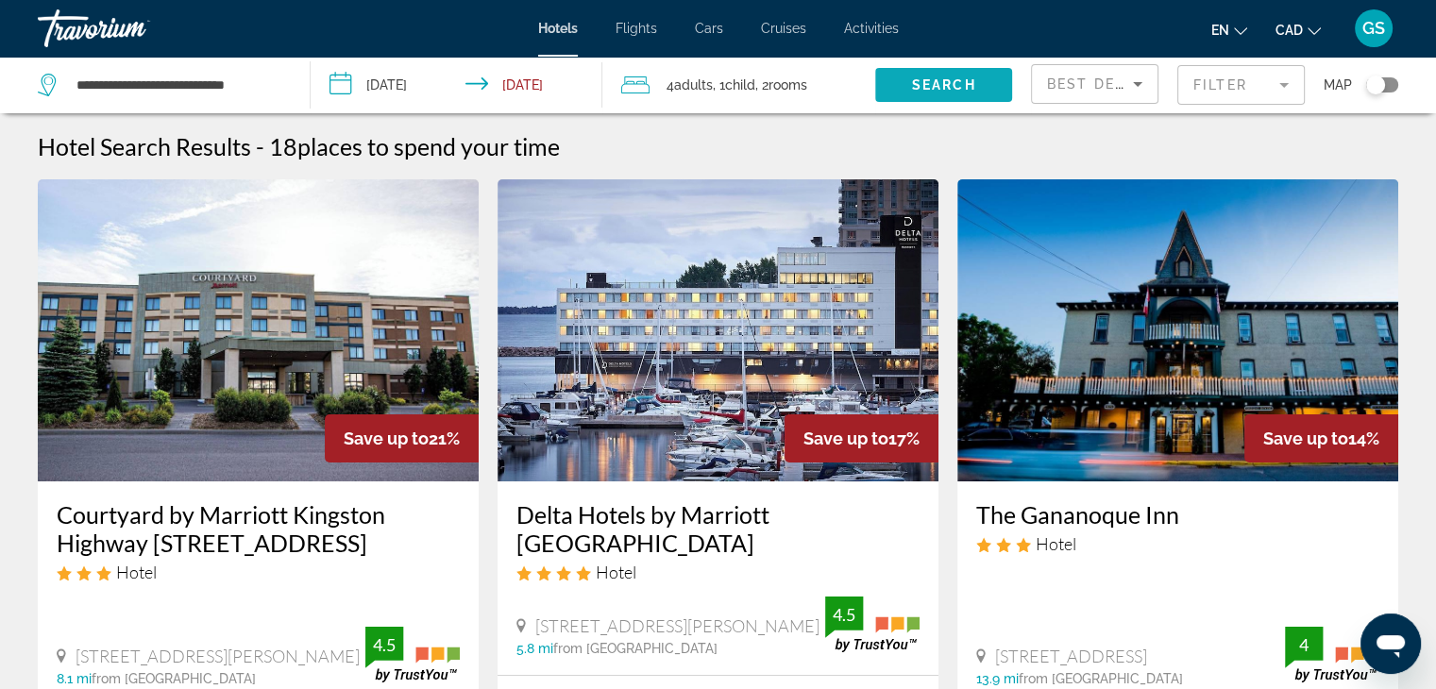
click at [917, 84] on span "Search" at bounding box center [944, 84] width 64 height 15
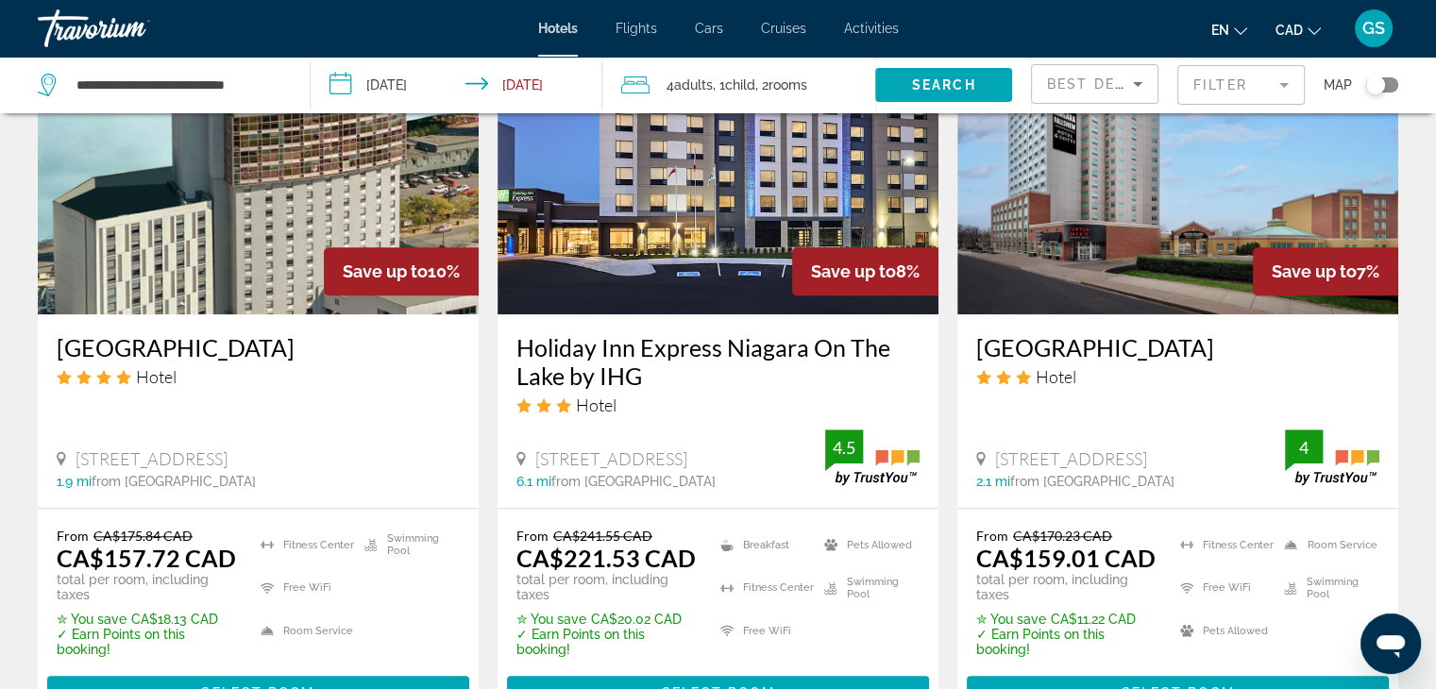
scroll to position [1700, 0]
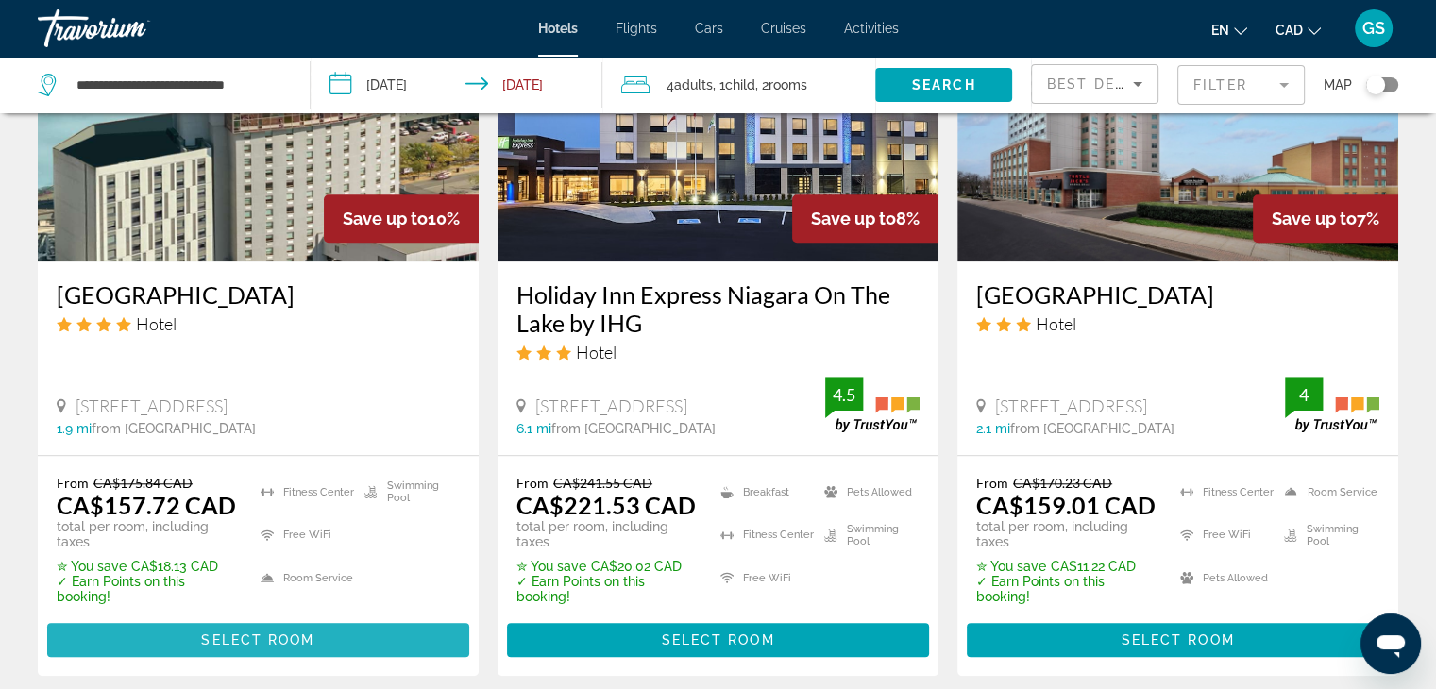
click at [230, 633] on span "Select Room" at bounding box center [257, 640] width 113 height 15
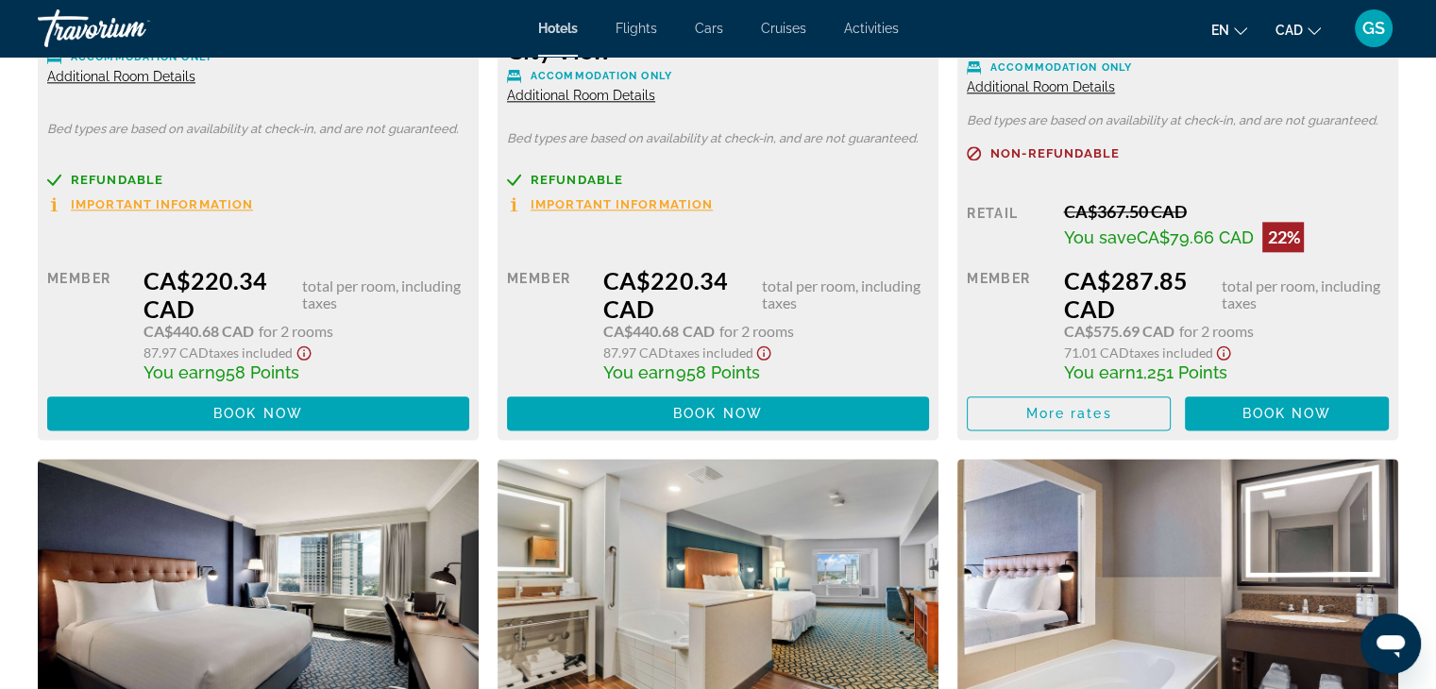
scroll to position [9348, 0]
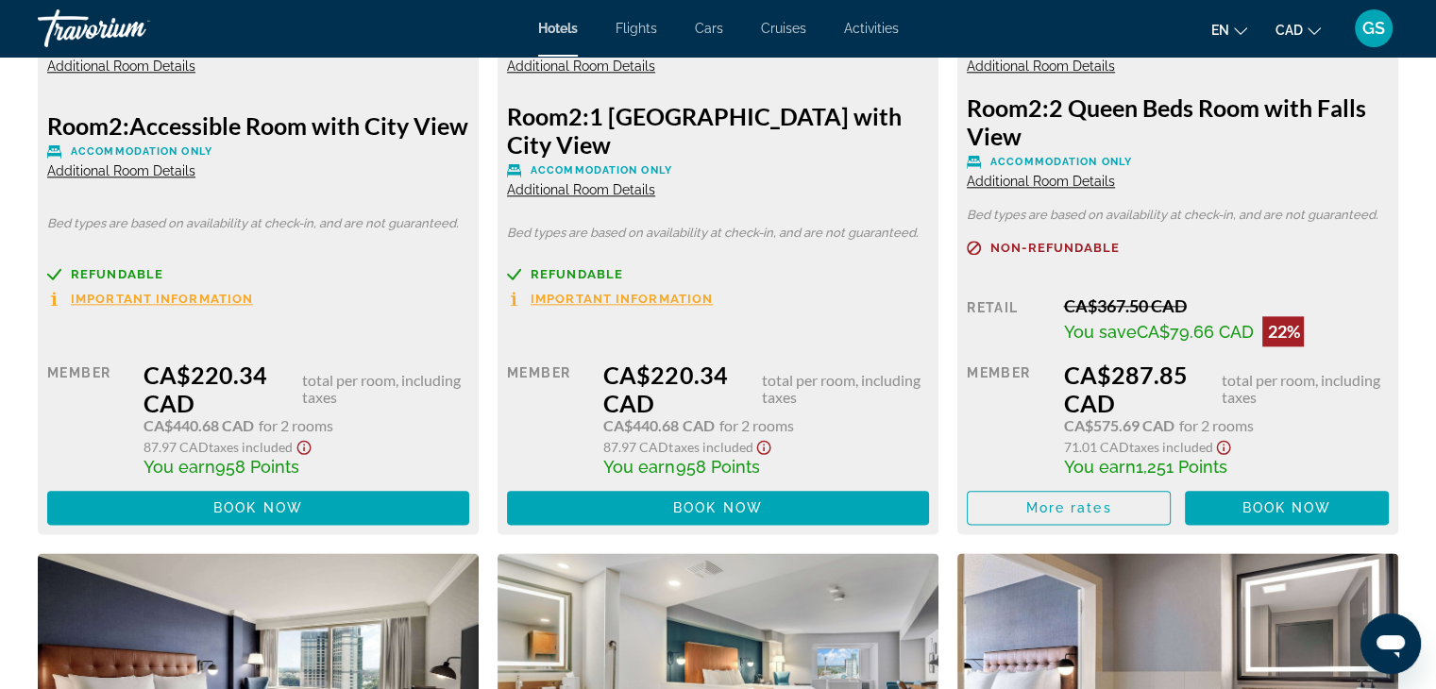
click at [213, 305] on span "Important Information" at bounding box center [162, 299] width 182 height 12
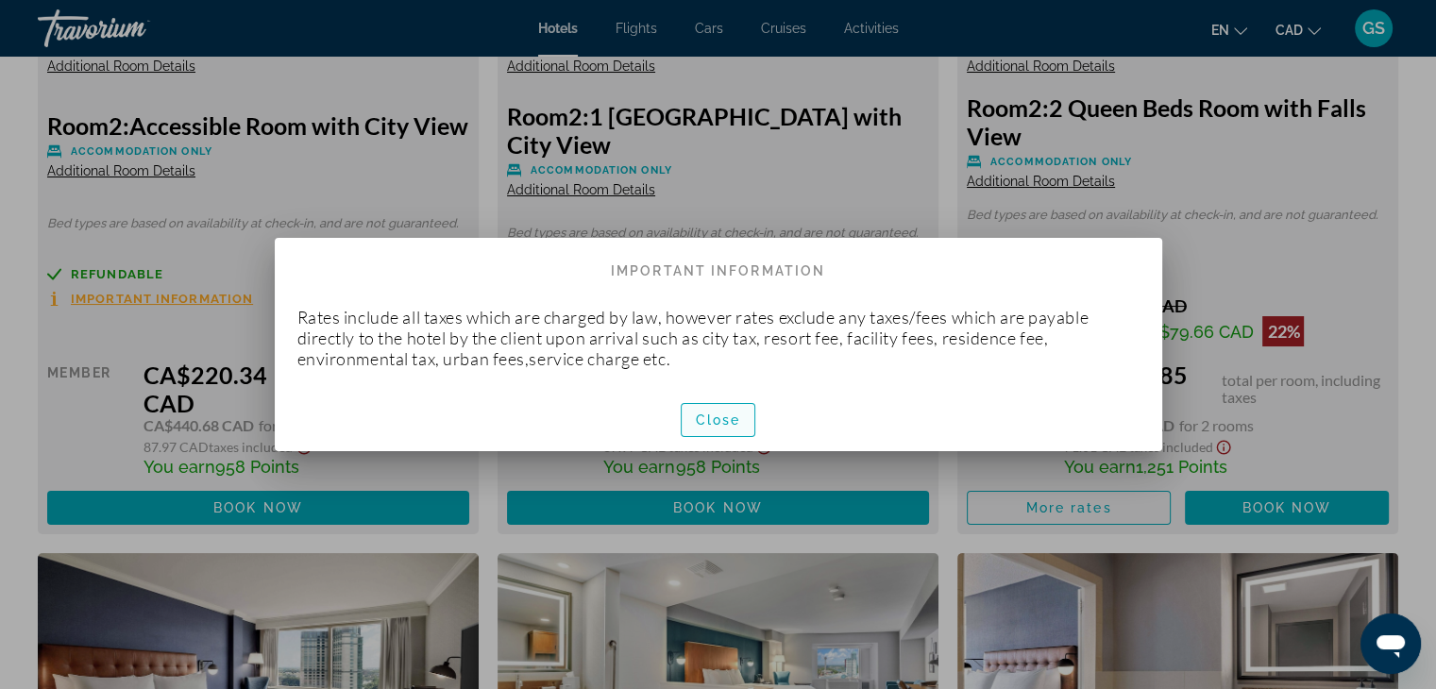
click at [721, 420] on span "Close" at bounding box center [718, 420] width 45 height 15
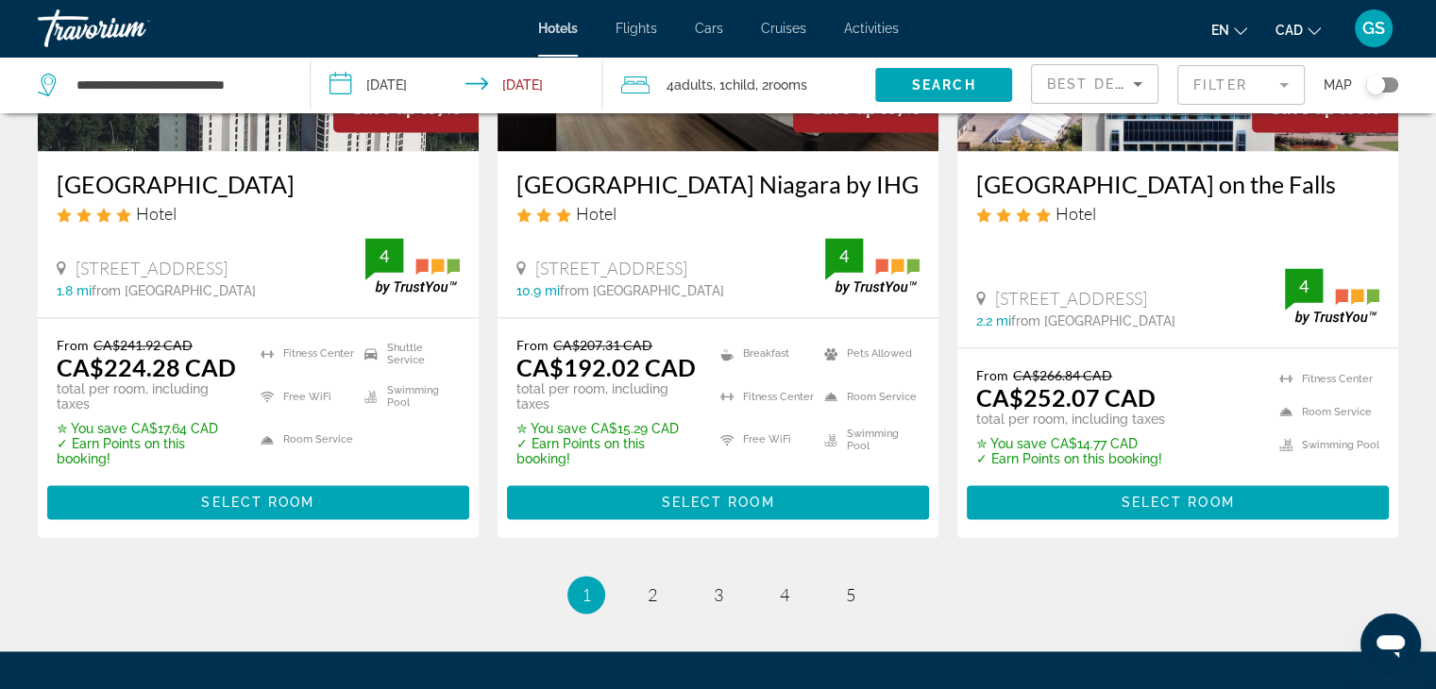
scroll to position [2758, 0]
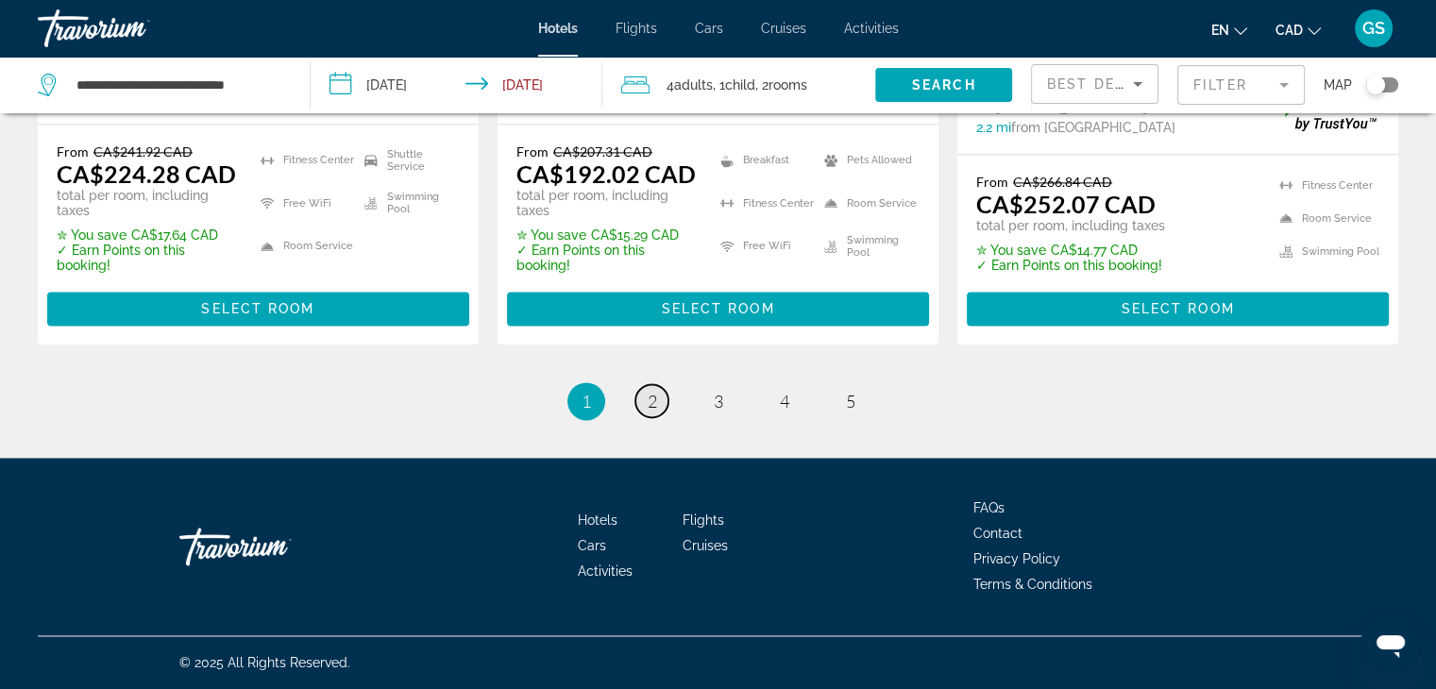
click at [650, 402] on span "2" at bounding box center [652, 401] width 9 height 21
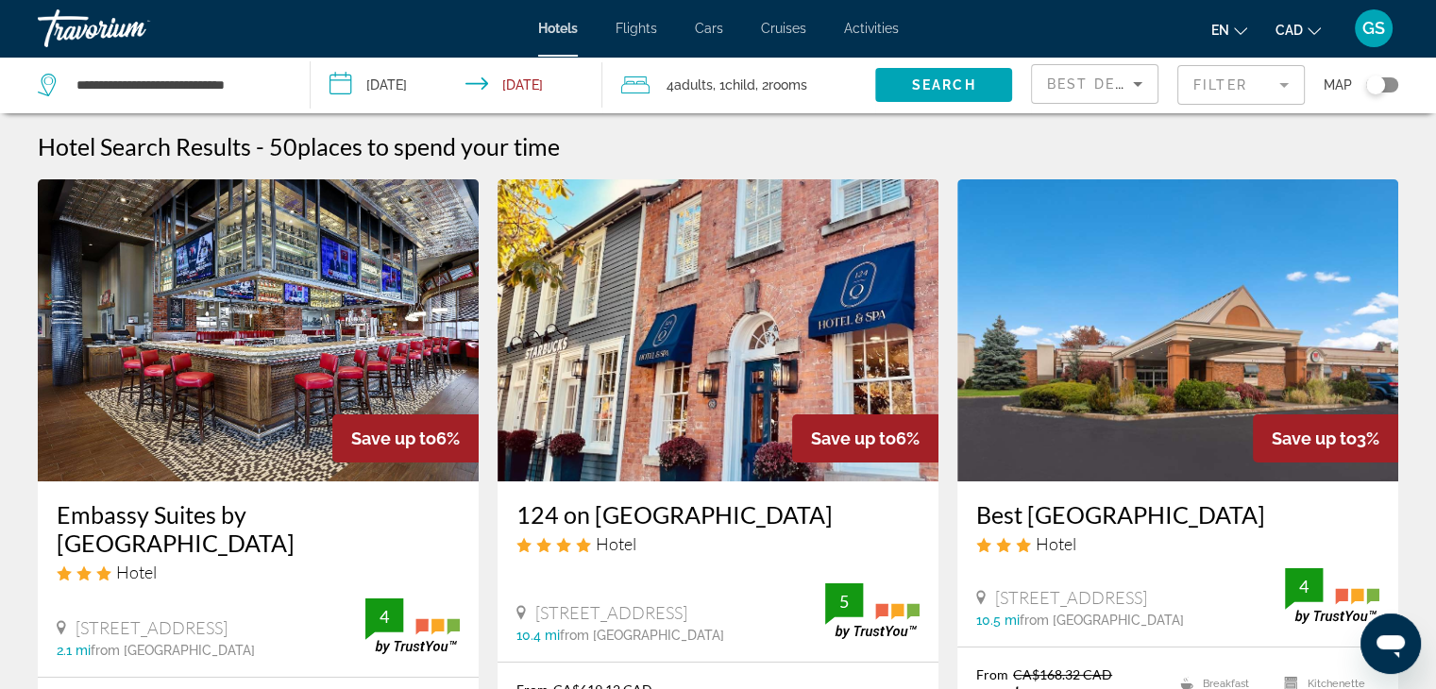
click at [1139, 80] on icon "Sort by" at bounding box center [1137, 84] width 23 height 23
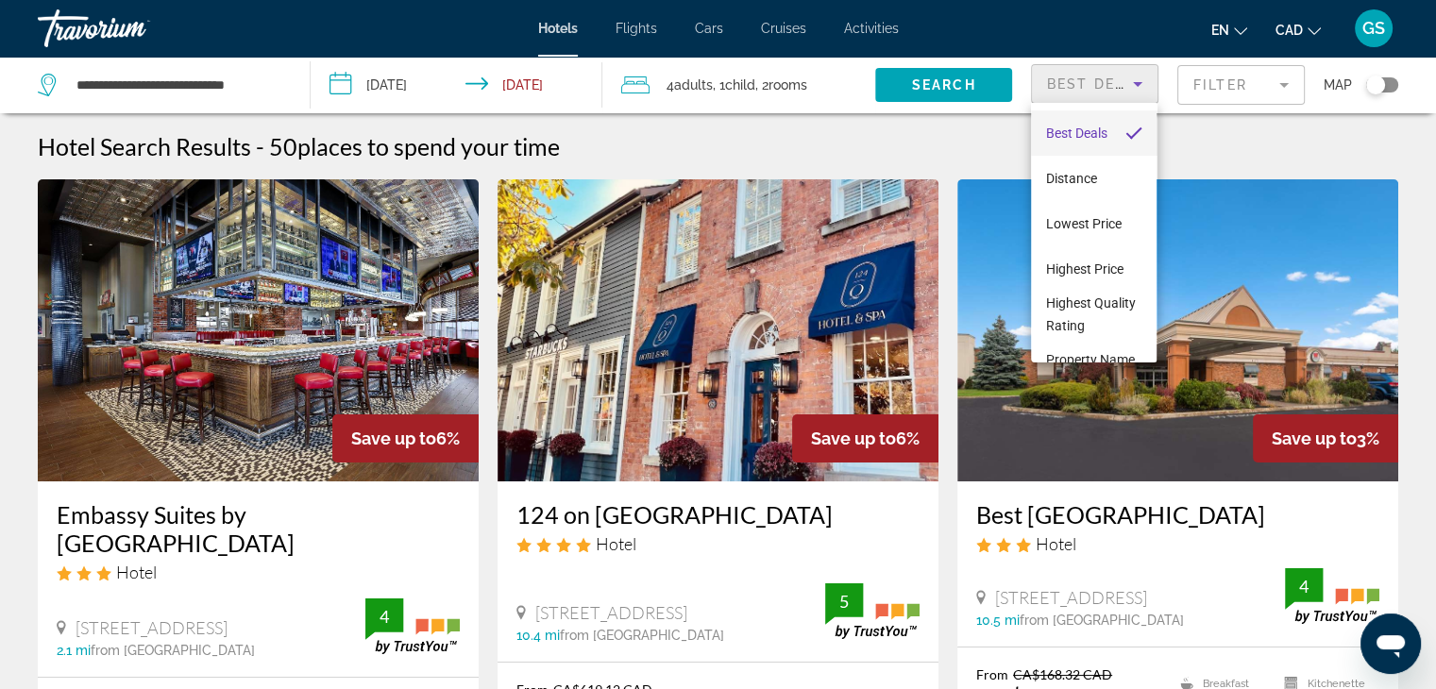
click at [1258, 145] on div at bounding box center [718, 344] width 1436 height 689
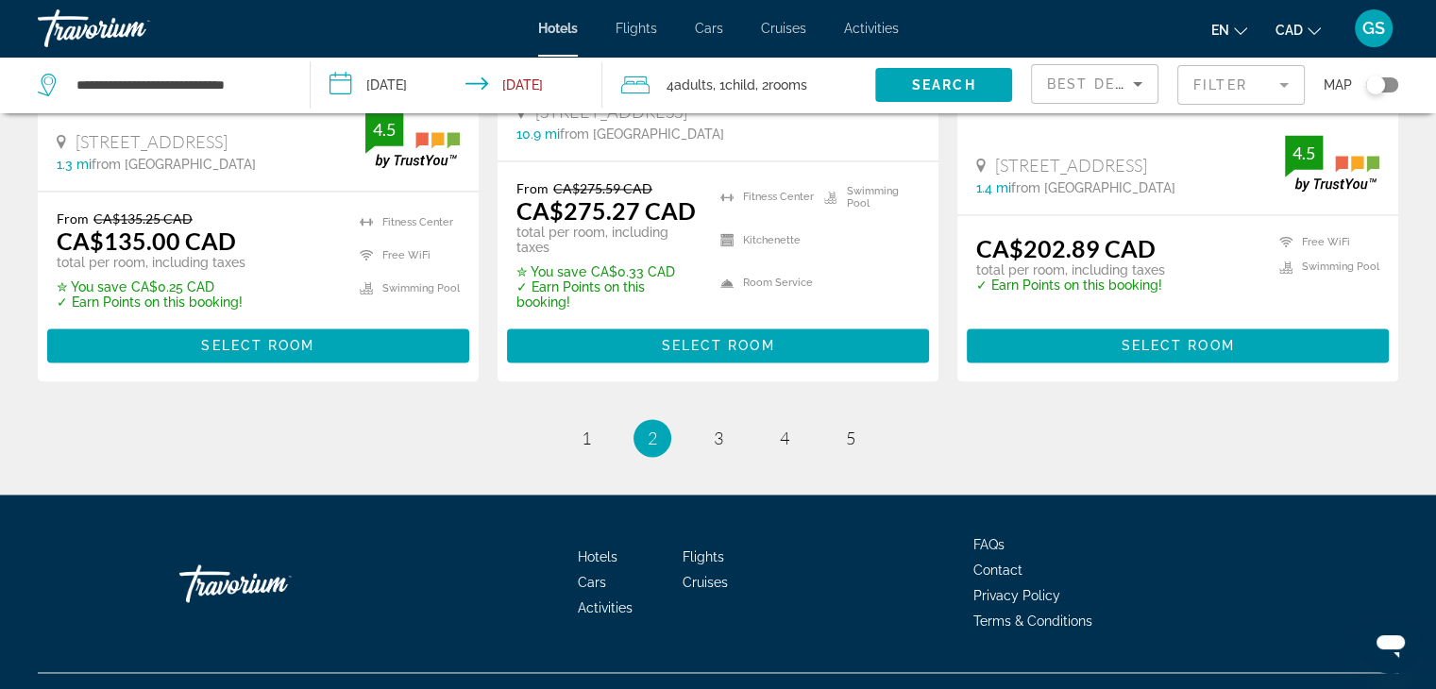
scroll to position [2400, 0]
